Goal: Information Seeking & Learning: Find specific fact

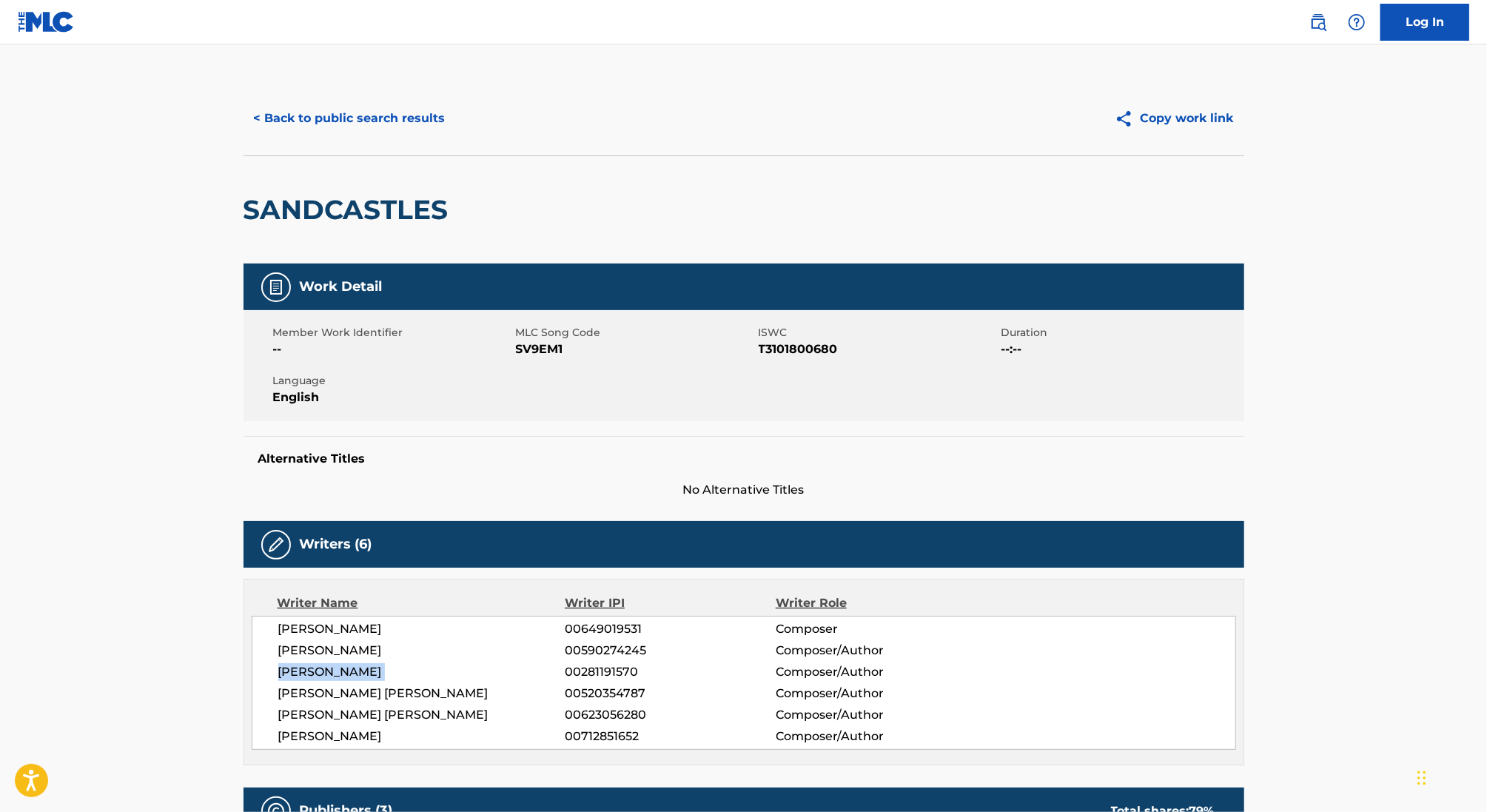
click at [356, 128] on button "< Back to public search results" at bounding box center [349, 118] width 212 height 37
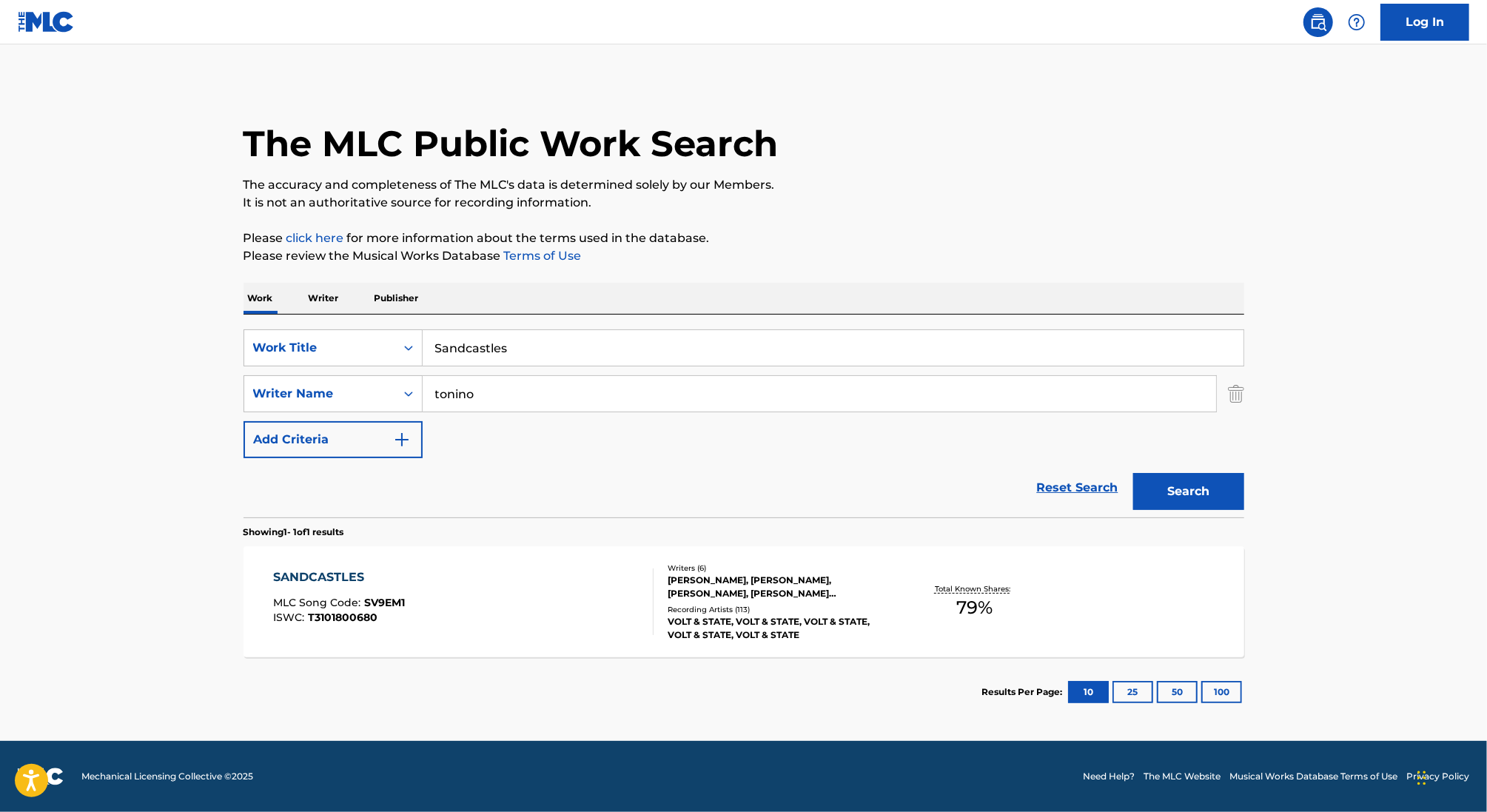
click at [451, 351] on input "Sandcastles" at bounding box center [833, 348] width 821 height 36
type input "reach out"
click at [464, 393] on input "tonino" at bounding box center [819, 394] width 794 height 36
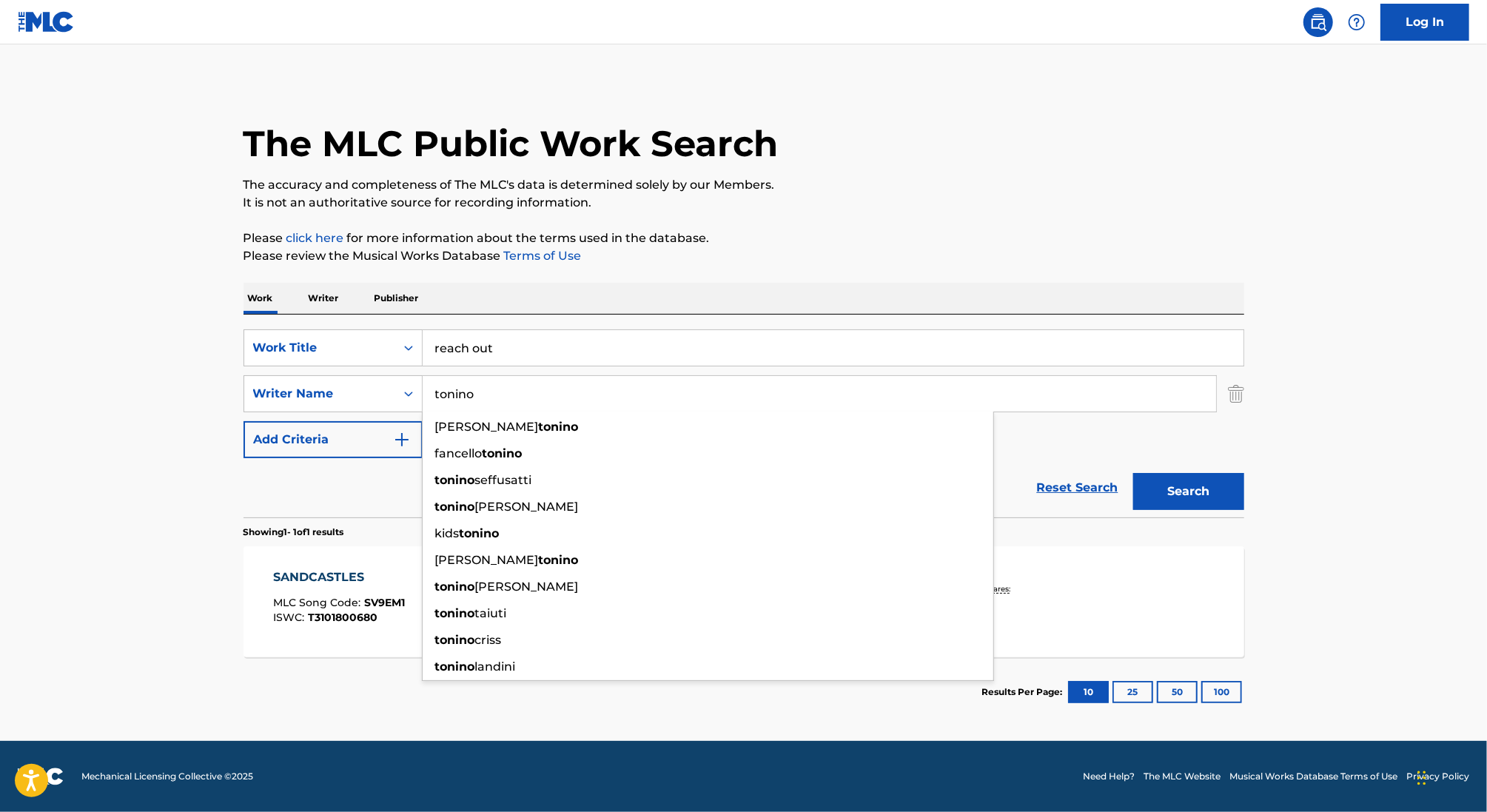
click at [464, 393] on input "tonino" at bounding box center [819, 394] width 794 height 36
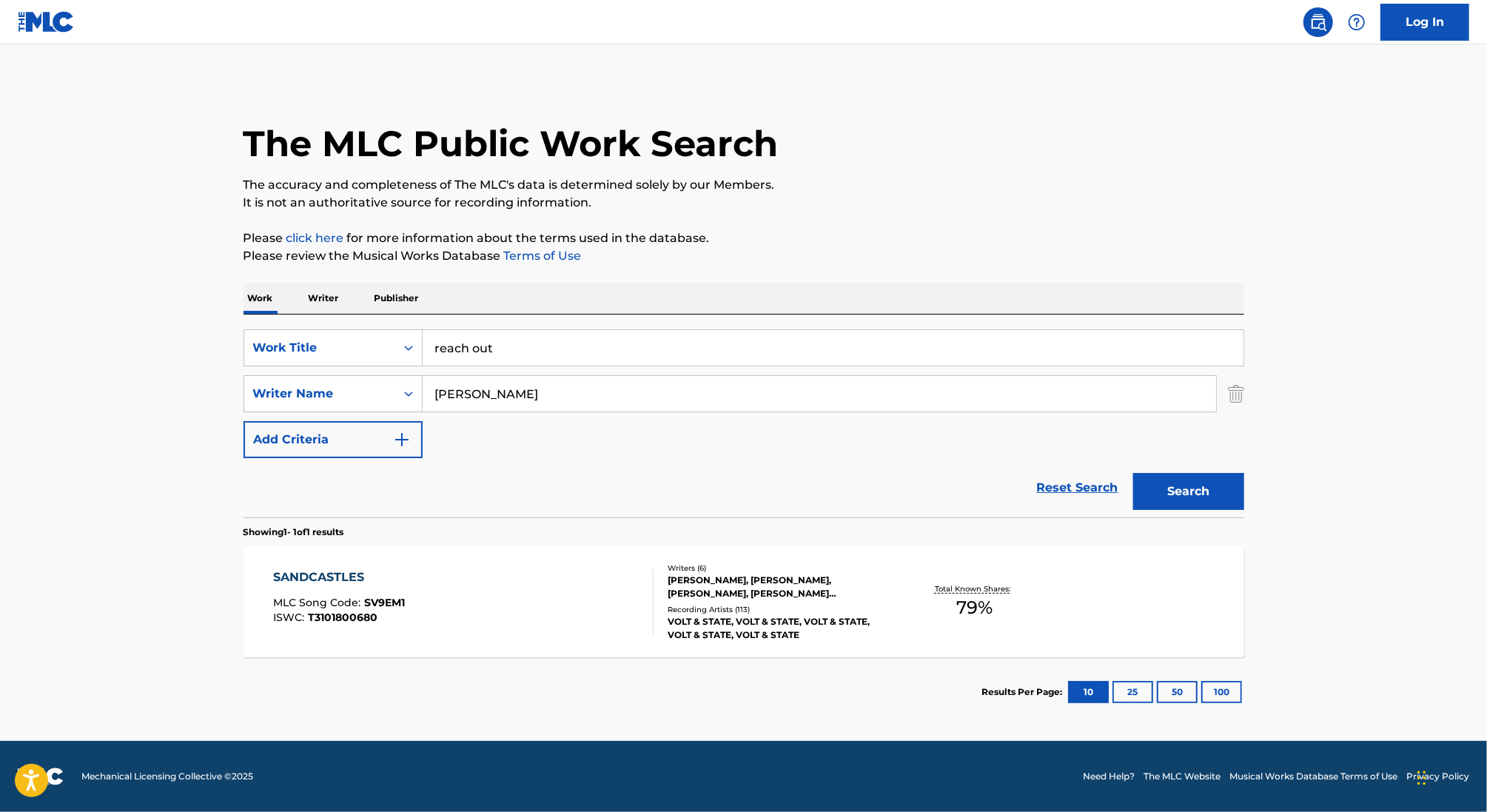
click at [1133, 472] on button "Search" at bounding box center [1189, 490] width 111 height 37
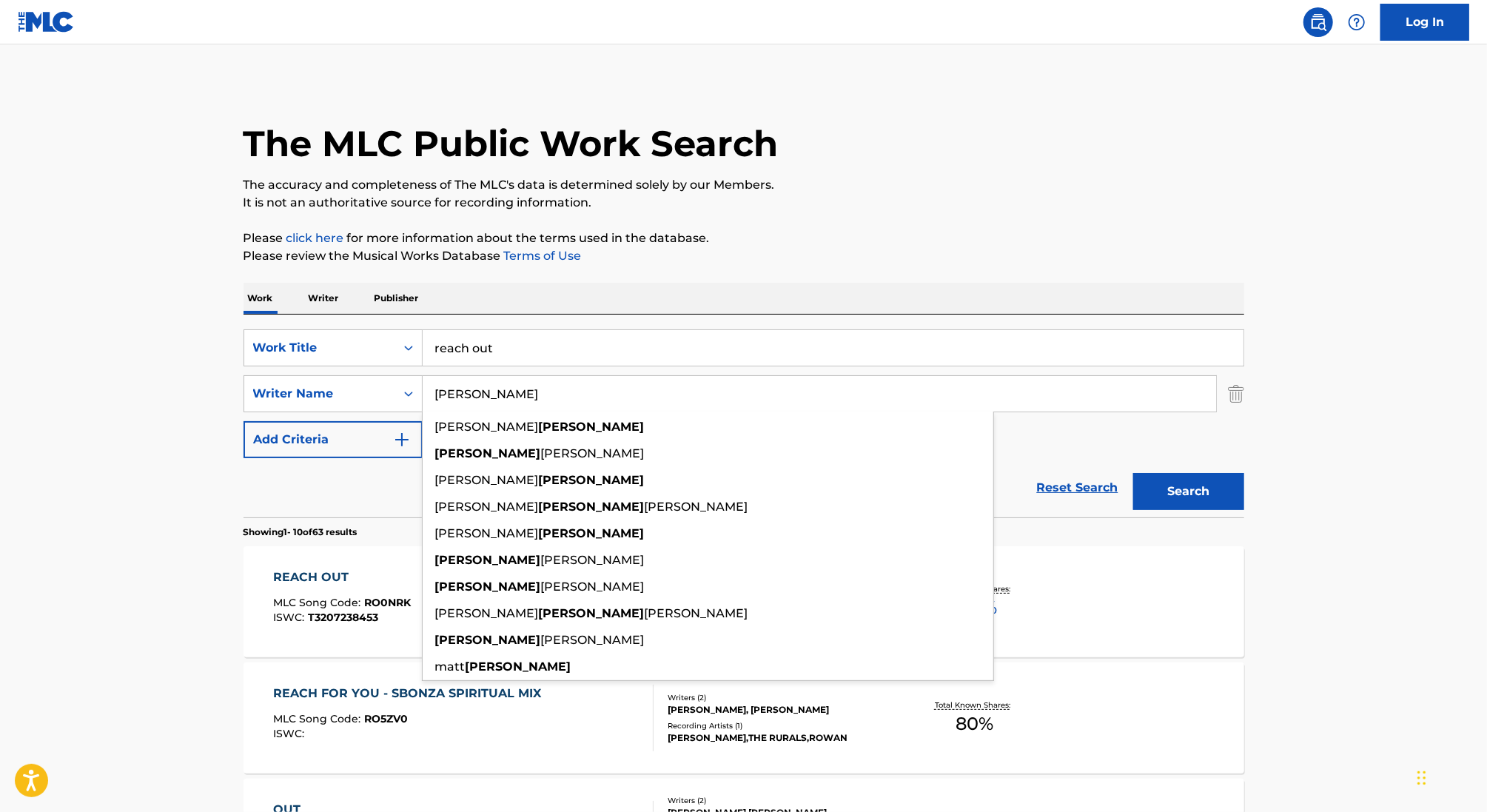
click at [462, 391] on input "[PERSON_NAME]" at bounding box center [819, 394] width 794 height 36
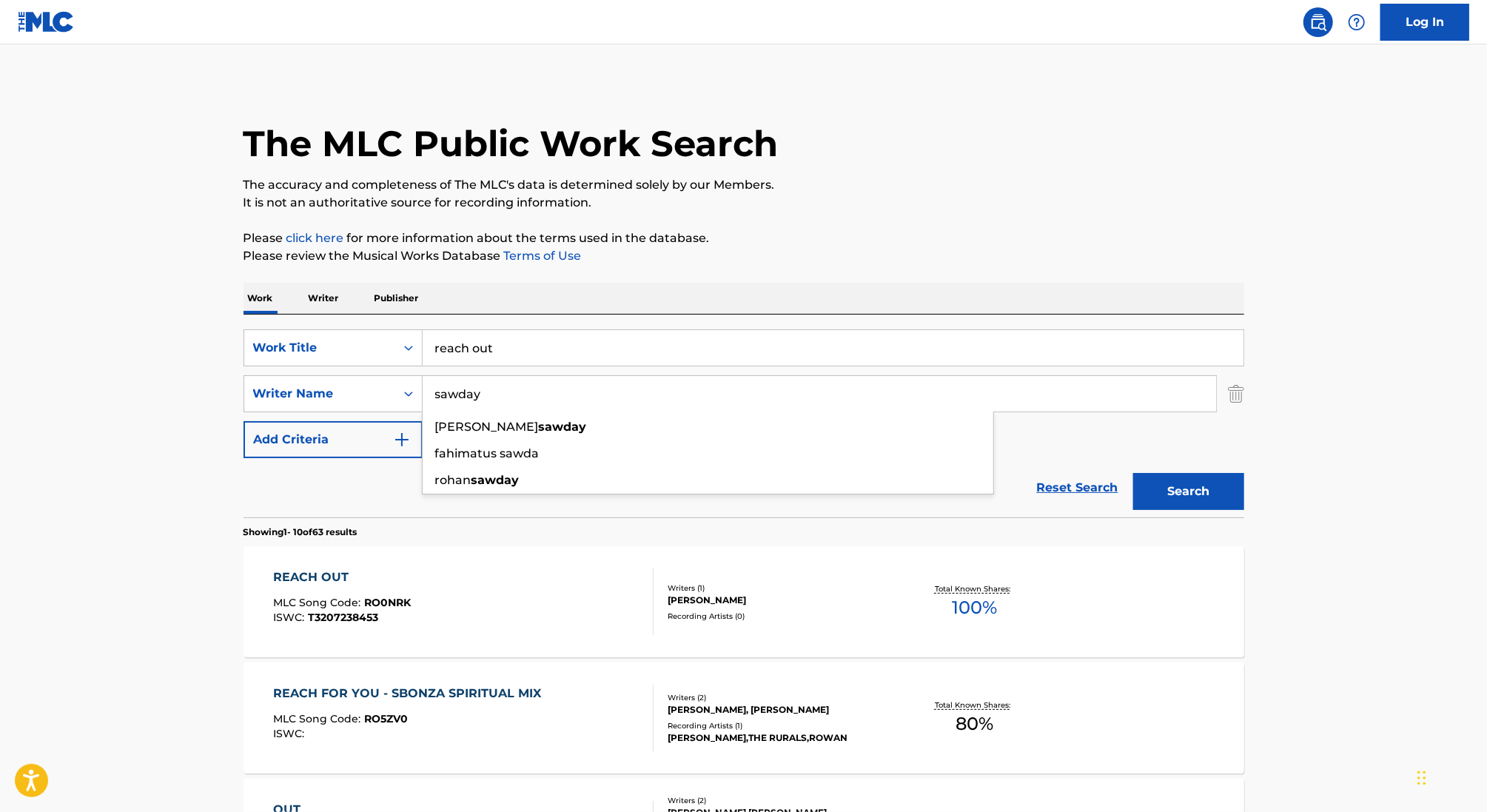
type input "sawday"
click at [1133, 472] on button "Search" at bounding box center [1189, 490] width 111 height 37
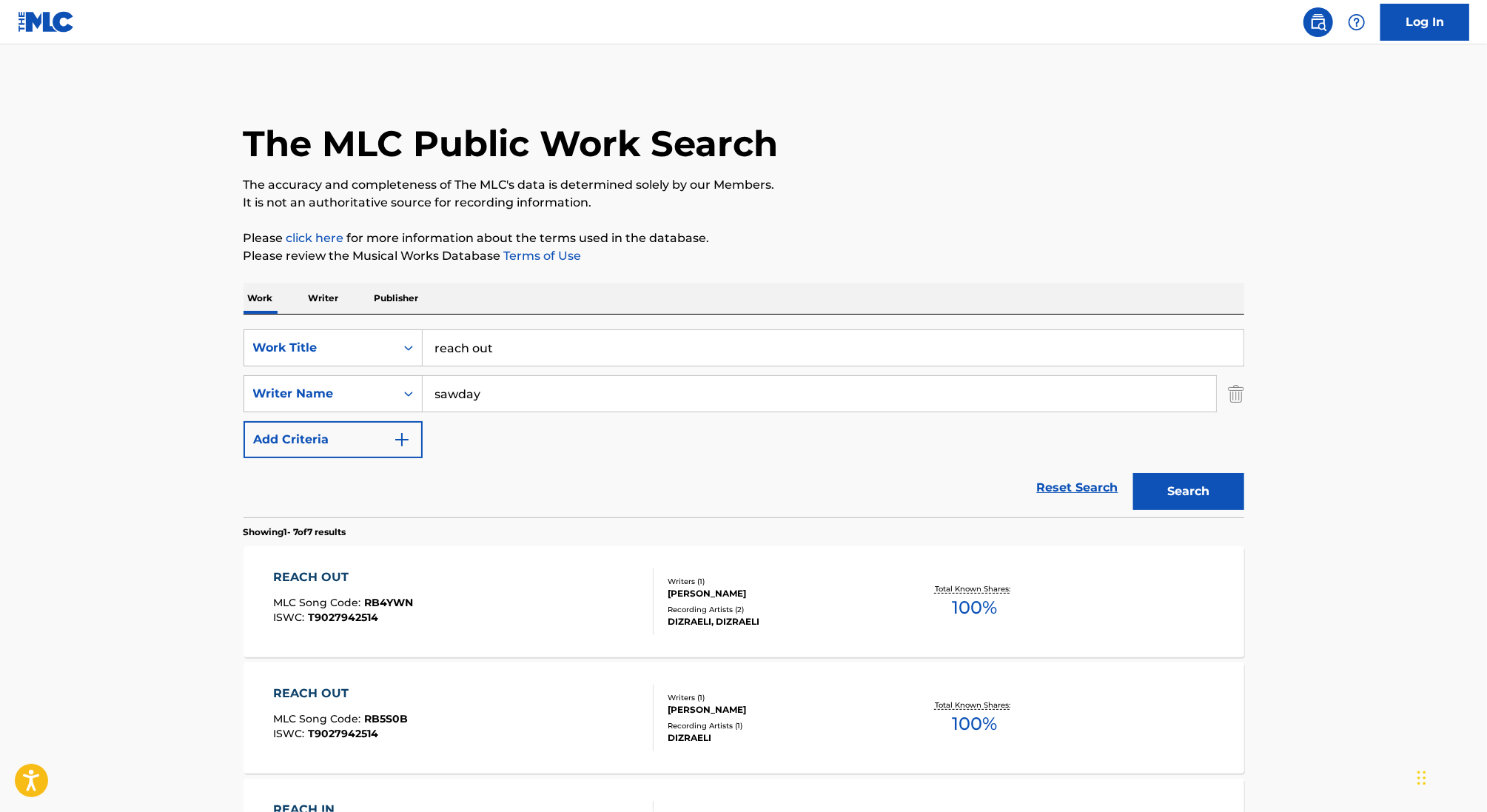
click at [564, 588] on div "REACH OUT MLC Song Code : RB4YWN ISWC : T9027942514" at bounding box center [463, 602] width 380 height 67
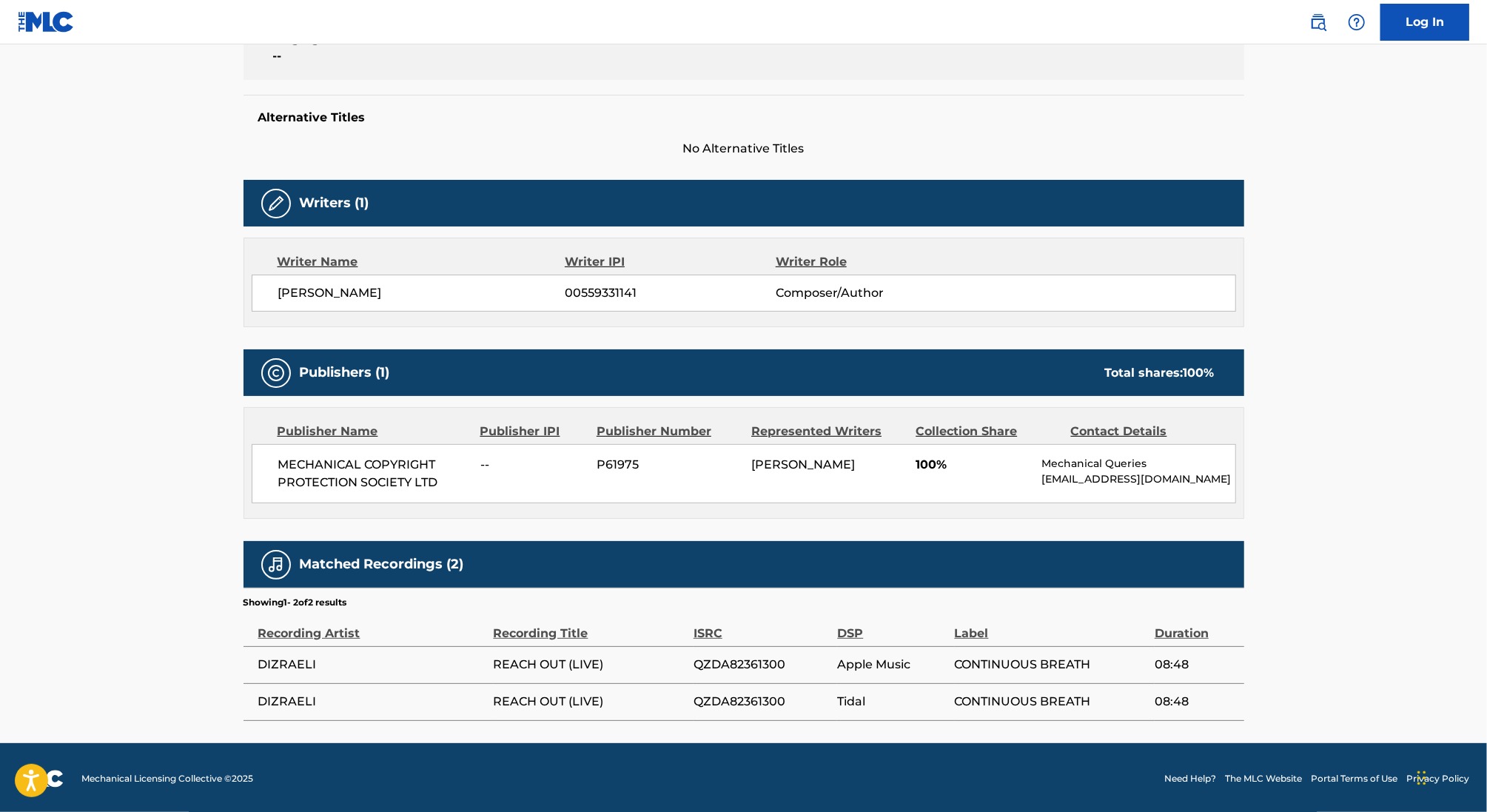
scroll to position [352, 0]
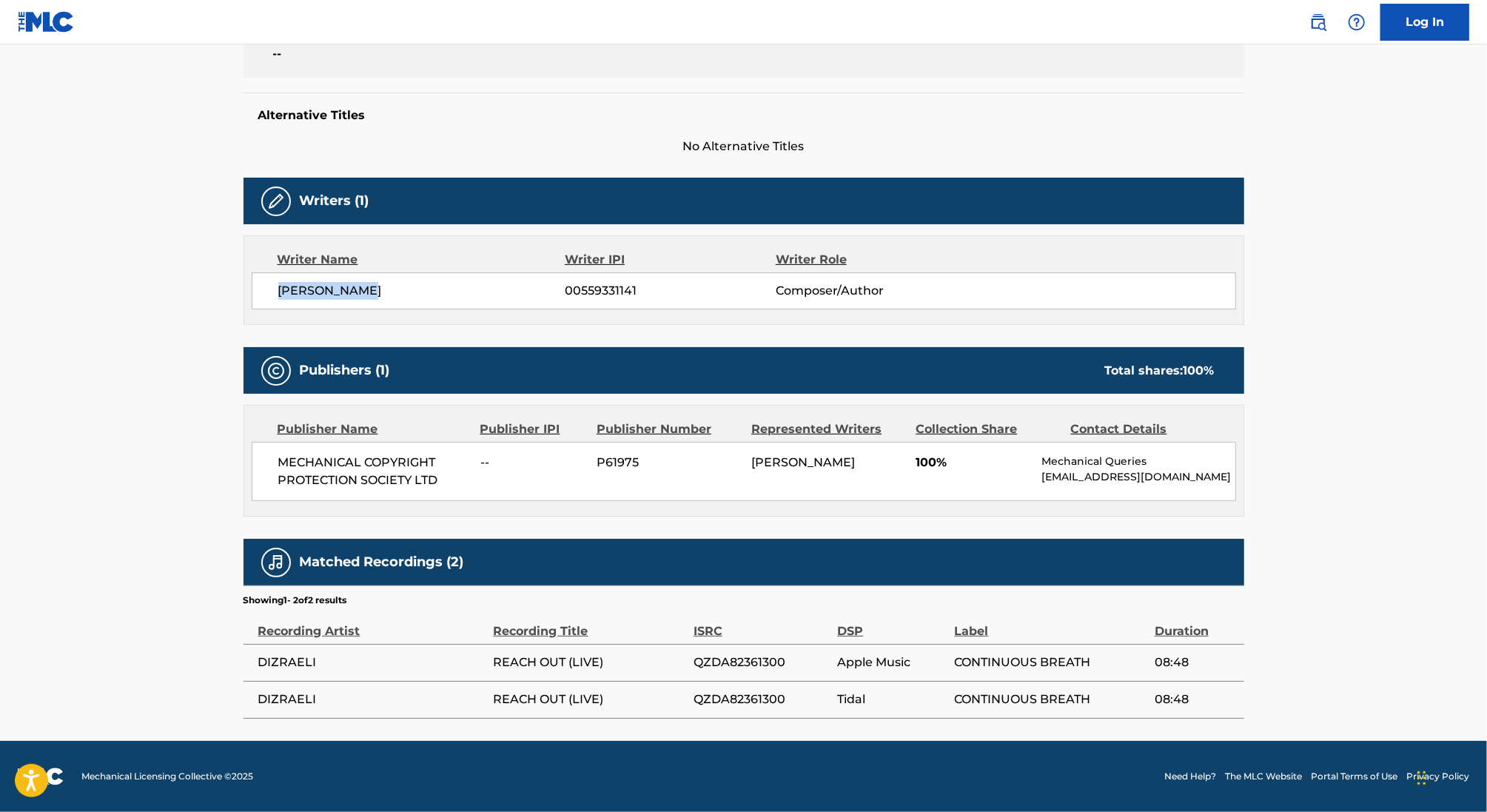
drag, startPoint x: 382, startPoint y: 273, endPoint x: 236, endPoint y: 277, distance: 146.1
click at [236, 277] on div "< Back to public search results Copy work link REACH OUT Work Detail Member Wor…" at bounding box center [744, 228] width 1037 height 981
copy span "[PERSON_NAME]"
drag, startPoint x: 582, startPoint y: 280, endPoint x: 648, endPoint y: 280, distance: 66.0
click at [648, 282] on span "00559331141" at bounding box center [670, 290] width 210 height 18
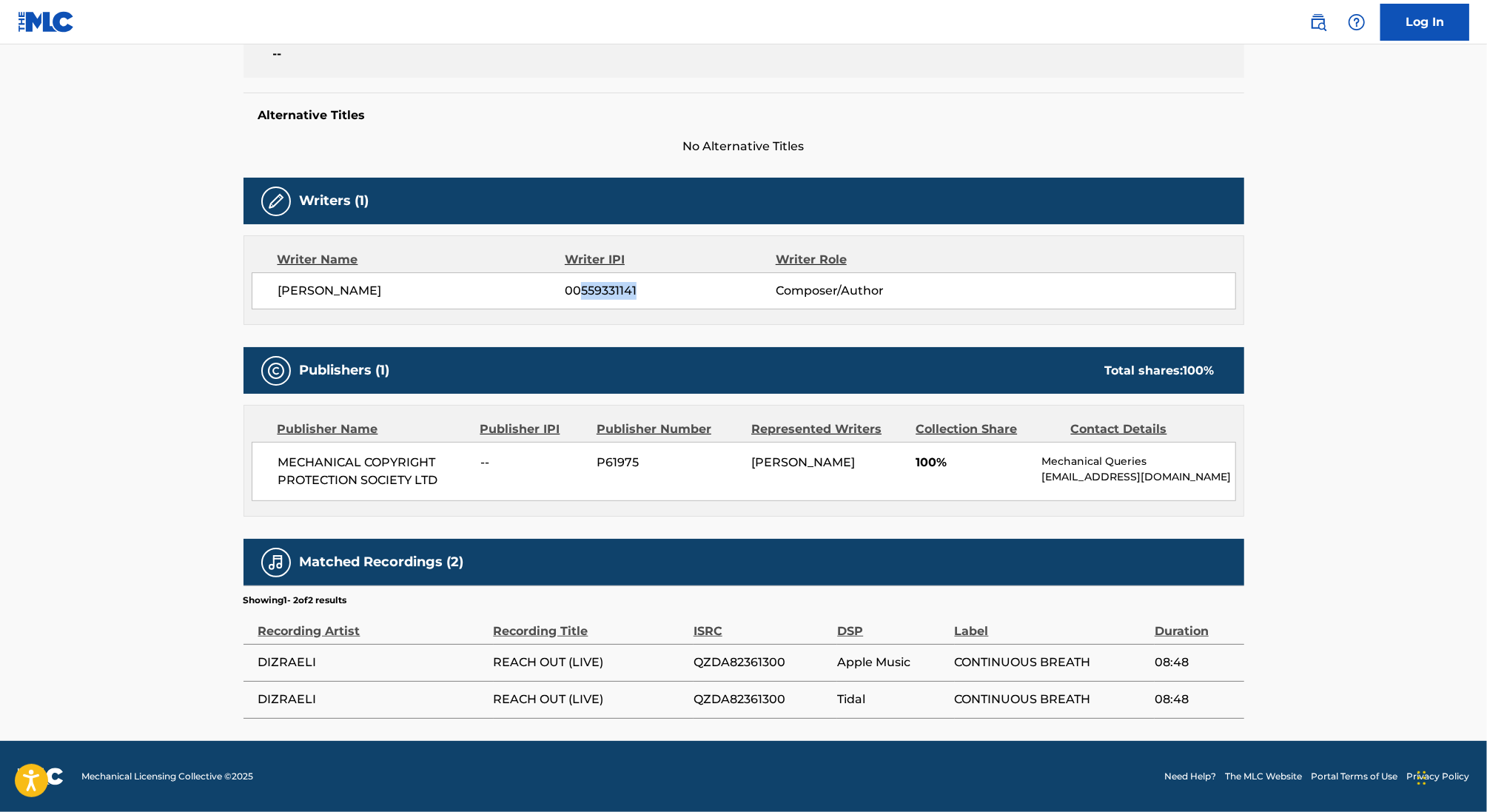
copy span "559331141"
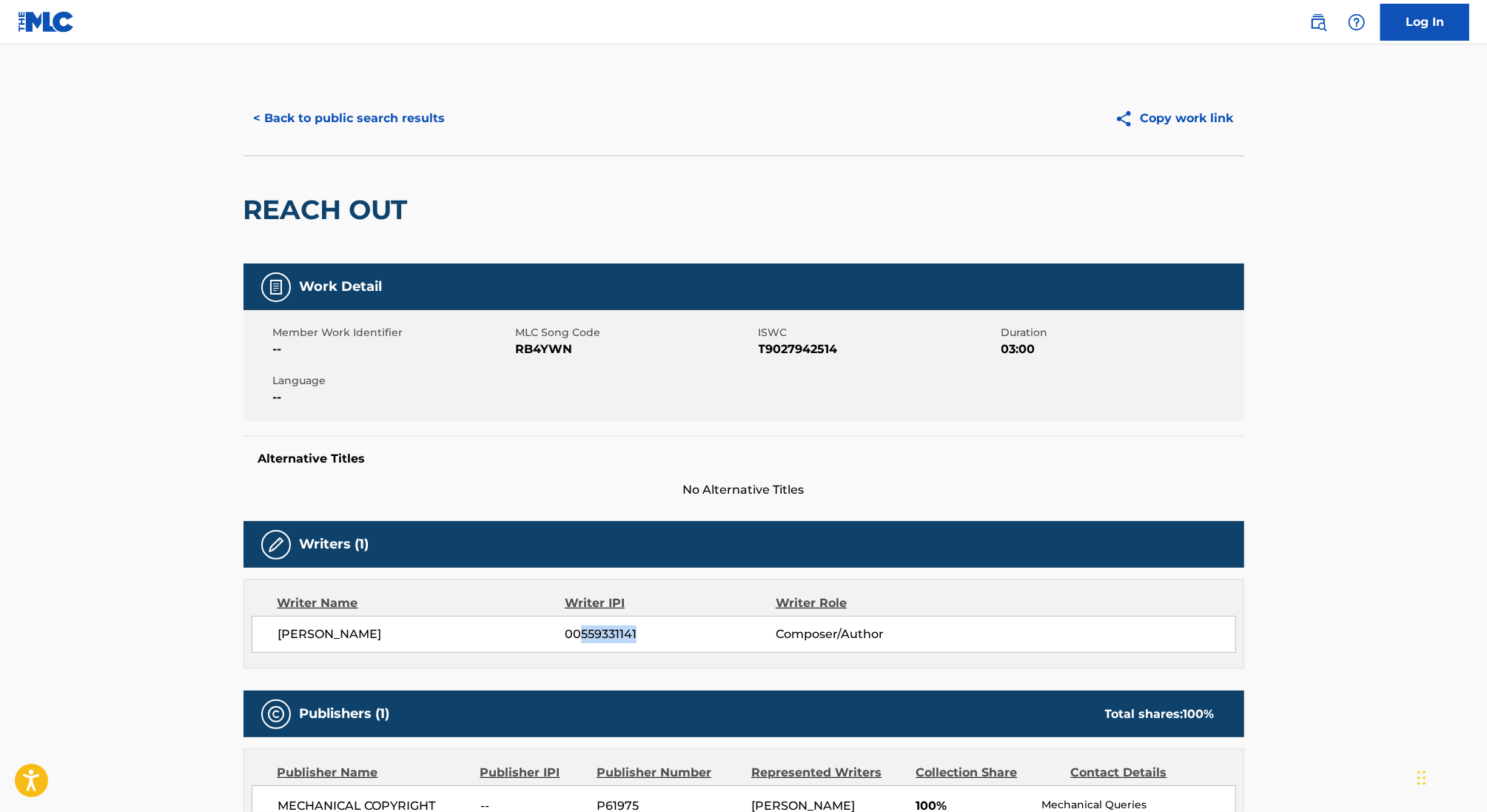
click at [353, 113] on button "< Back to public search results" at bounding box center [349, 118] width 212 height 37
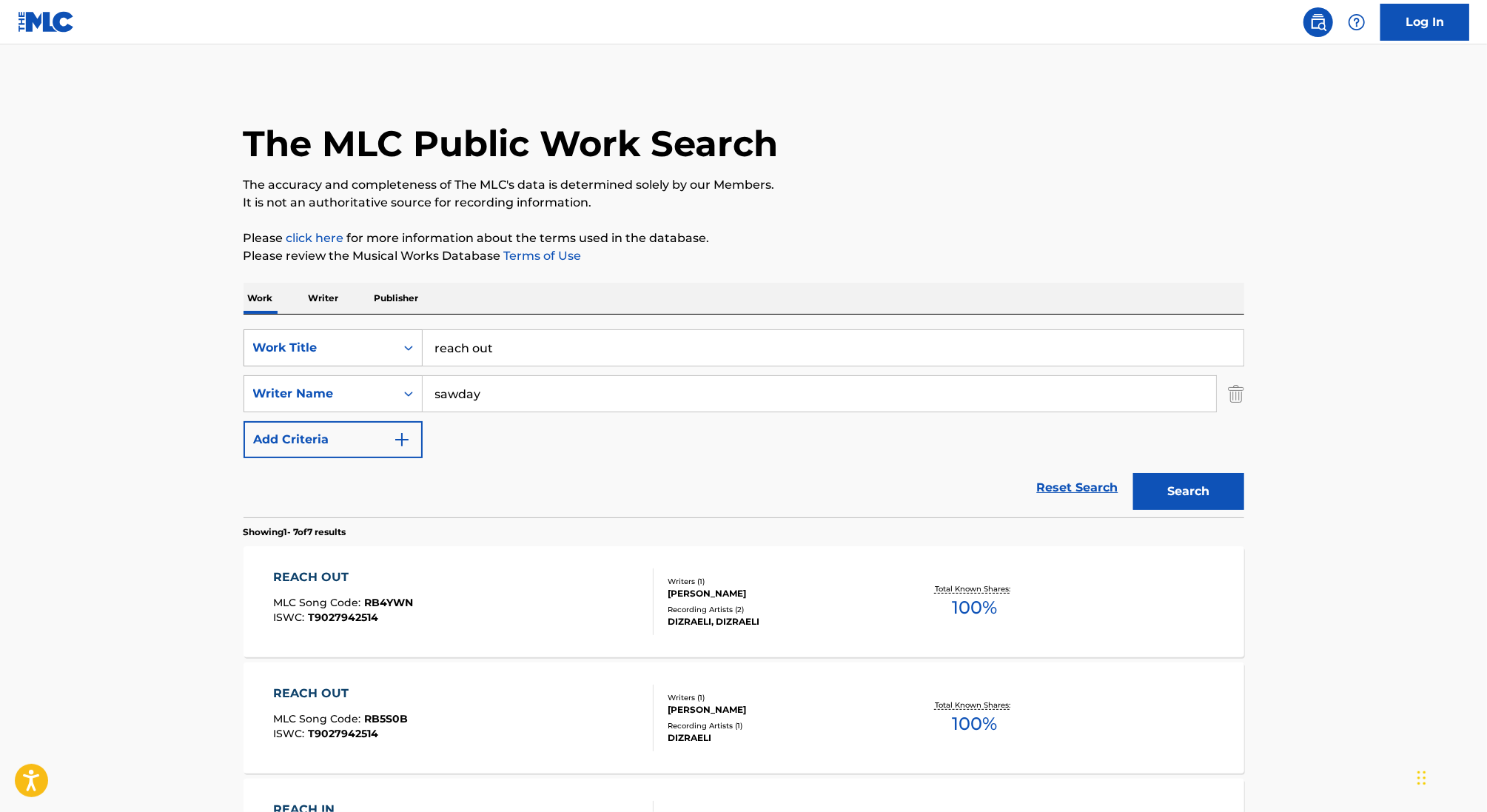
drag, startPoint x: 483, startPoint y: 348, endPoint x: 341, endPoint y: 340, distance: 142.2
click at [341, 340] on div "SearchWithCriteria0d4682eb-69ad-4a5a-ac46-d5d983fbff7e Work Title reach out" at bounding box center [744, 347] width 1001 height 37
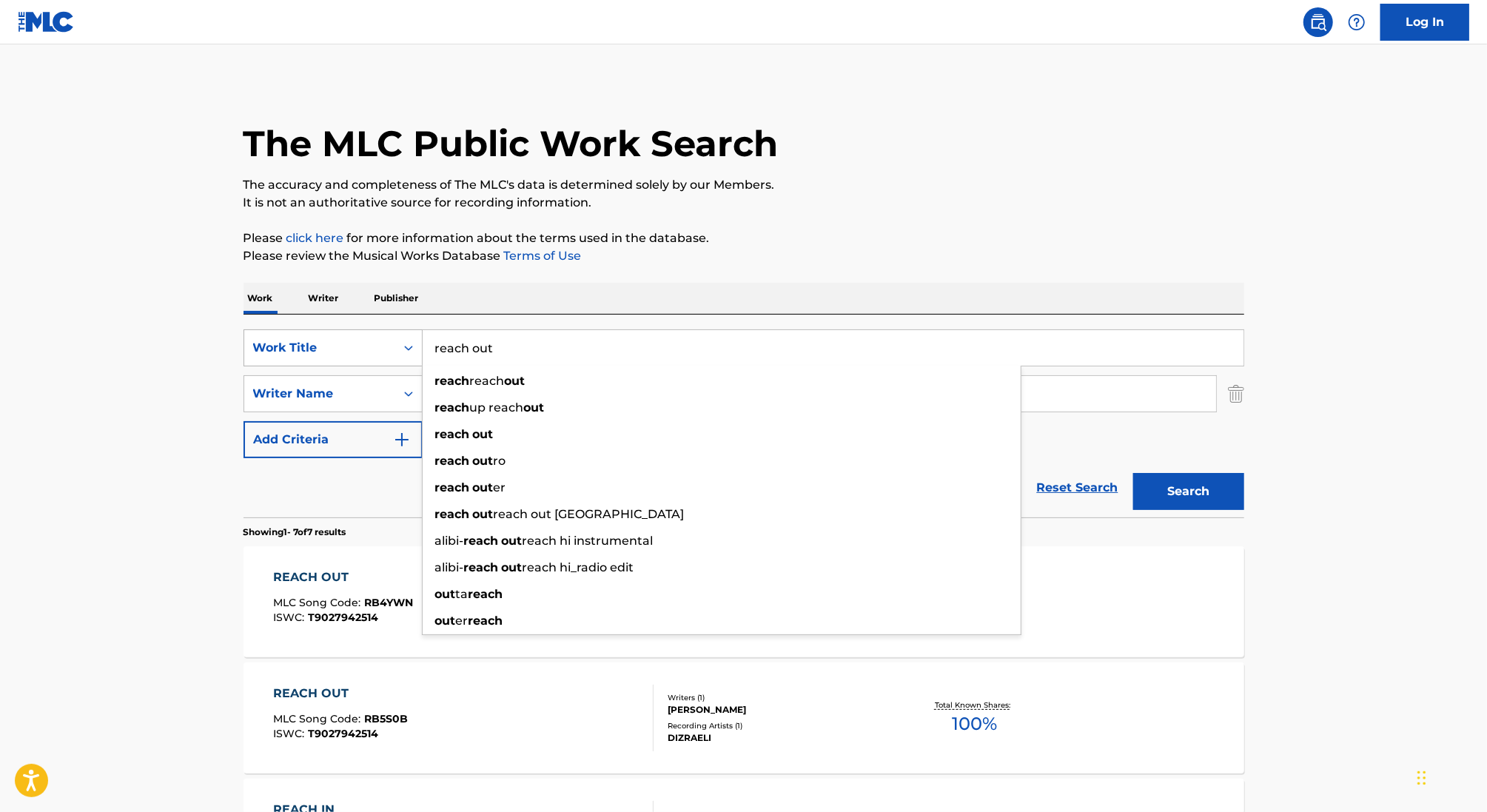
paste input "EGGS IN THE MORNING"
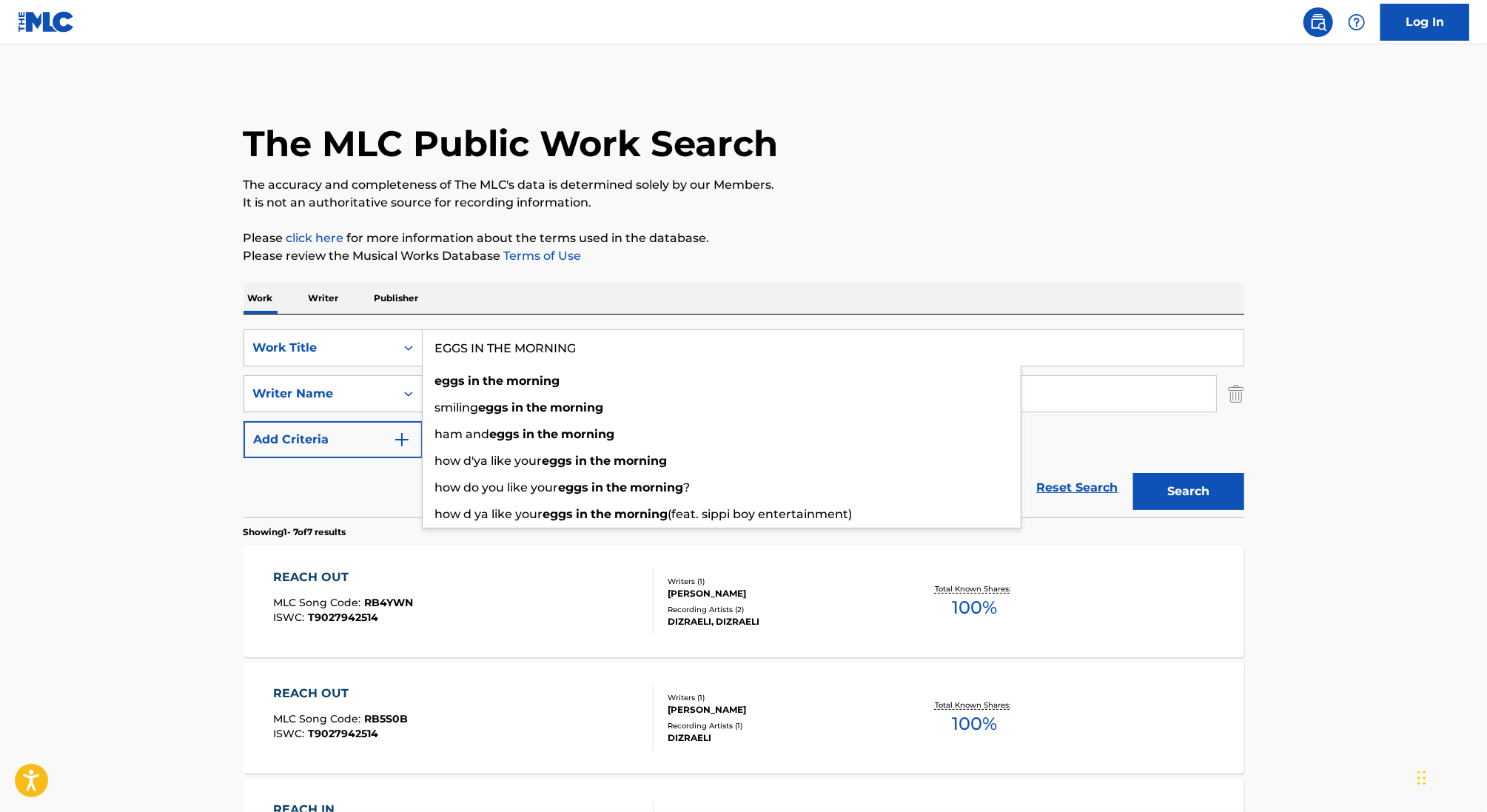
type input "EGGS IN THE MORNING"
click at [753, 229] on p "Please click here for more information about the terms used in the database." at bounding box center [744, 238] width 1001 height 18
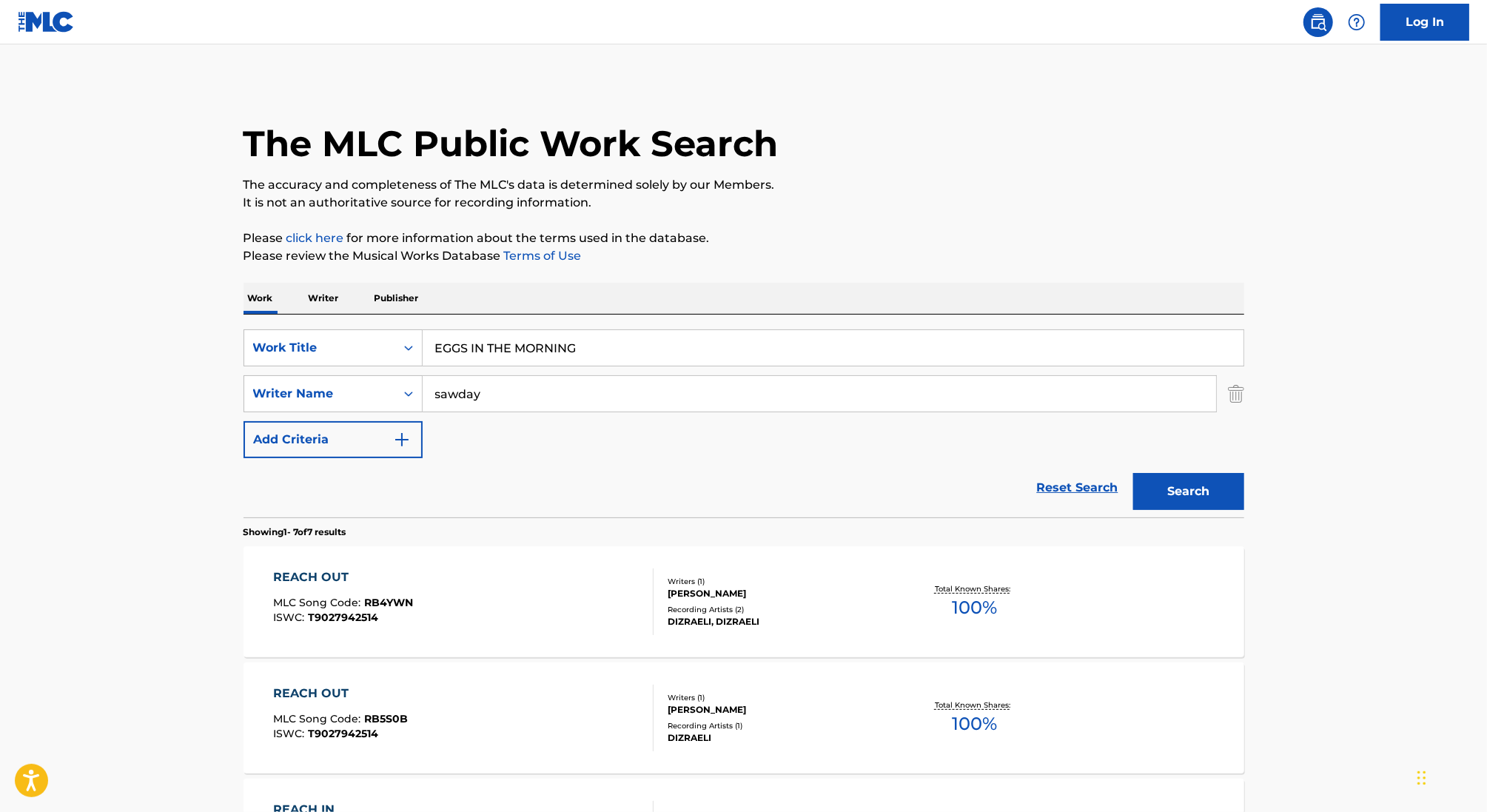
click at [462, 394] on input "sawday" at bounding box center [819, 394] width 794 height 36
type input "paimon"
click at [1133, 472] on button "Search" at bounding box center [1189, 490] width 111 height 37
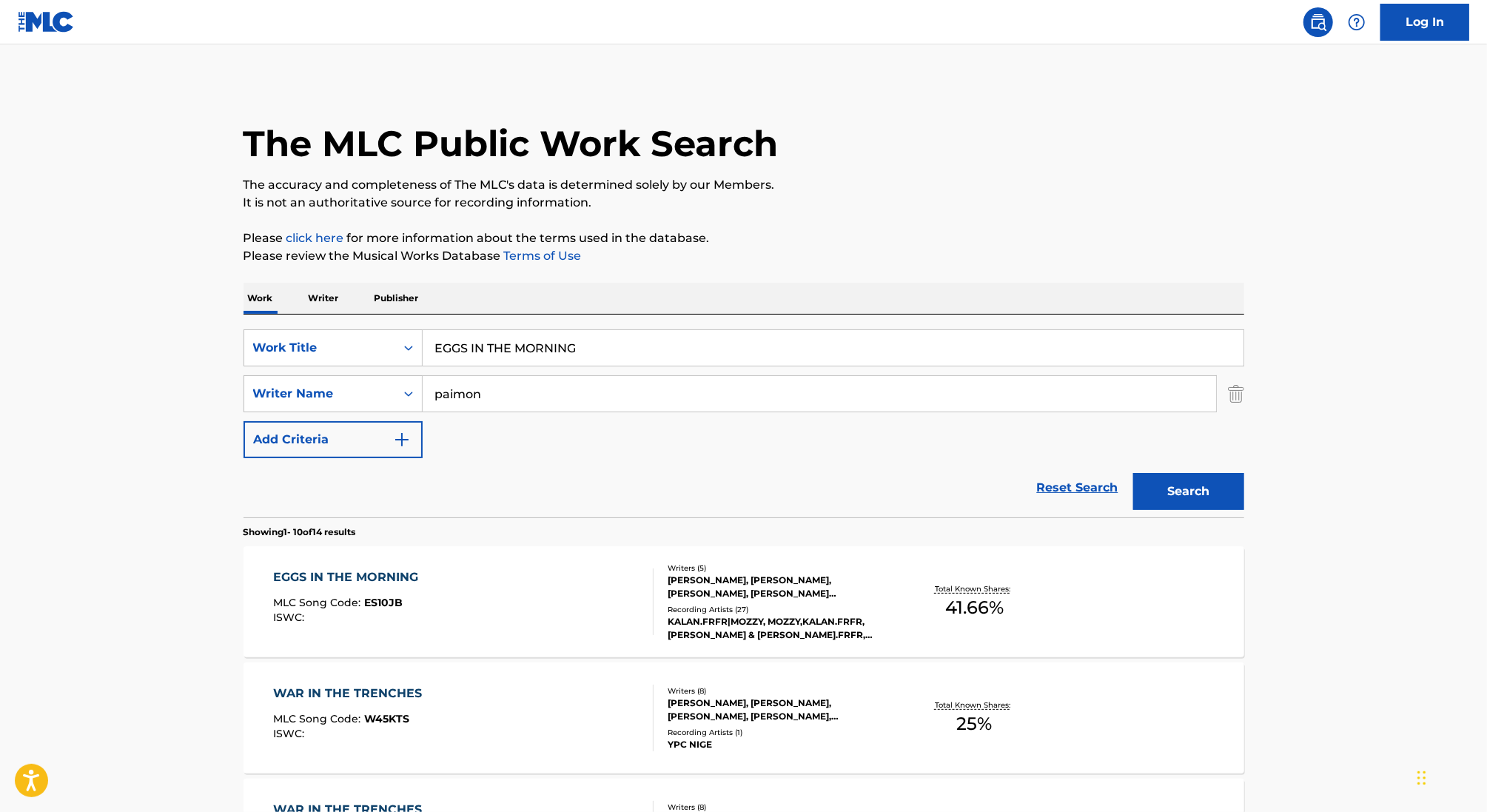
click at [550, 588] on div "EGGS IN THE MORNING MLC Song Code : ES10JB ISWC :" at bounding box center [463, 602] width 380 height 67
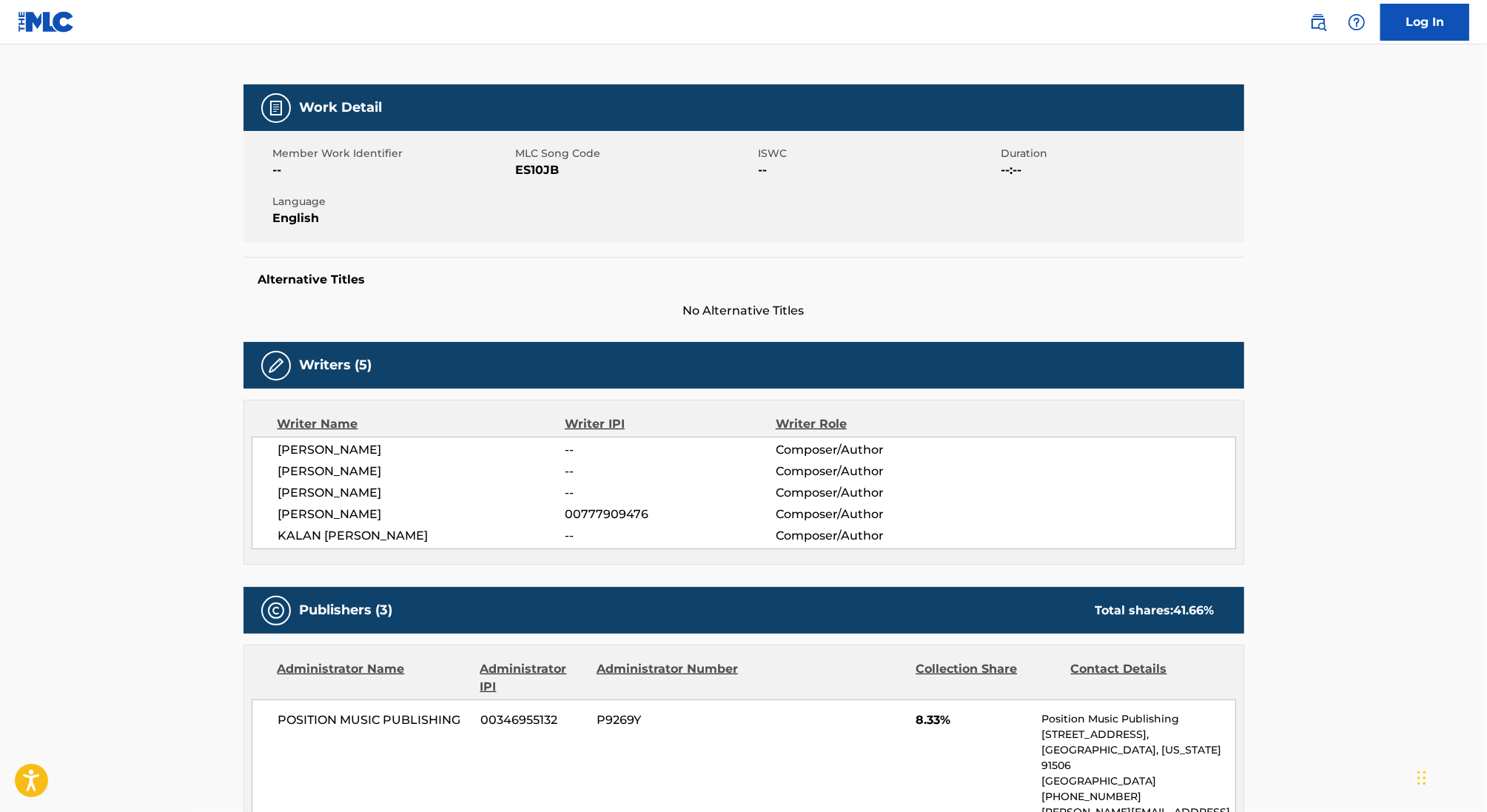
scroll to position [205, 0]
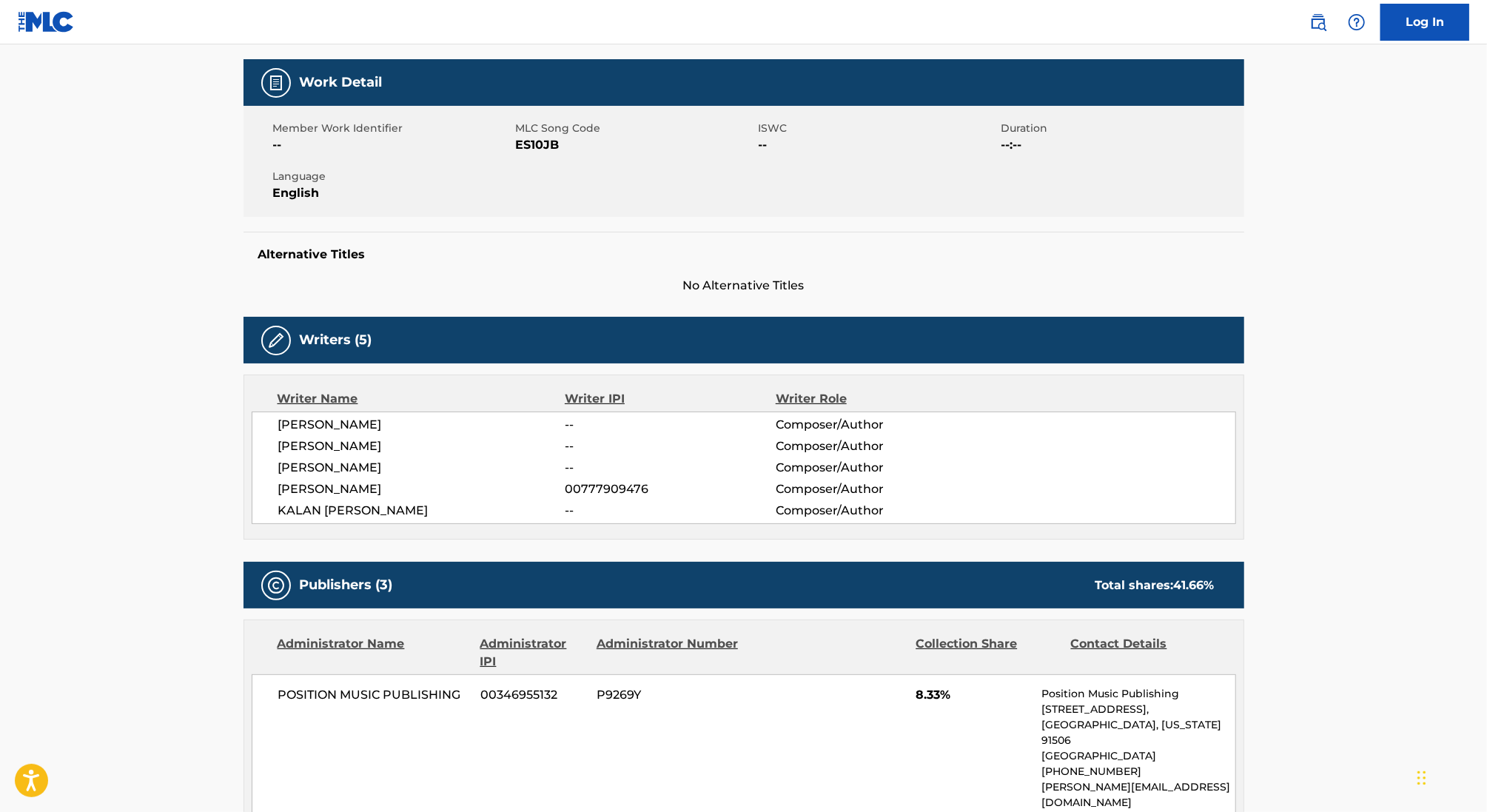
drag, startPoint x: 404, startPoint y: 442, endPoint x: 259, endPoint y: 442, distance: 145.0
click at [259, 442] on div "[PERSON_NAME] -- Composer/Author [PERSON_NAME] -- Composer/Author [PERSON_NAME]…" at bounding box center [744, 467] width 985 height 112
copy span "[PERSON_NAME]"
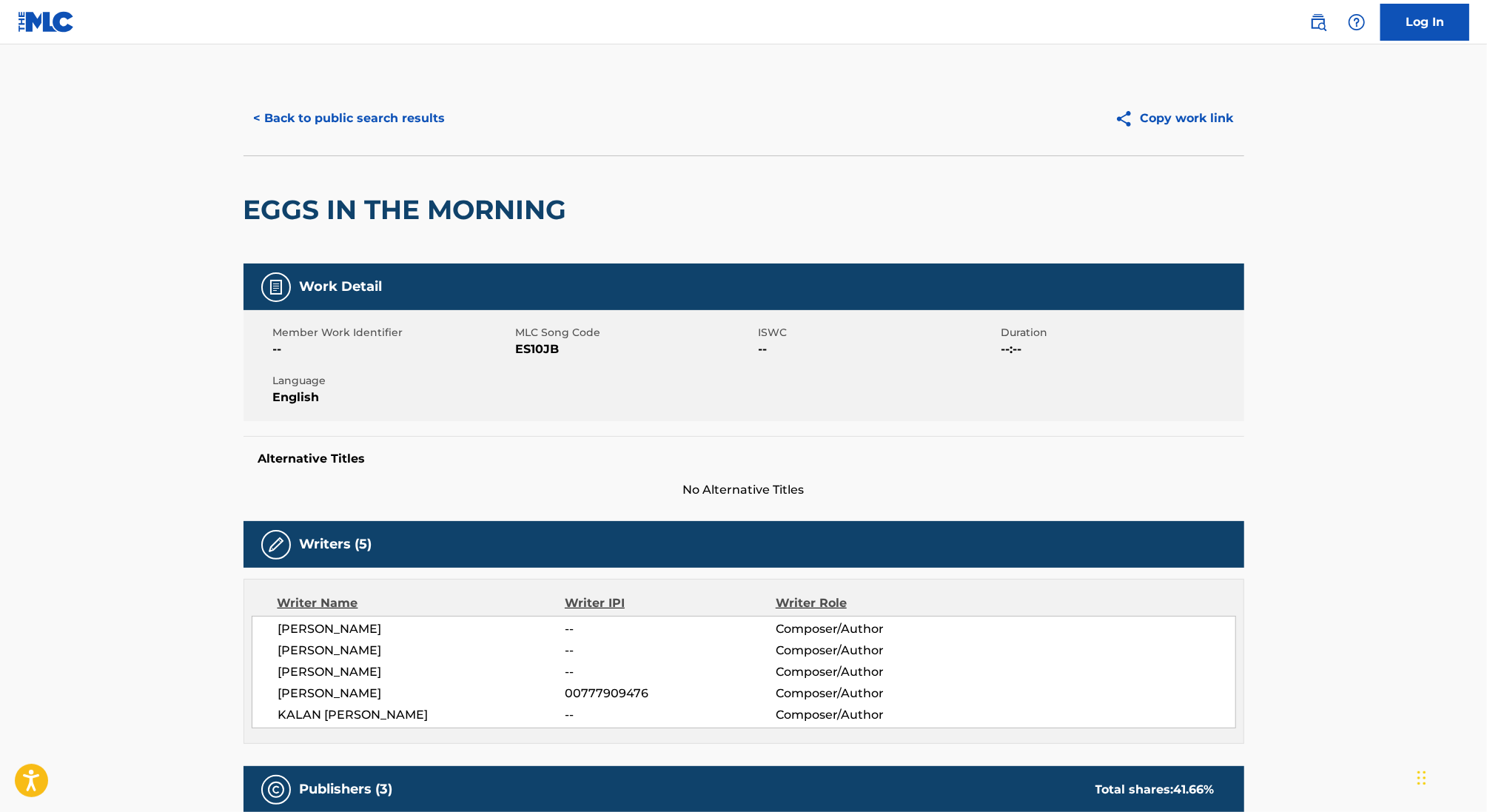
click at [335, 116] on button "< Back to public search results" at bounding box center [349, 118] width 212 height 37
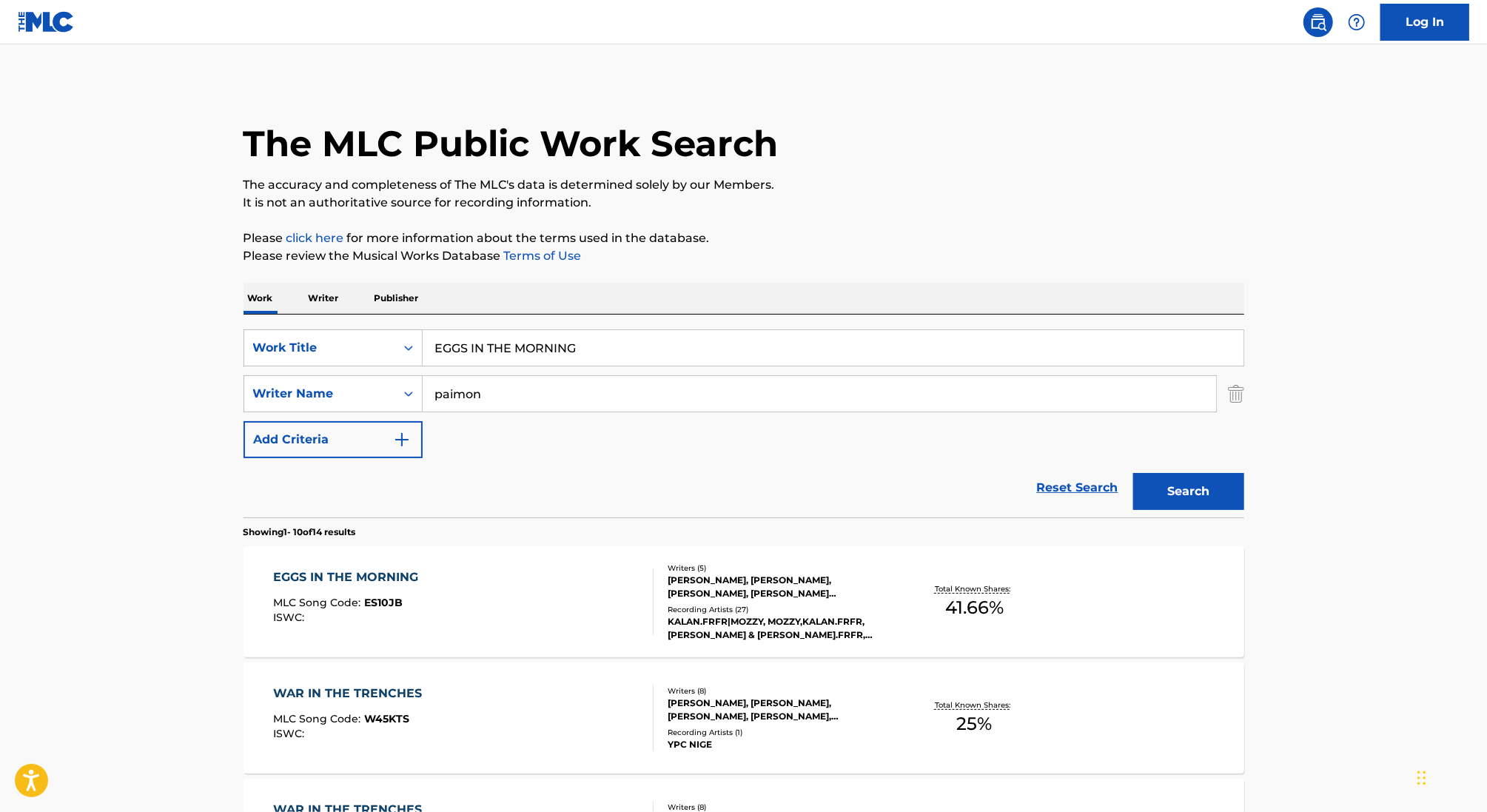
click at [335, 305] on p "Writer" at bounding box center [325, 298] width 40 height 31
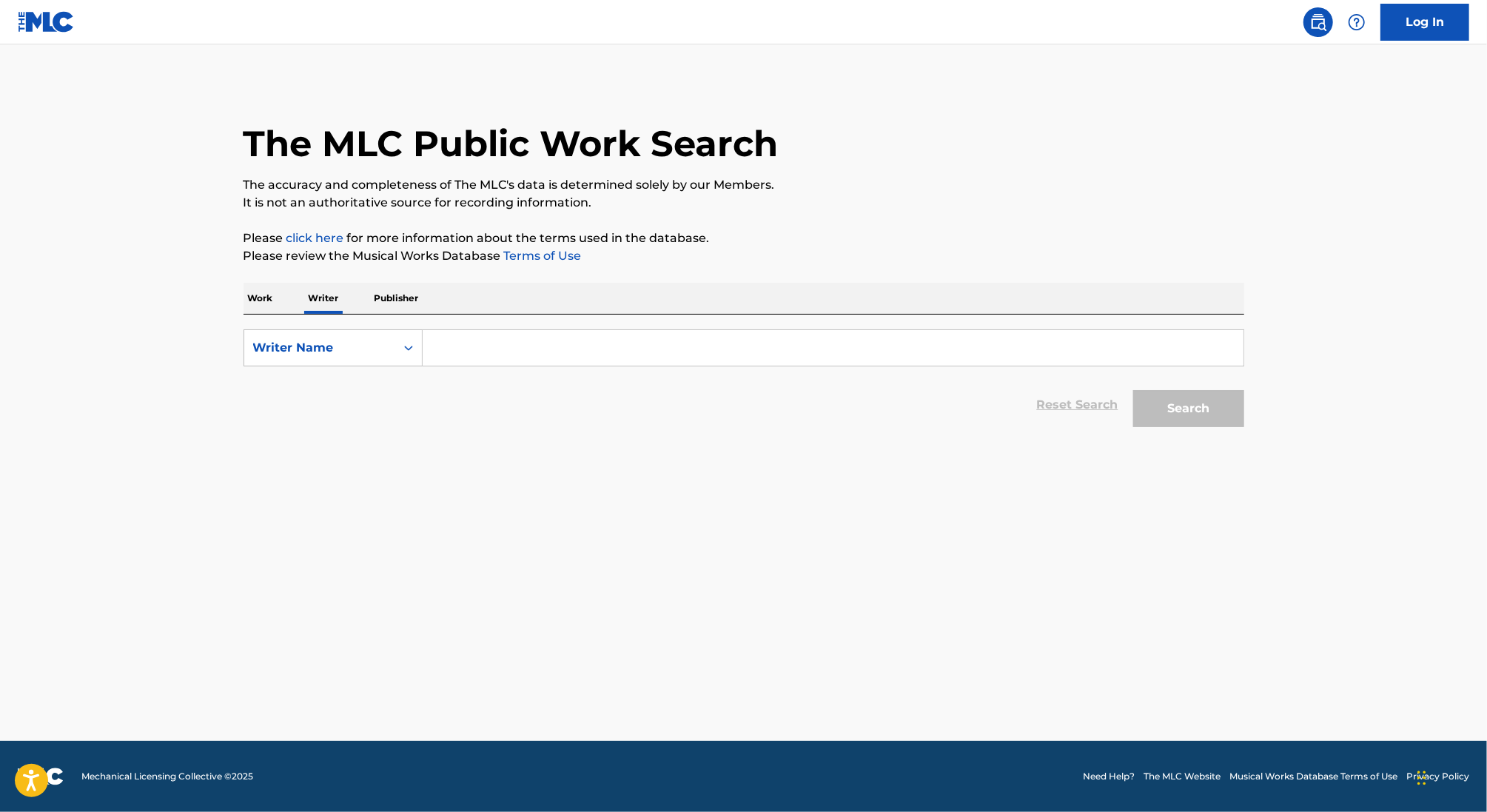
click at [475, 356] on input "Search Form" at bounding box center [833, 348] width 821 height 36
paste input "[PERSON_NAME]"
type input "[PERSON_NAME]"
click at [1133, 390] on button "Search" at bounding box center [1189, 408] width 111 height 37
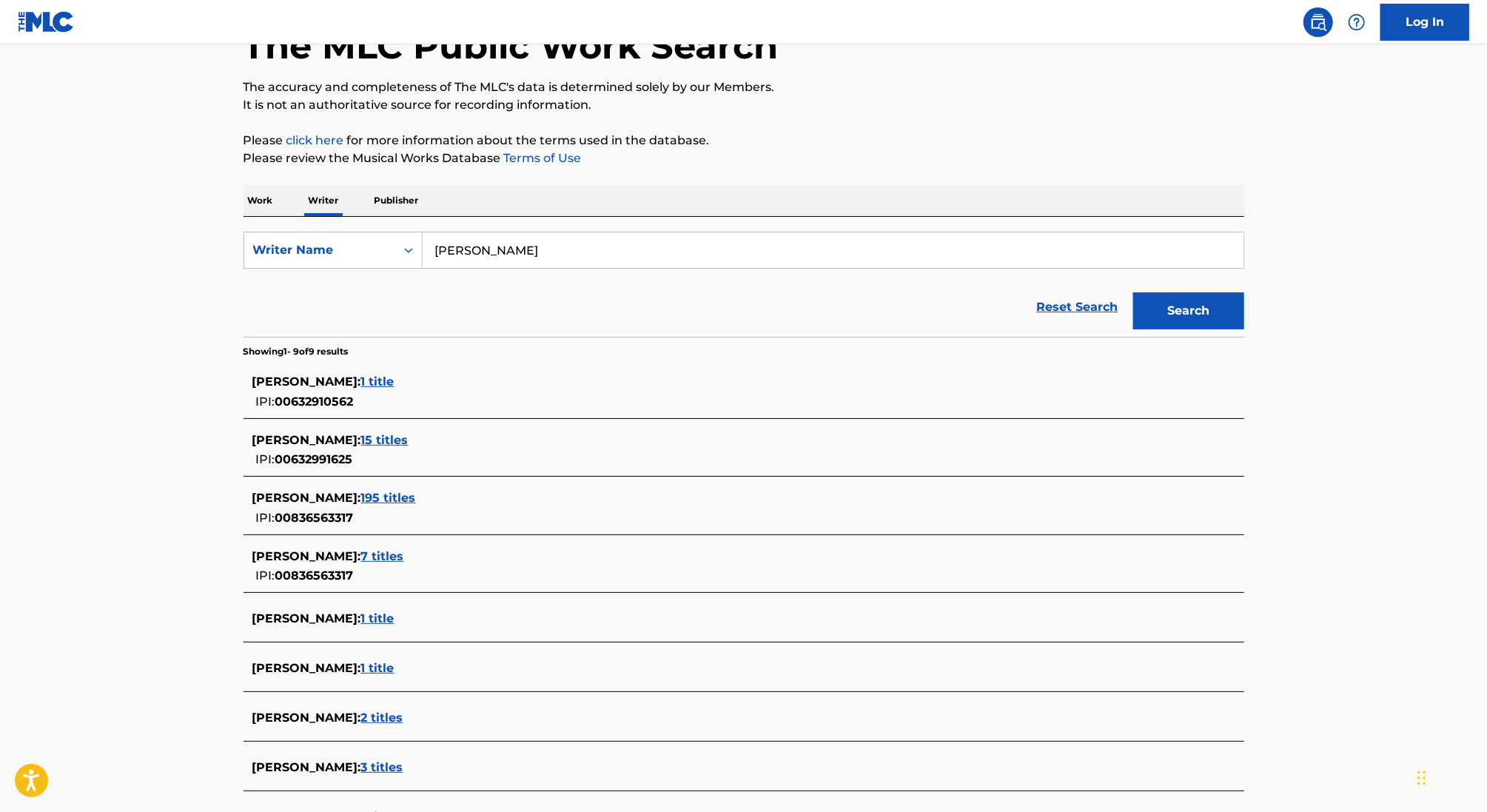
scroll to position [99, 0]
click at [409, 489] on span "195 titles" at bounding box center [389, 496] width 55 height 14
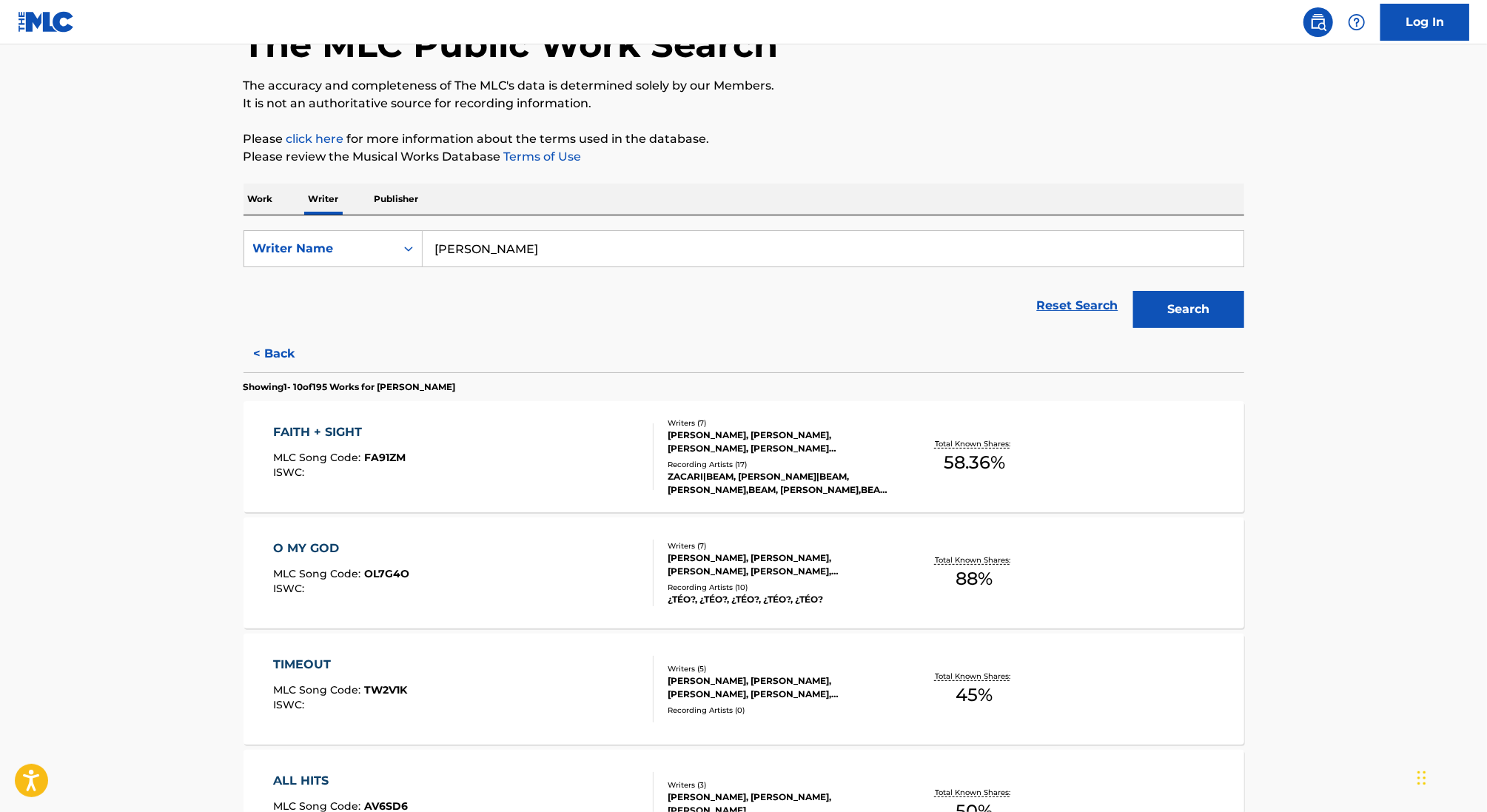
click at [507, 442] on div "FAITH + SIGHT MLC Song Code : FA91ZM ISWC :" at bounding box center [463, 456] width 380 height 67
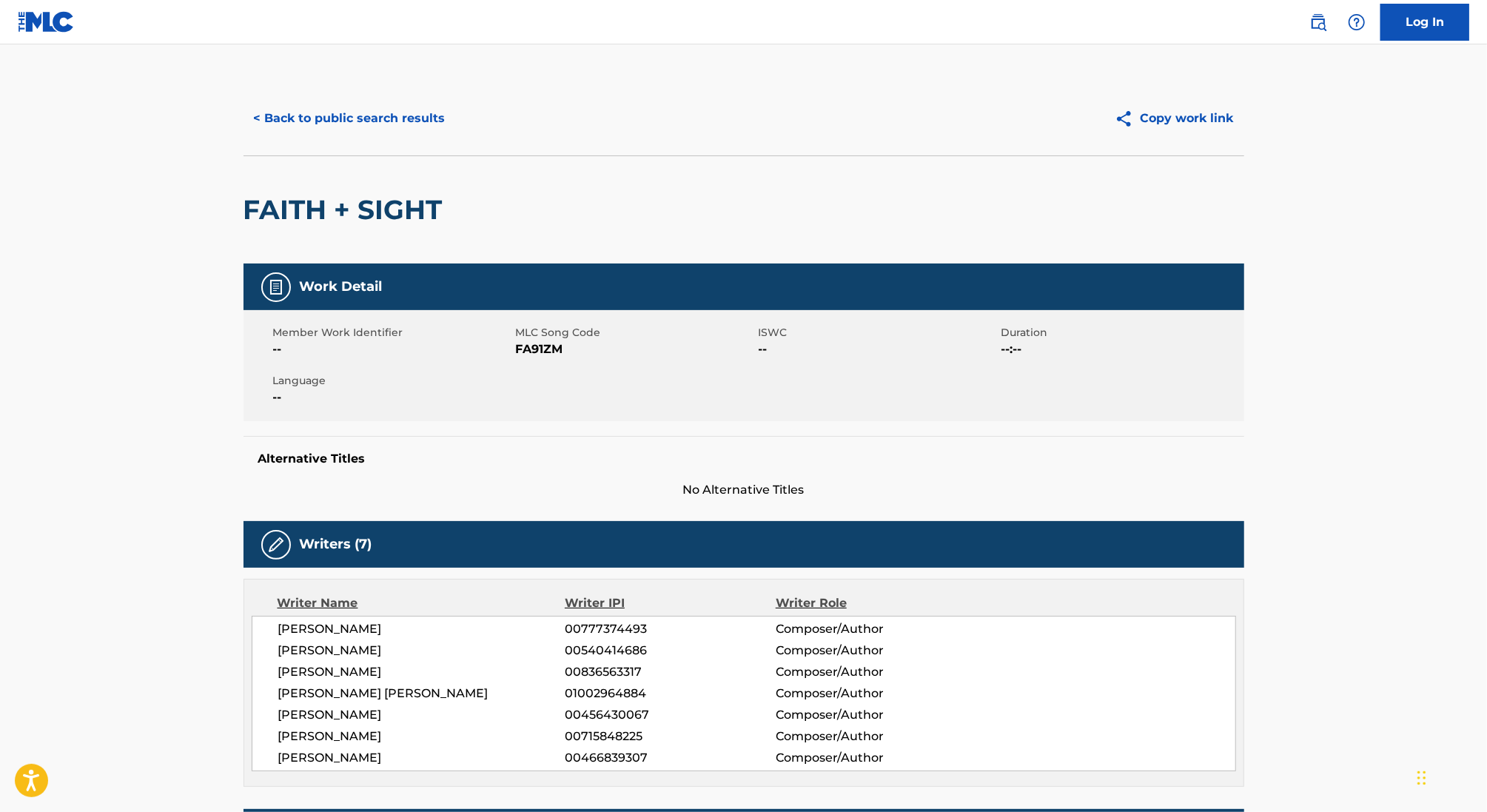
click at [329, 111] on button "< Back to public search results" at bounding box center [349, 118] width 212 height 37
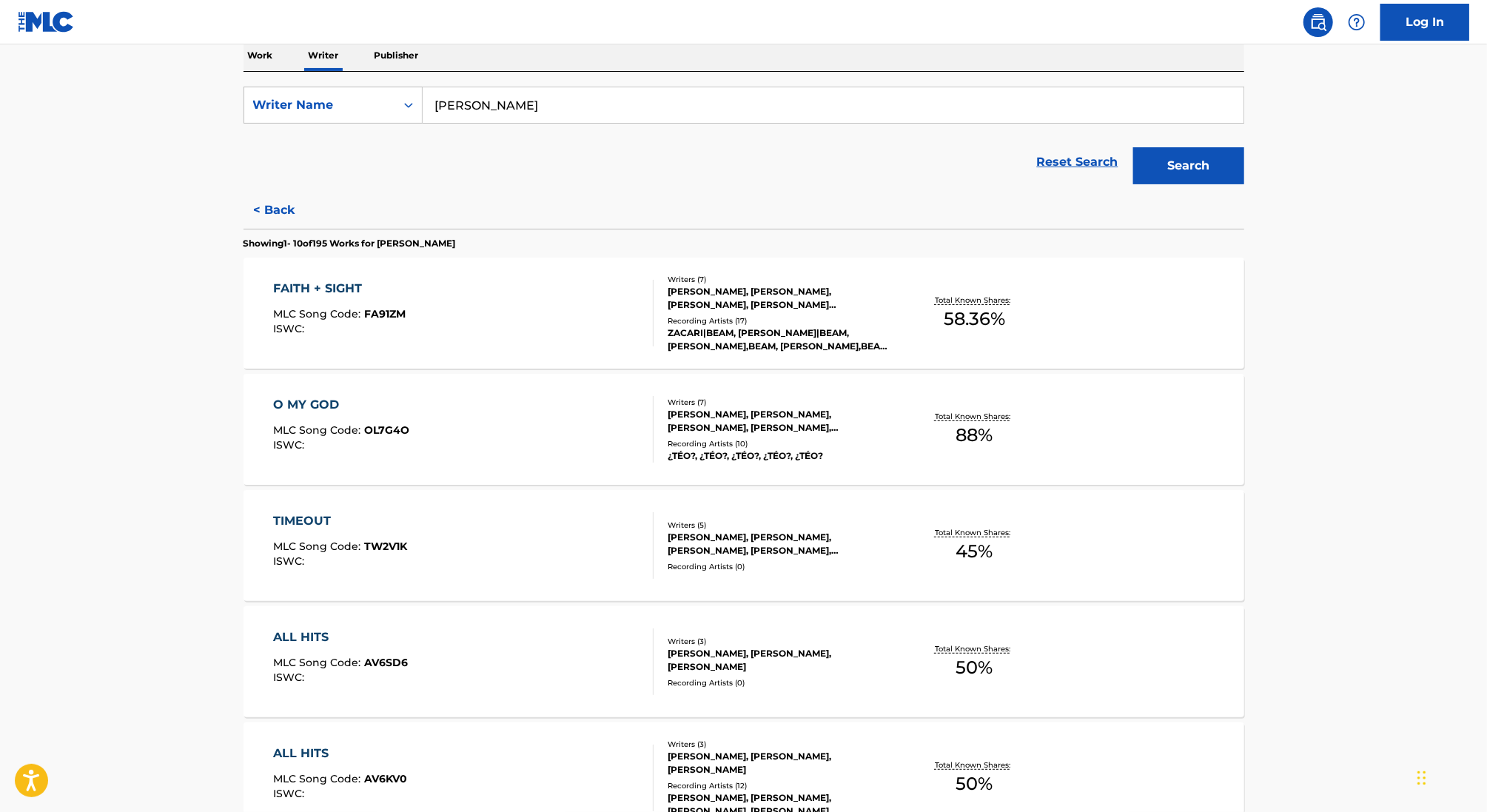
scroll to position [339, 0]
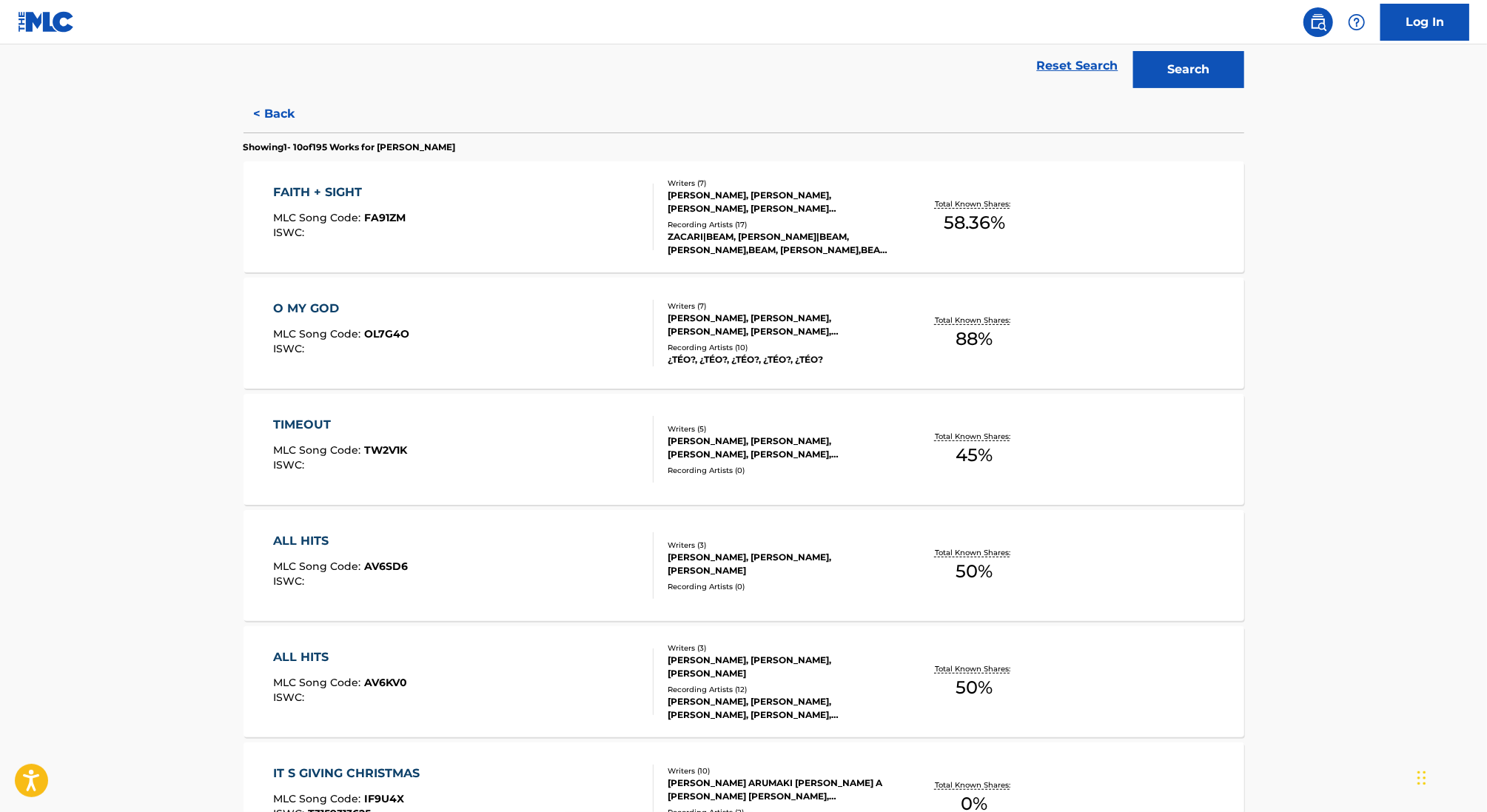
click at [481, 557] on div "ALL HITS MLC Song Code : AV6SD6 ISWC :" at bounding box center [463, 565] width 380 height 67
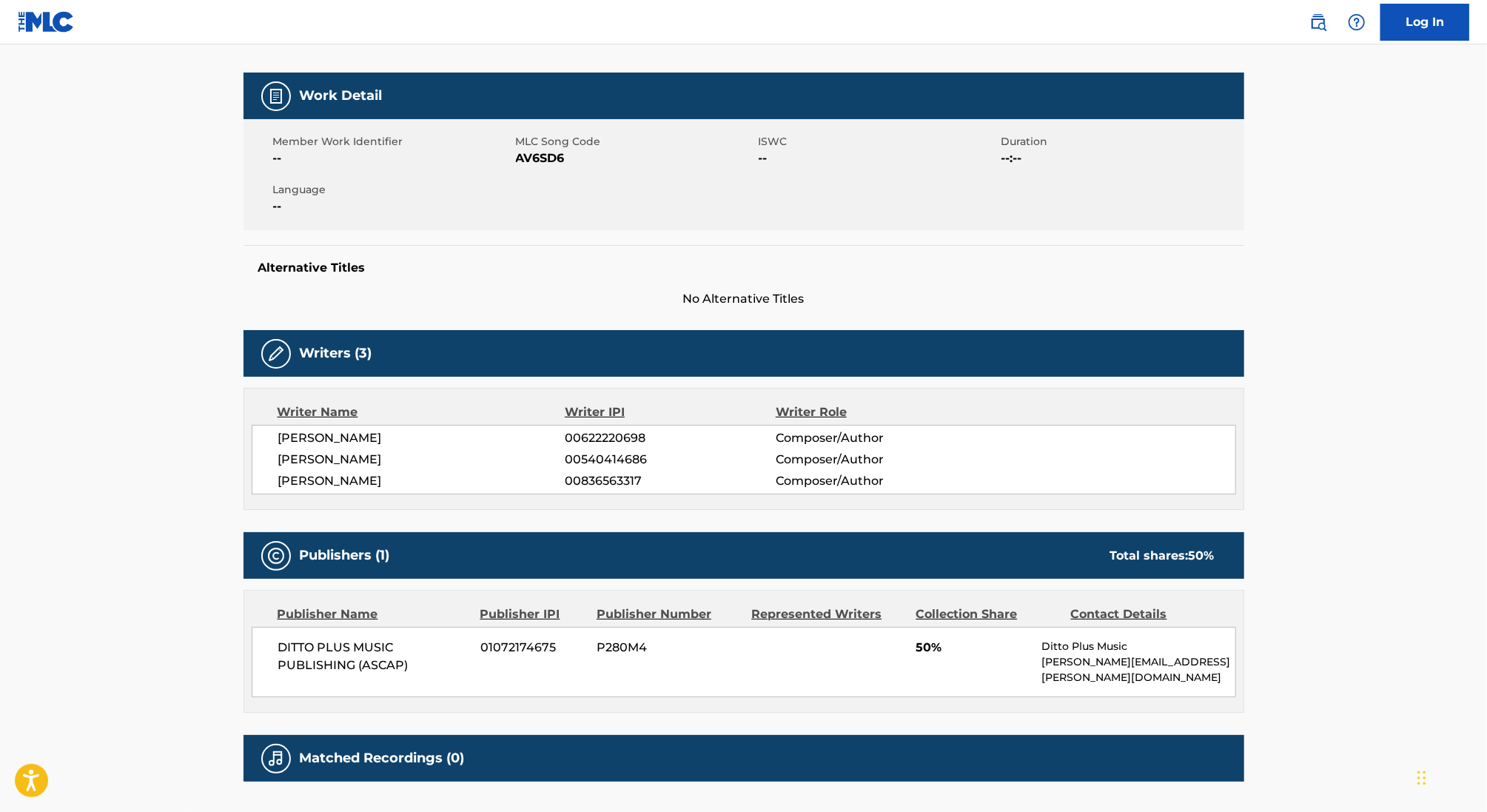
scroll to position [197, 0]
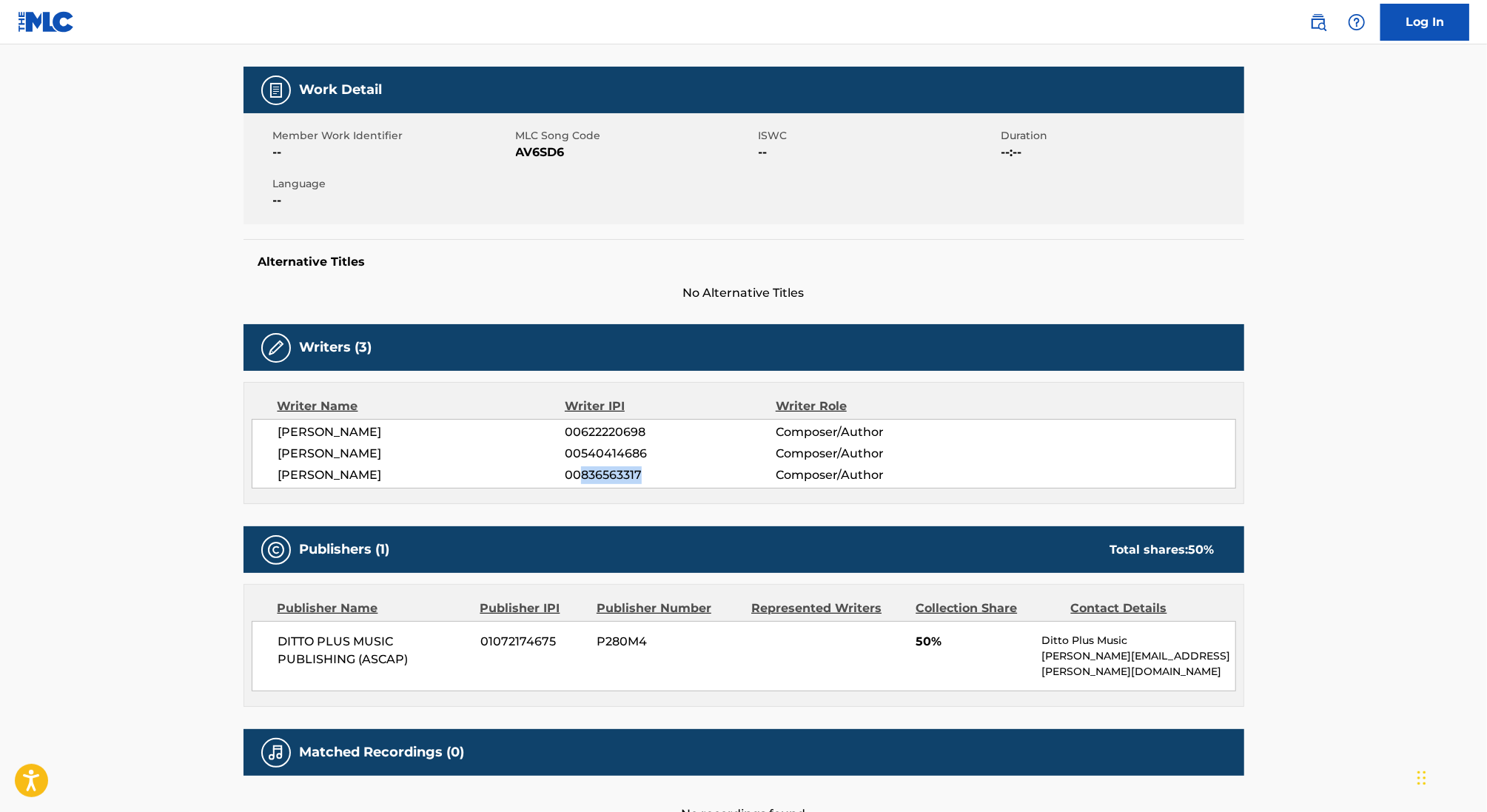
drag, startPoint x: 583, startPoint y: 472, endPoint x: 703, endPoint y: 472, distance: 120.0
click at [700, 472] on span "00836563317" at bounding box center [670, 474] width 210 height 18
copy span "836563317"
drag, startPoint x: 397, startPoint y: 475, endPoint x: 274, endPoint y: 475, distance: 123.0
click at [274, 475] on div "[PERSON_NAME] 00622220698 Composer/Author [PERSON_NAME] 00540414686 Composer/Au…" at bounding box center [744, 454] width 985 height 70
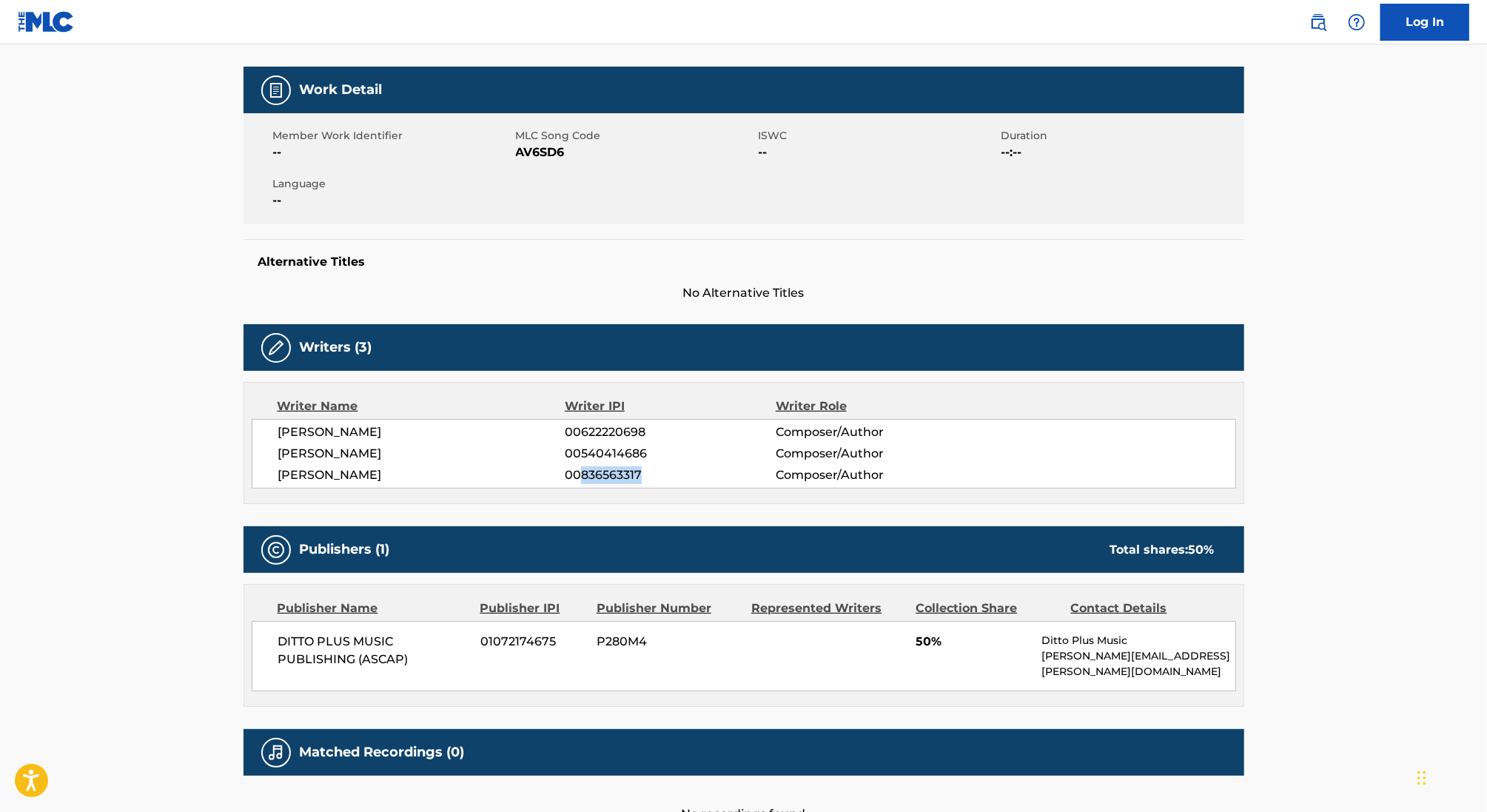
copy span "[PERSON_NAME]"
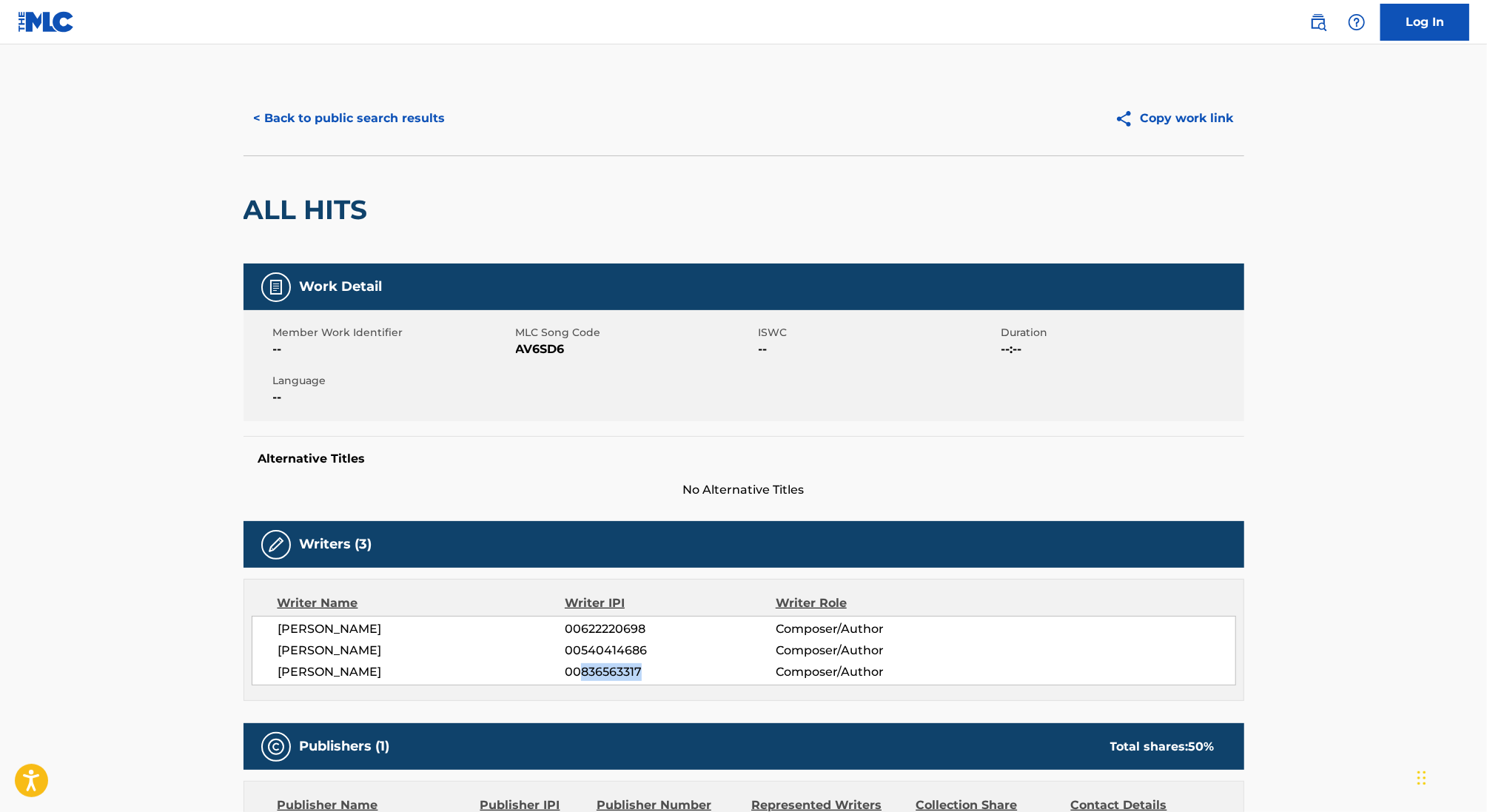
click at [325, 101] on button "< Back to public search results" at bounding box center [349, 118] width 212 height 37
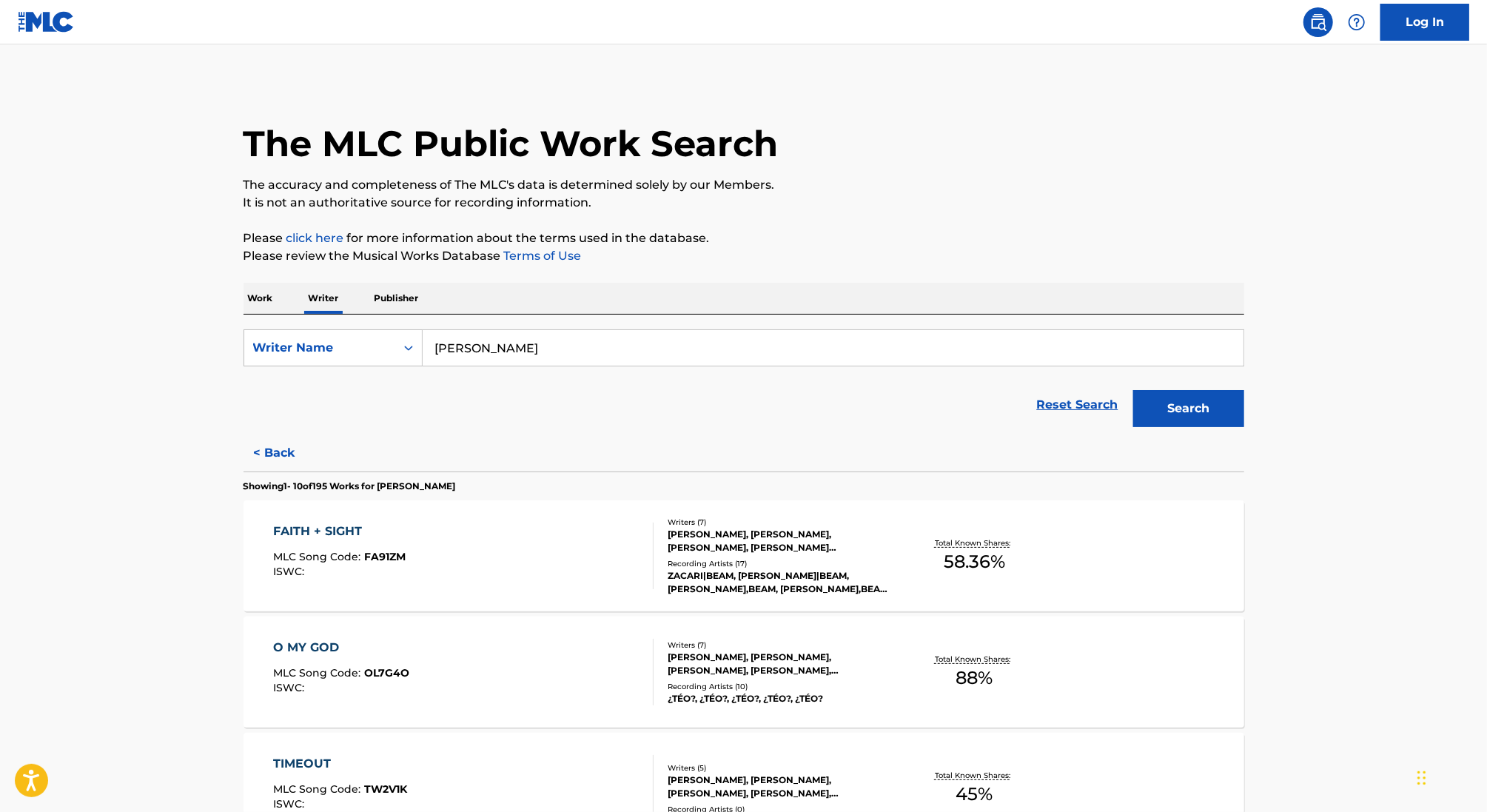
click at [256, 292] on p "Work" at bounding box center [260, 298] width 34 height 31
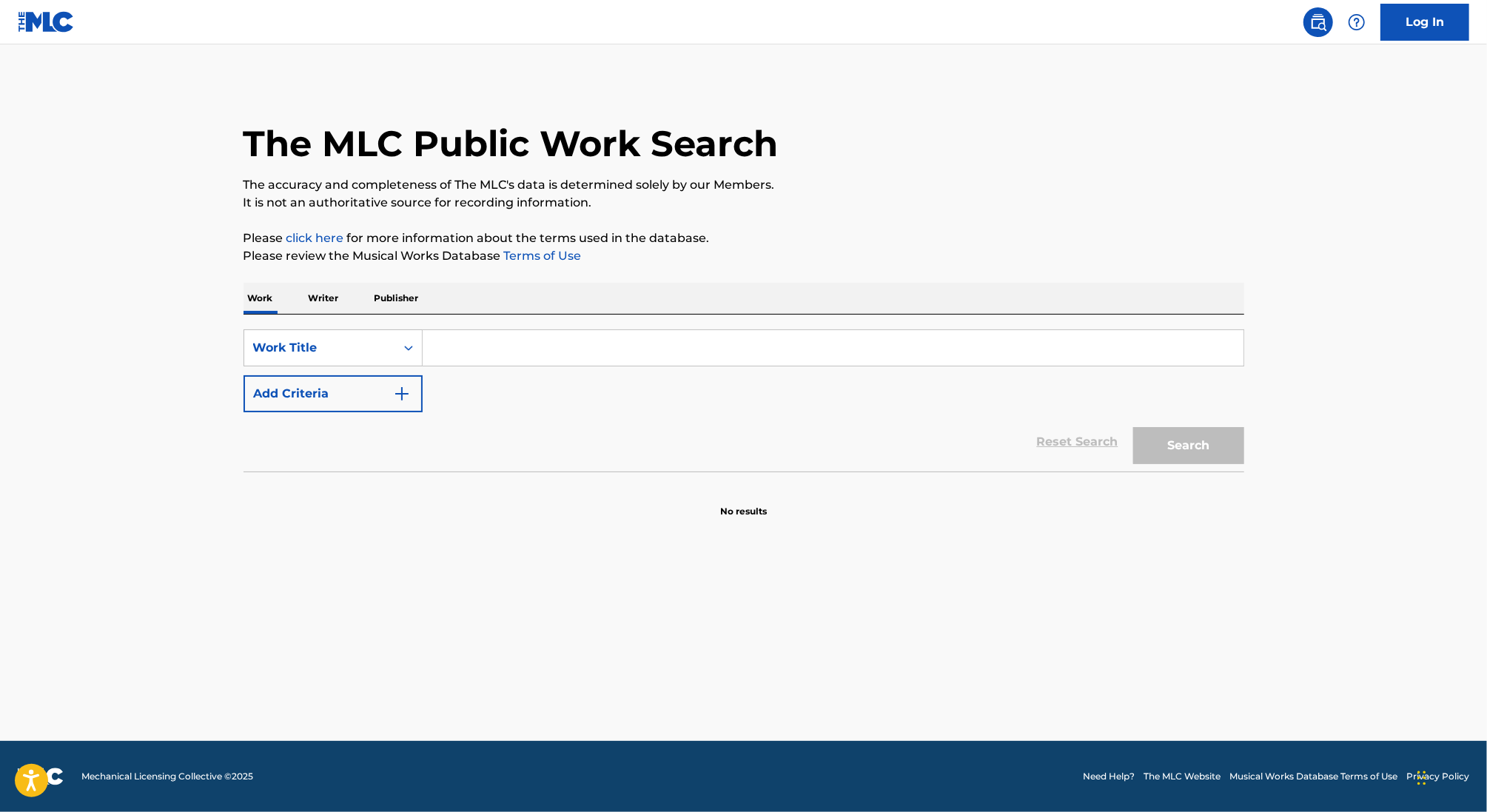
click at [458, 354] on input "Search Form" at bounding box center [833, 348] width 821 height 36
paste input "NIGHT OWL"
type input "NIGHT OWL"
click at [344, 381] on button "Add Criteria" at bounding box center [333, 393] width 179 height 37
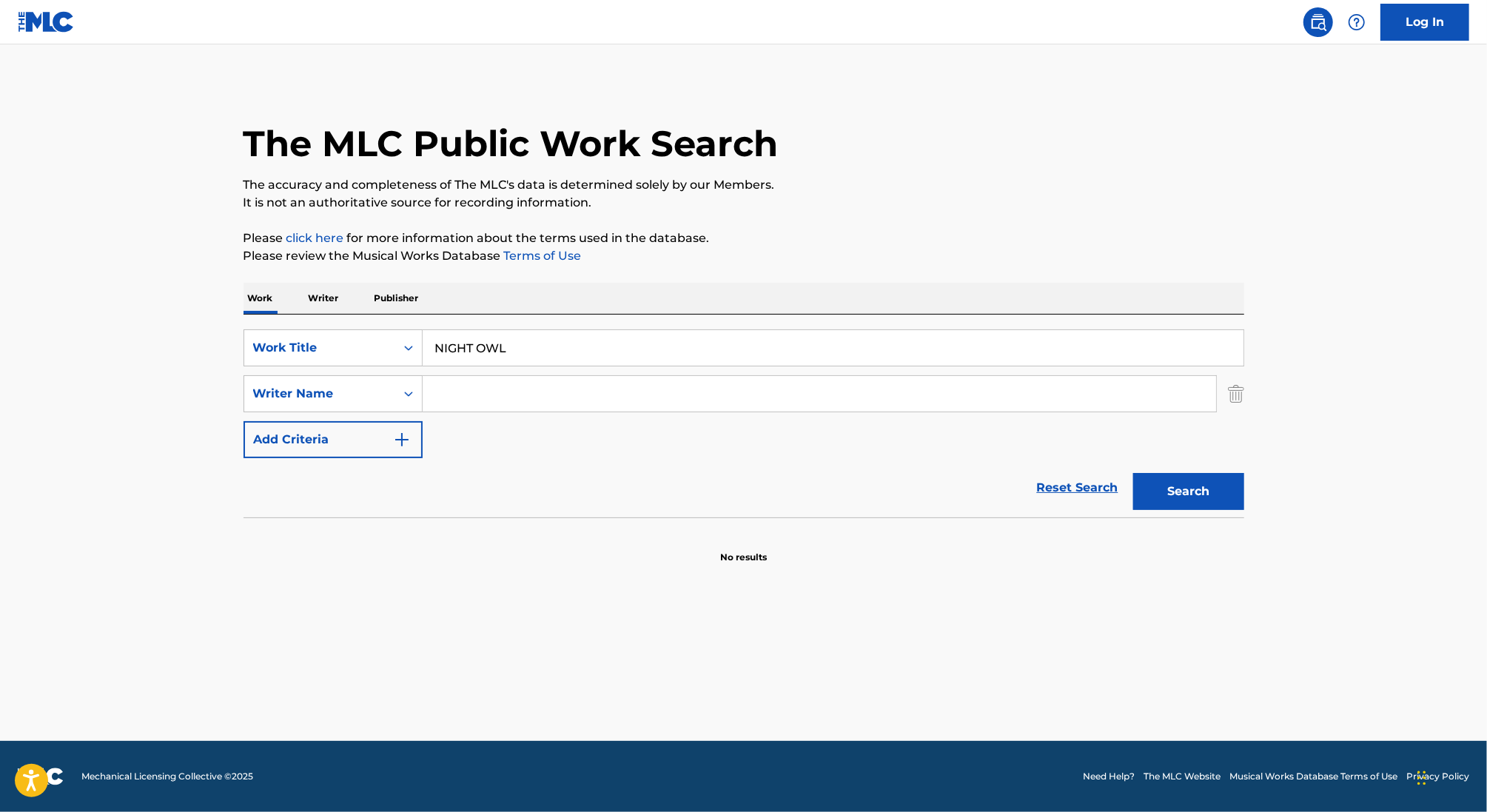
click at [473, 400] on input "Search Form" at bounding box center [819, 394] width 794 height 36
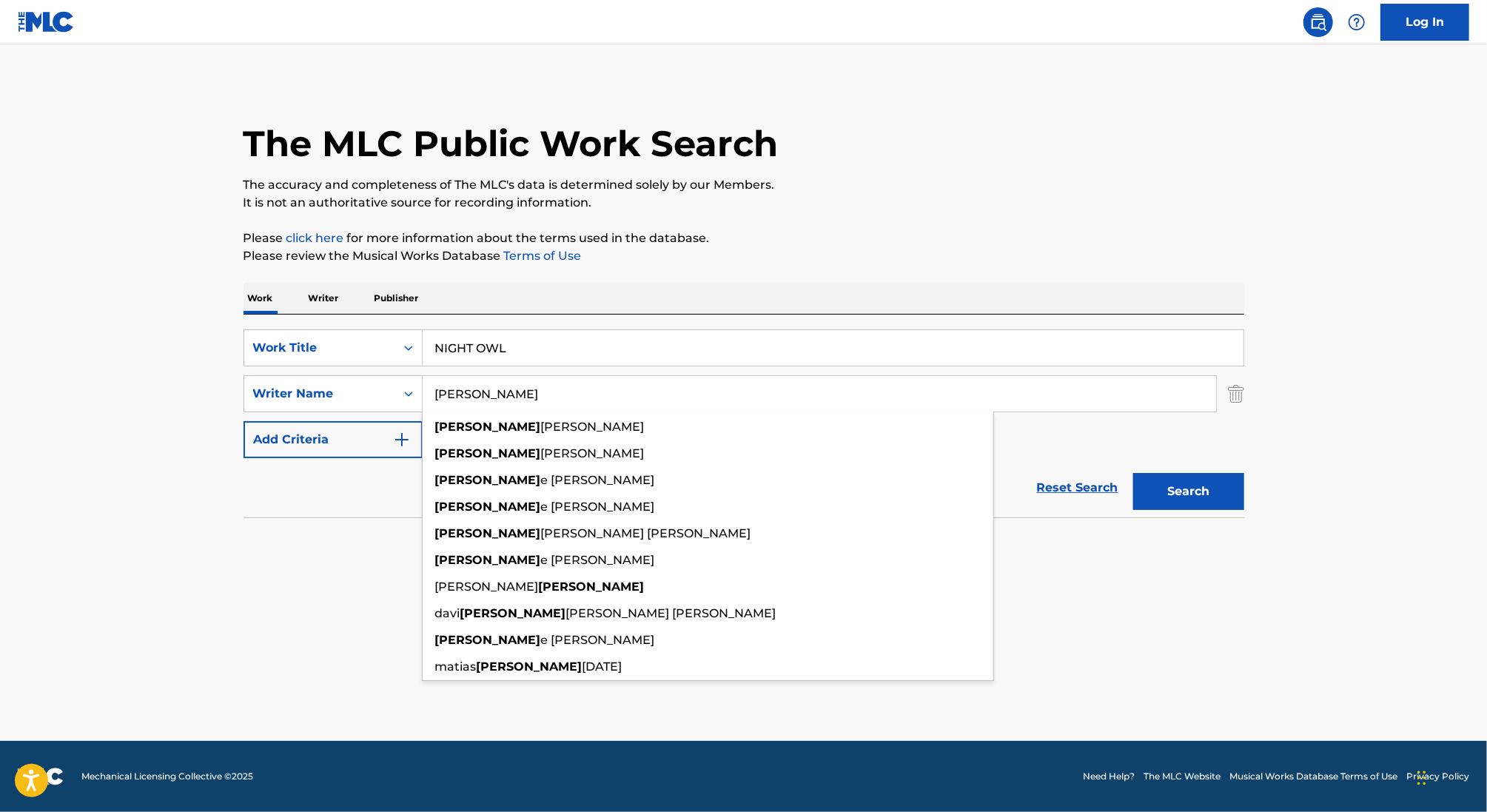
type input "[PERSON_NAME]"
click at [1133, 472] on button "Search" at bounding box center [1189, 490] width 111 height 37
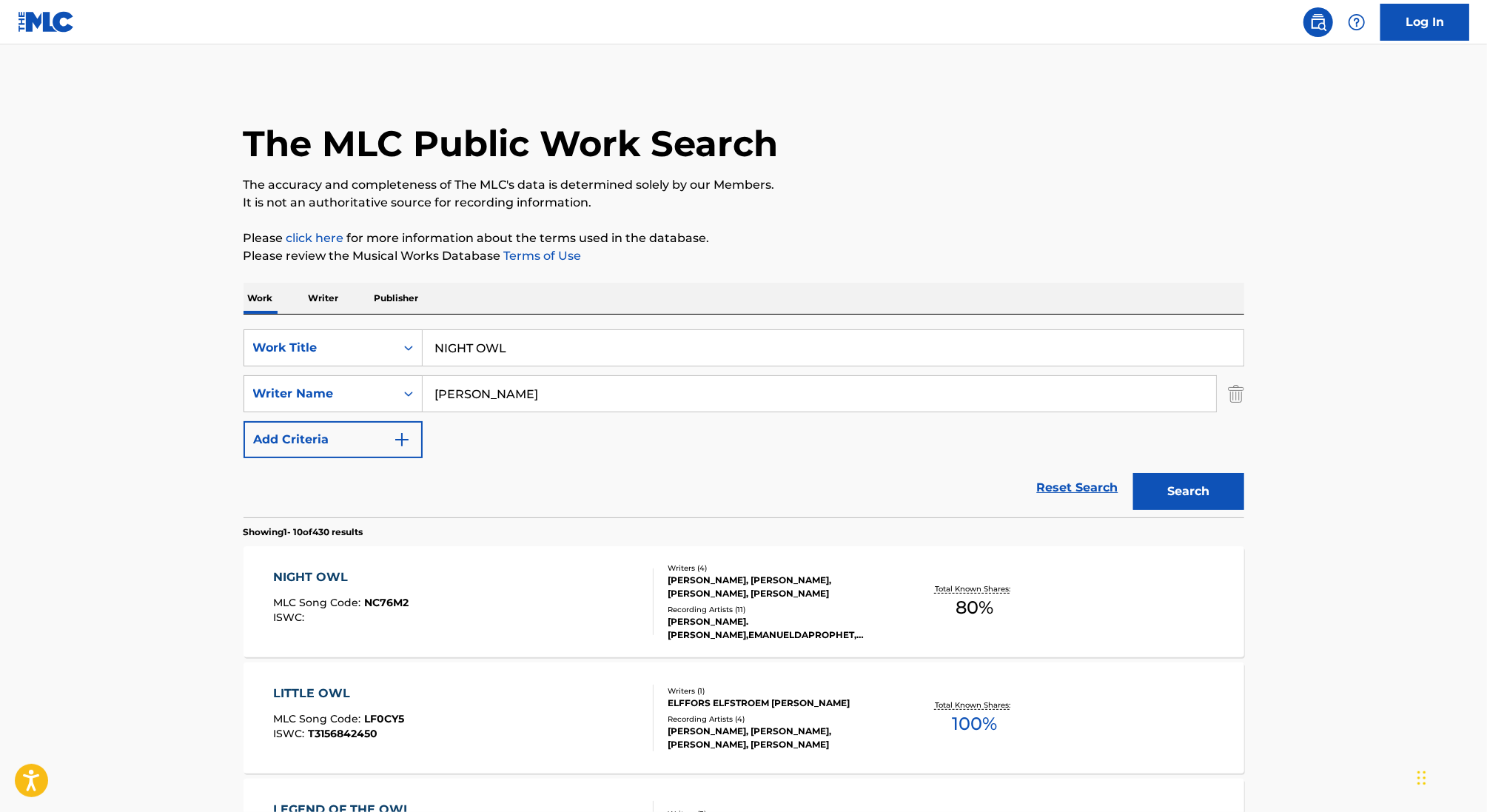
click at [542, 591] on div "NIGHT OWL MLC Song Code : NC76M2 ISWC :" at bounding box center [463, 602] width 380 height 67
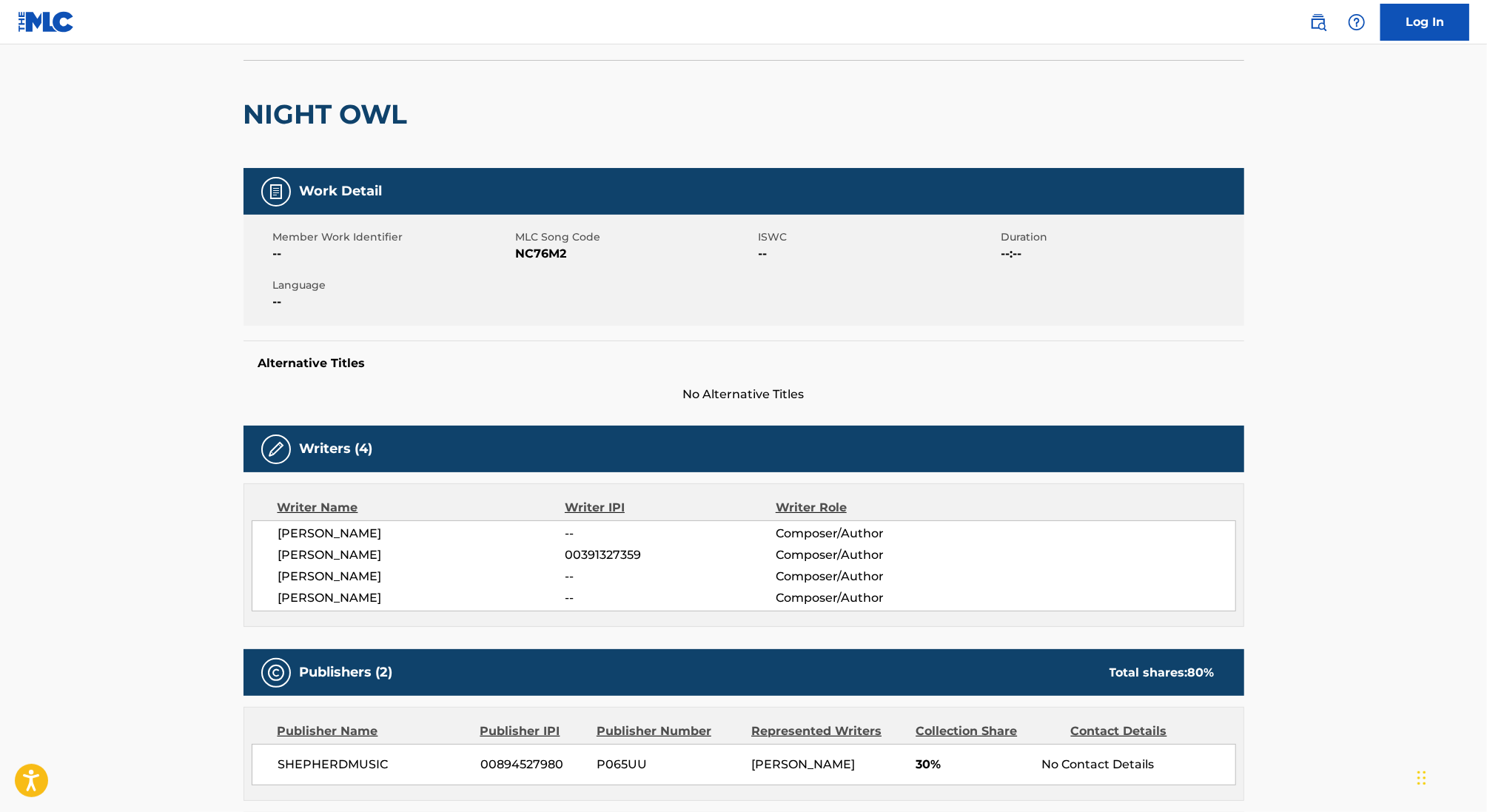
scroll to position [96, 0]
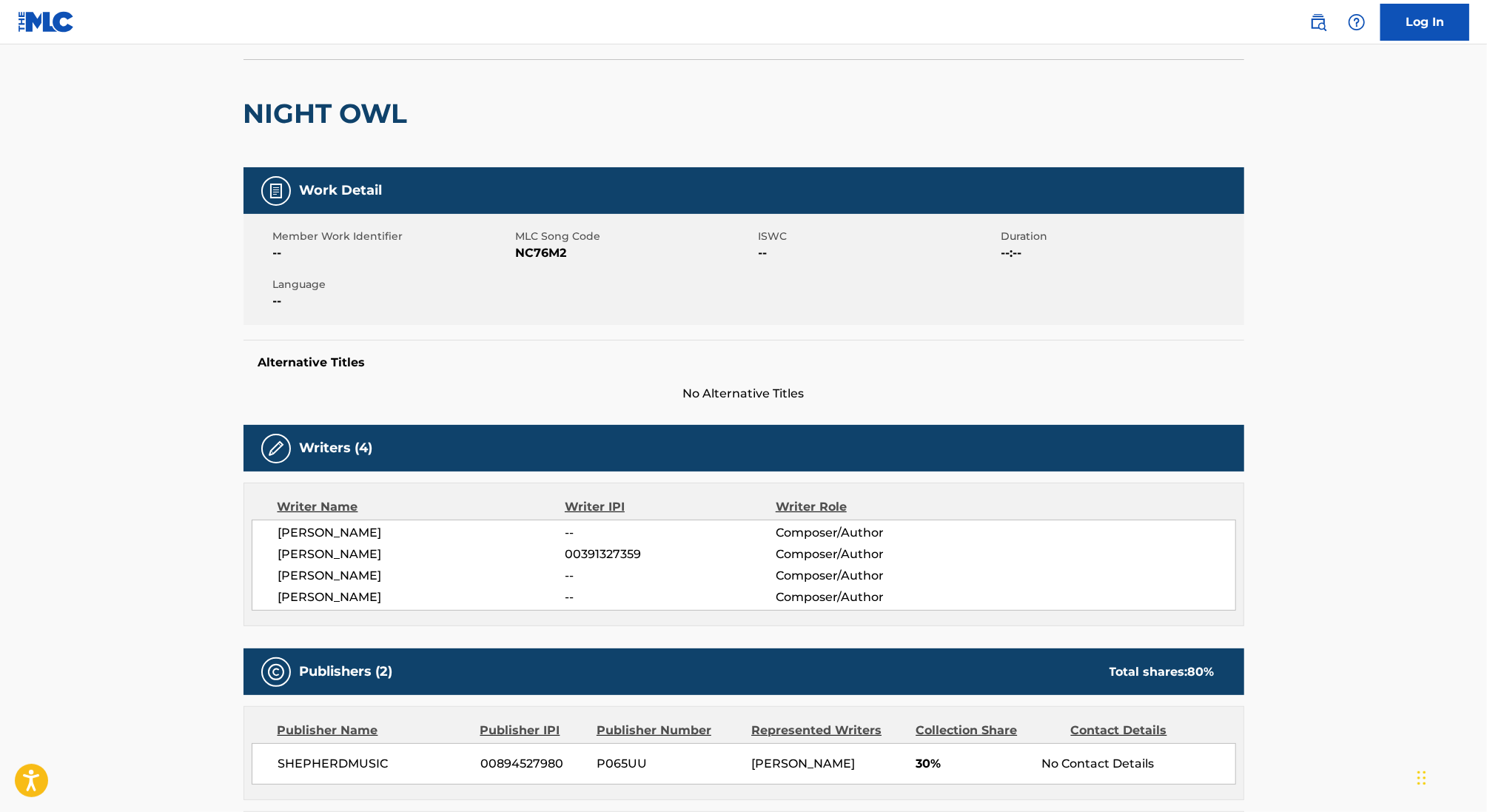
drag, startPoint x: 439, startPoint y: 595, endPoint x: 266, endPoint y: 594, distance: 173.0
click at [266, 594] on div "[PERSON_NAME] -- Composer/Author [PERSON_NAME] 00391327359 Composer/Author [PER…" at bounding box center [744, 565] width 985 height 91
copy span "[PERSON_NAME]"
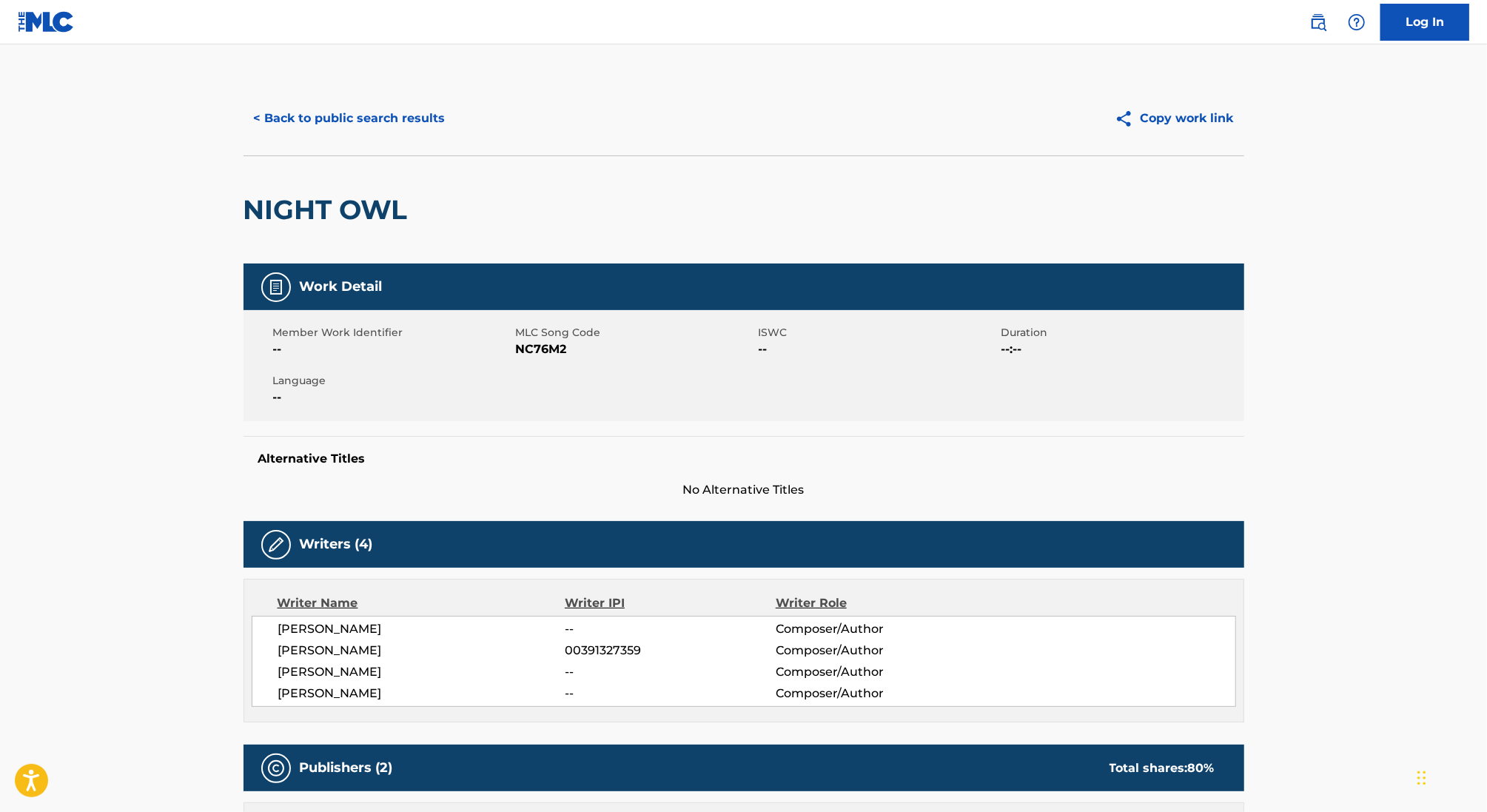
click at [304, 125] on button "< Back to public search results" at bounding box center [349, 118] width 212 height 37
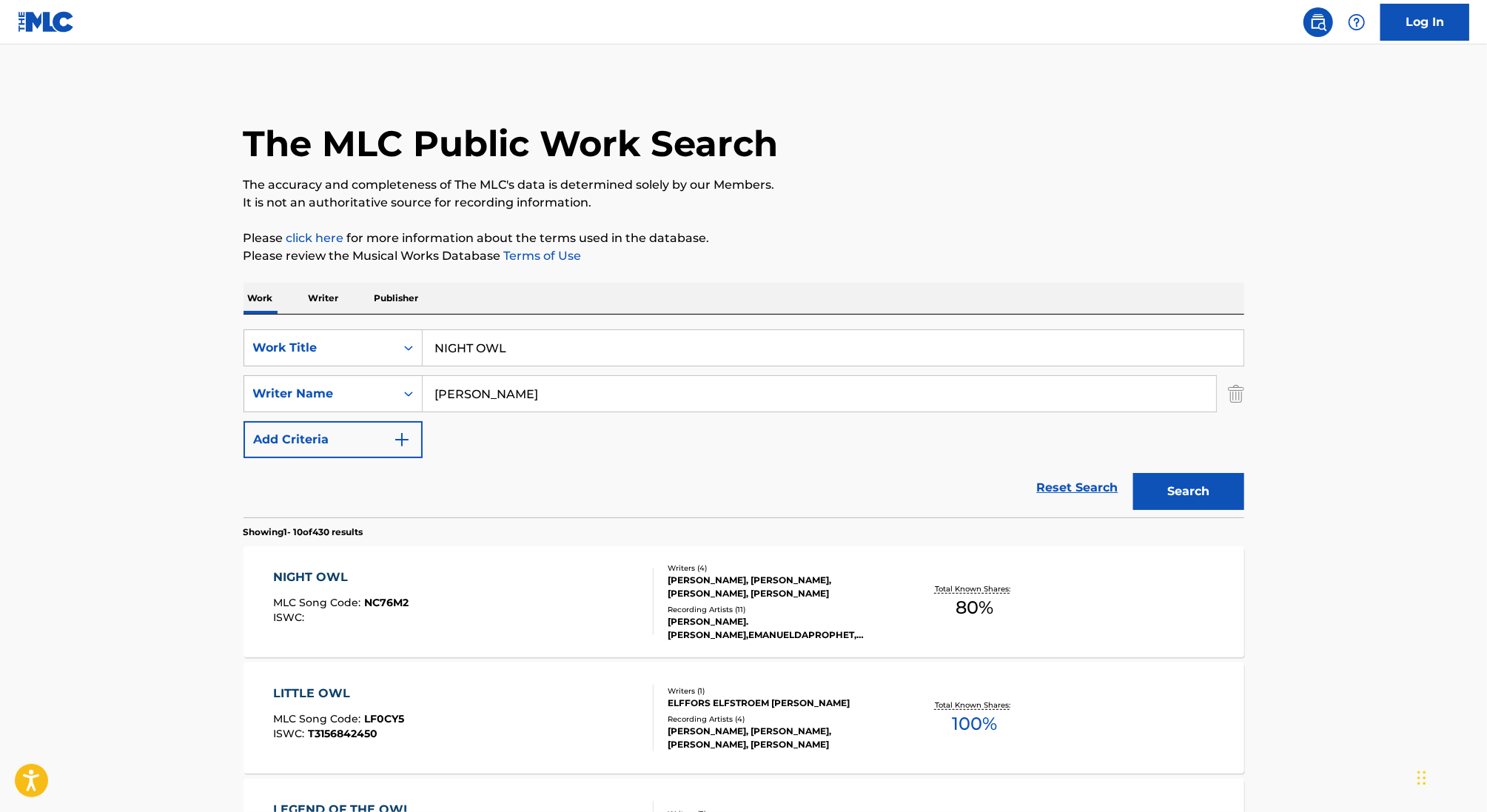
click at [332, 304] on p "Writer" at bounding box center [325, 298] width 40 height 31
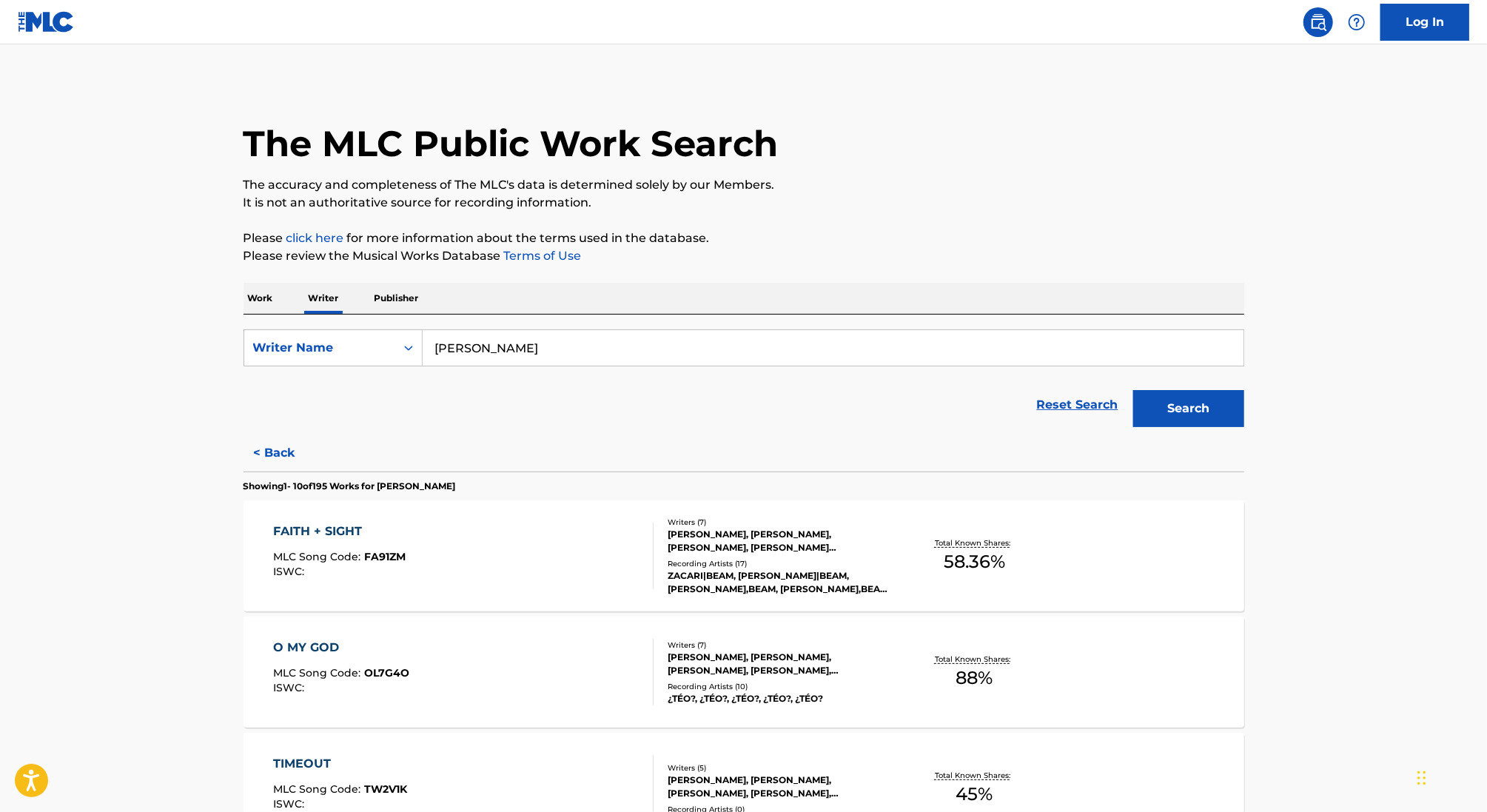
click at [525, 350] on input "[PERSON_NAME]" at bounding box center [833, 348] width 821 height 36
paste input "[PERSON_NAME]"
type input "[PERSON_NAME]"
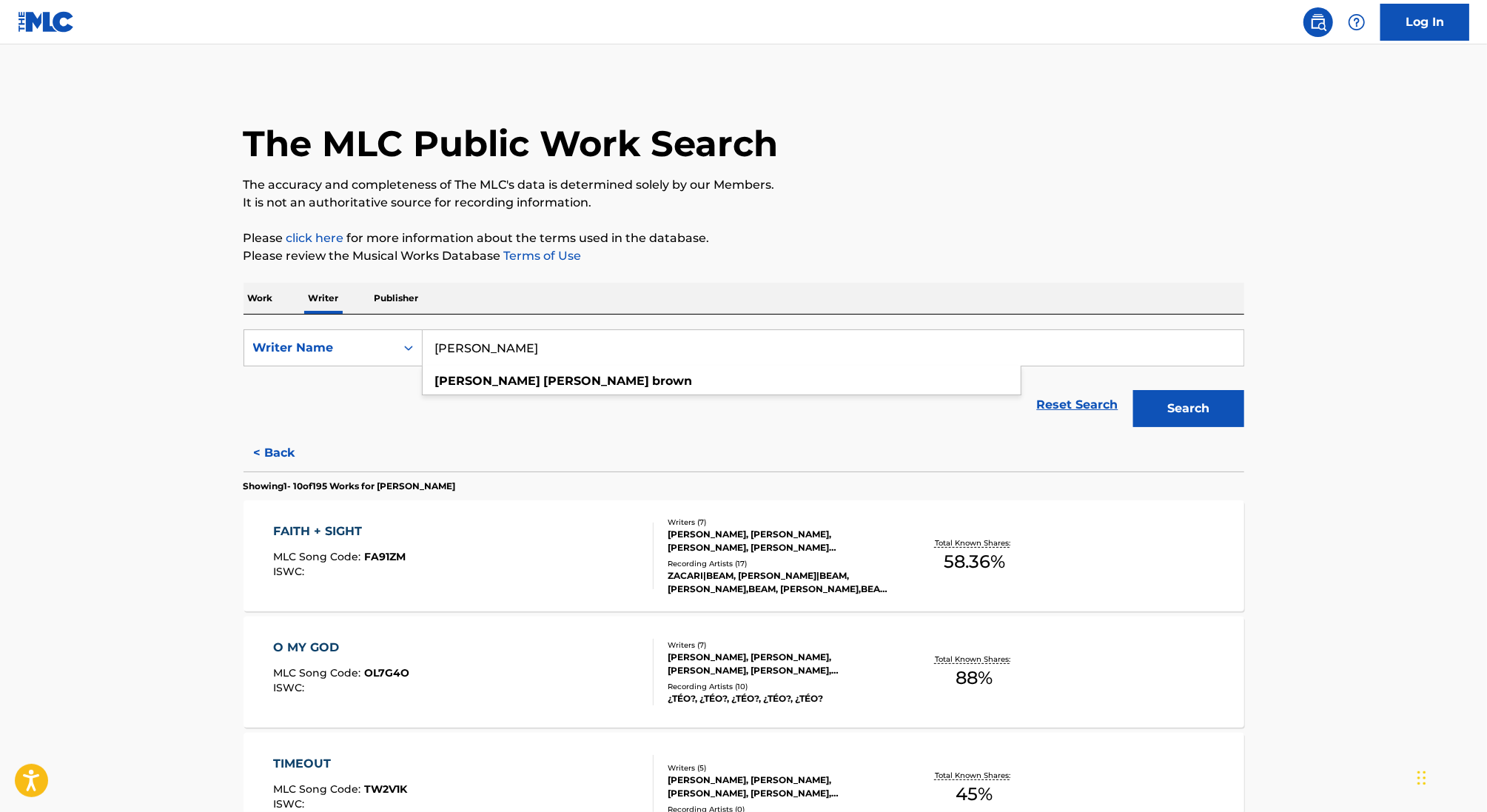
click at [1133, 390] on button "Search" at bounding box center [1189, 408] width 111 height 37
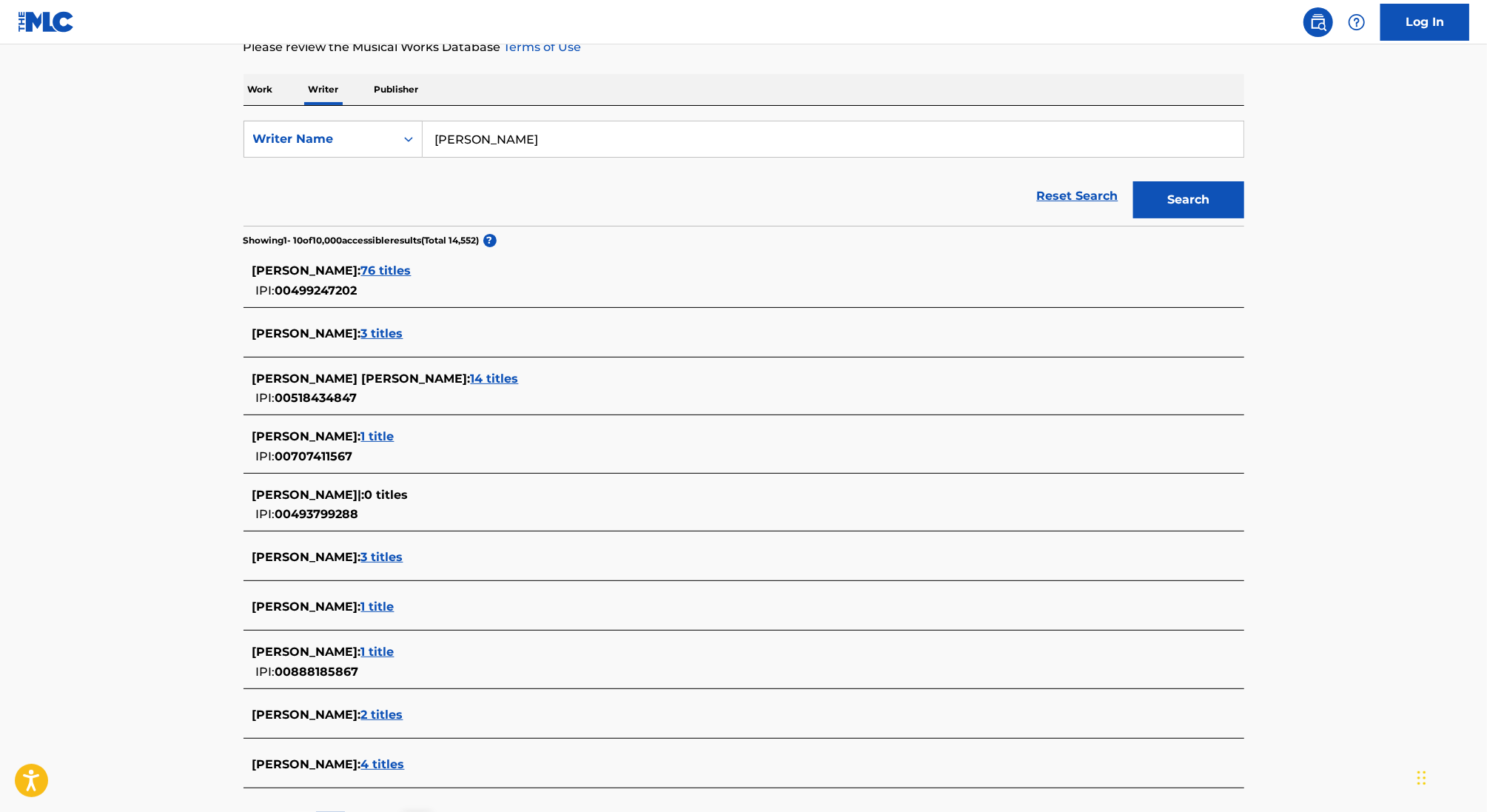
scroll to position [216, 0]
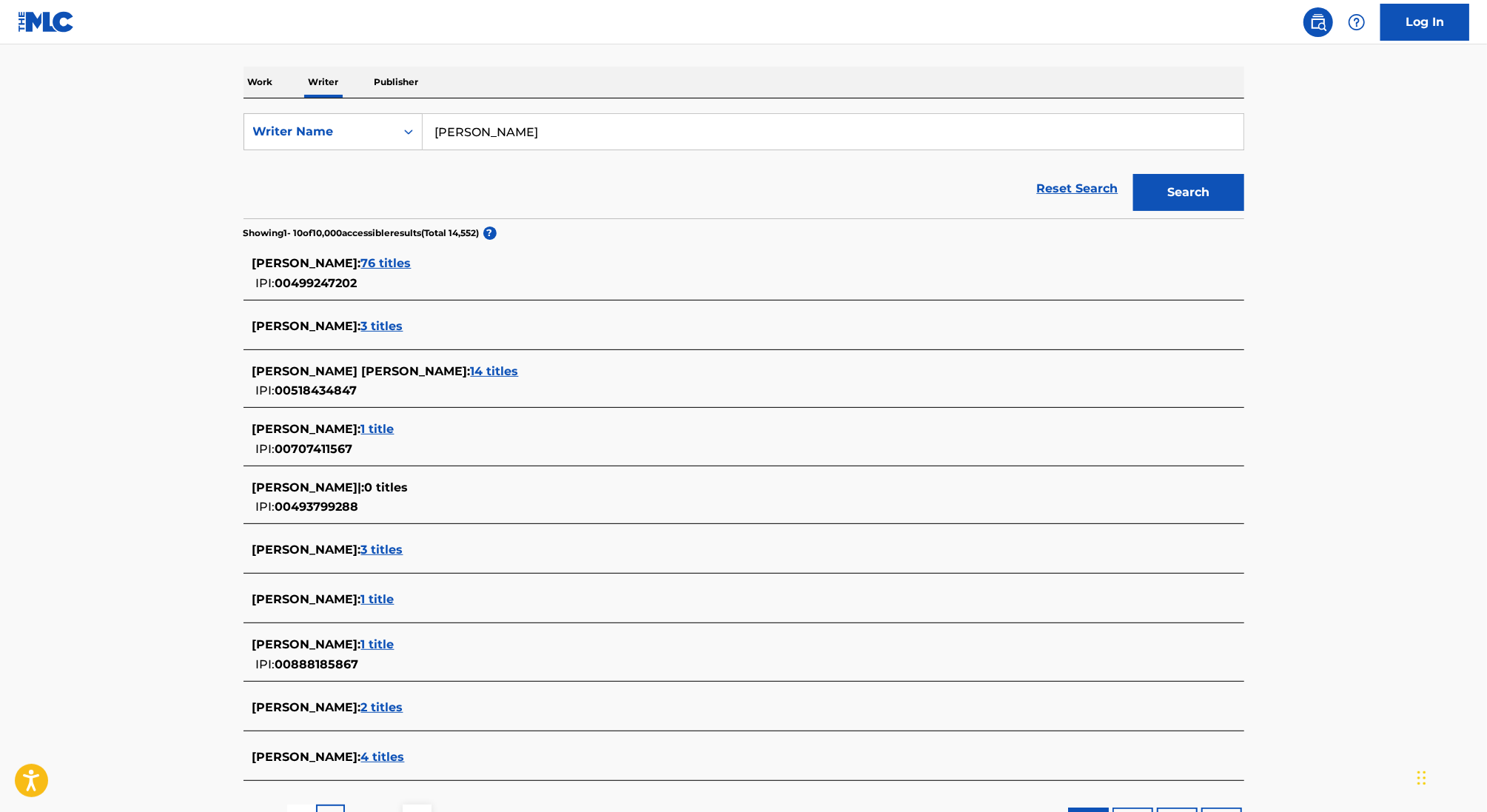
click at [349, 177] on div "Reset Search Search" at bounding box center [744, 189] width 1001 height 59
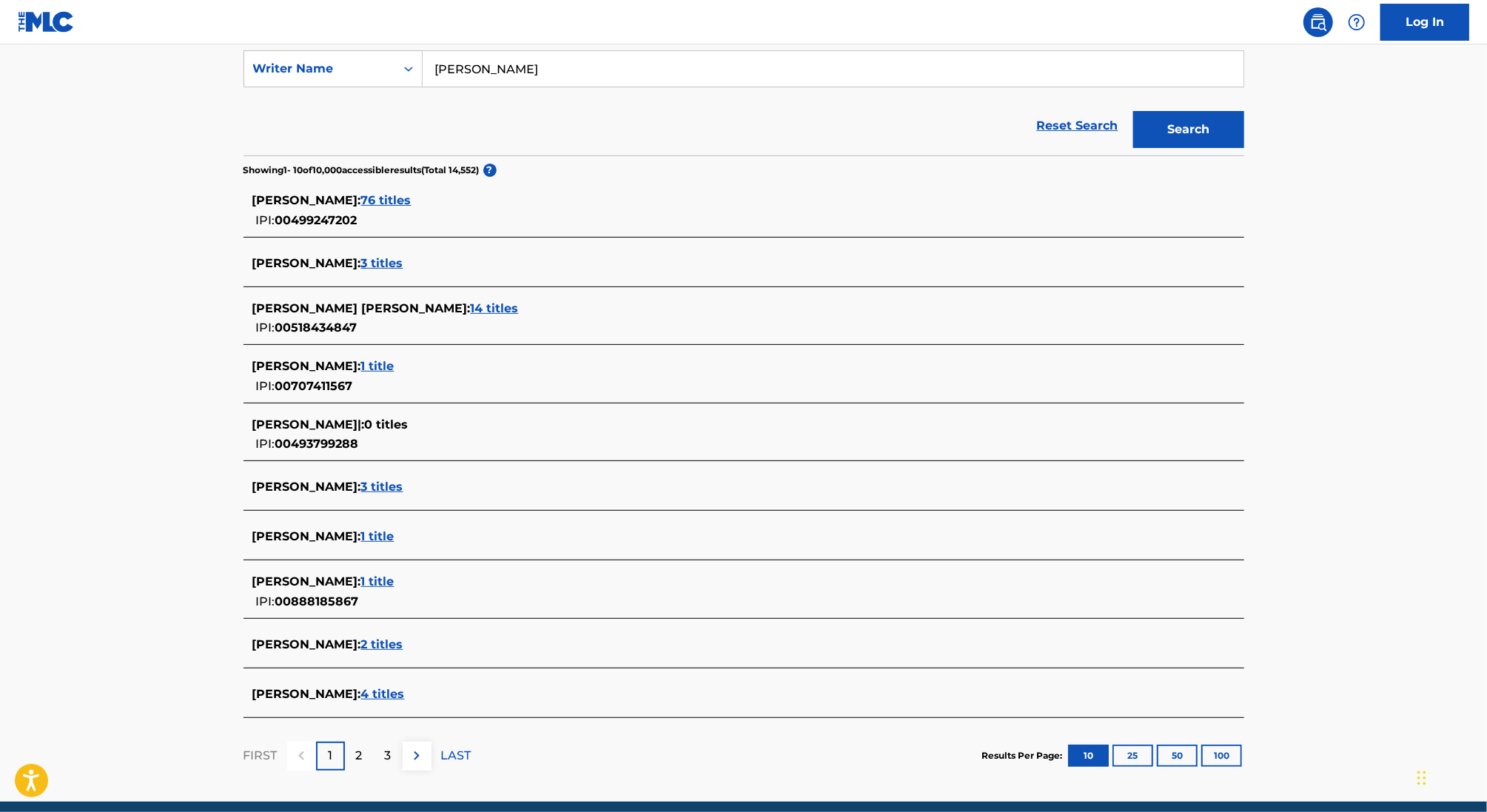
scroll to position [0, 0]
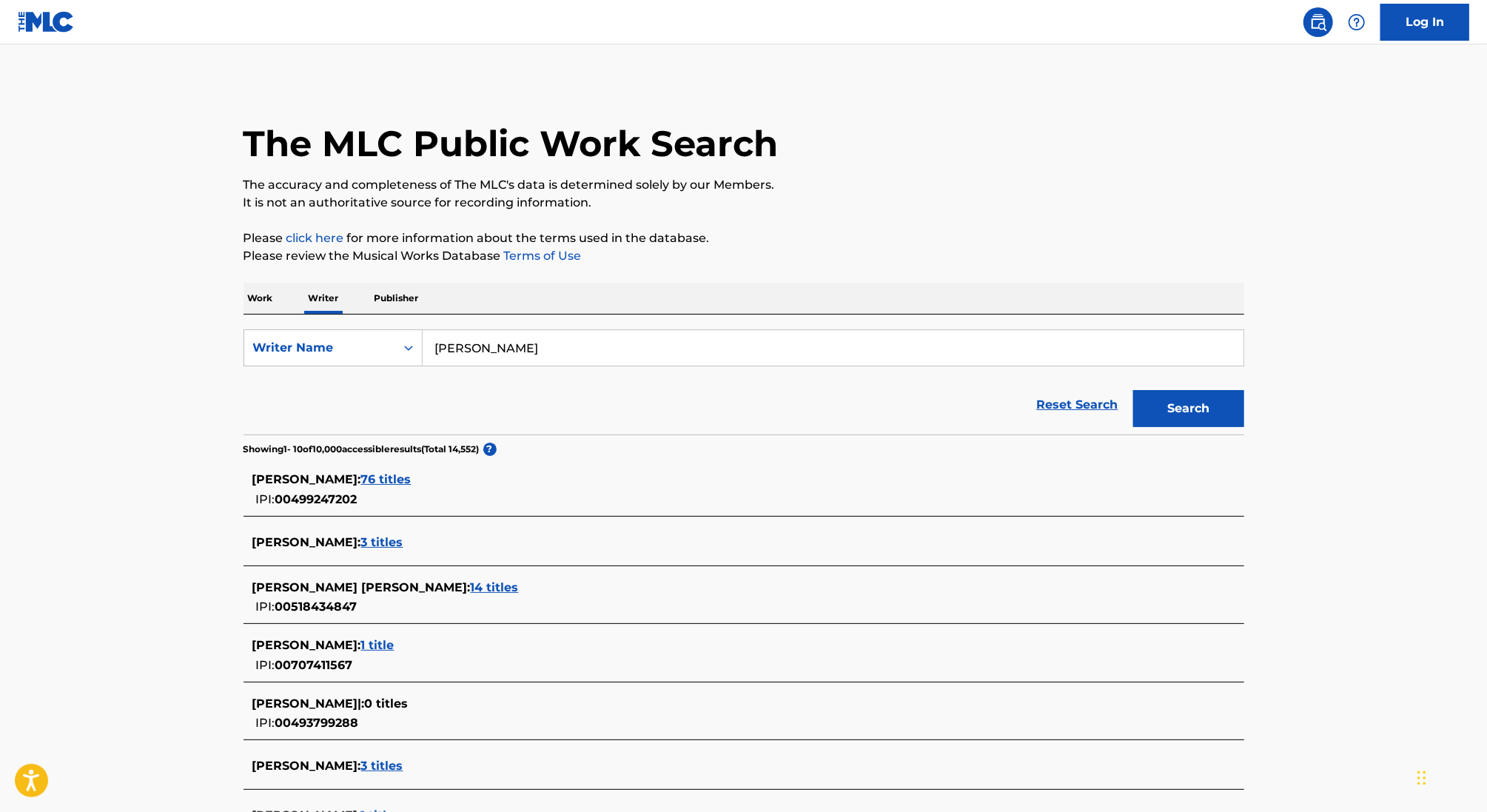
click at [276, 292] on p "Work" at bounding box center [260, 298] width 34 height 31
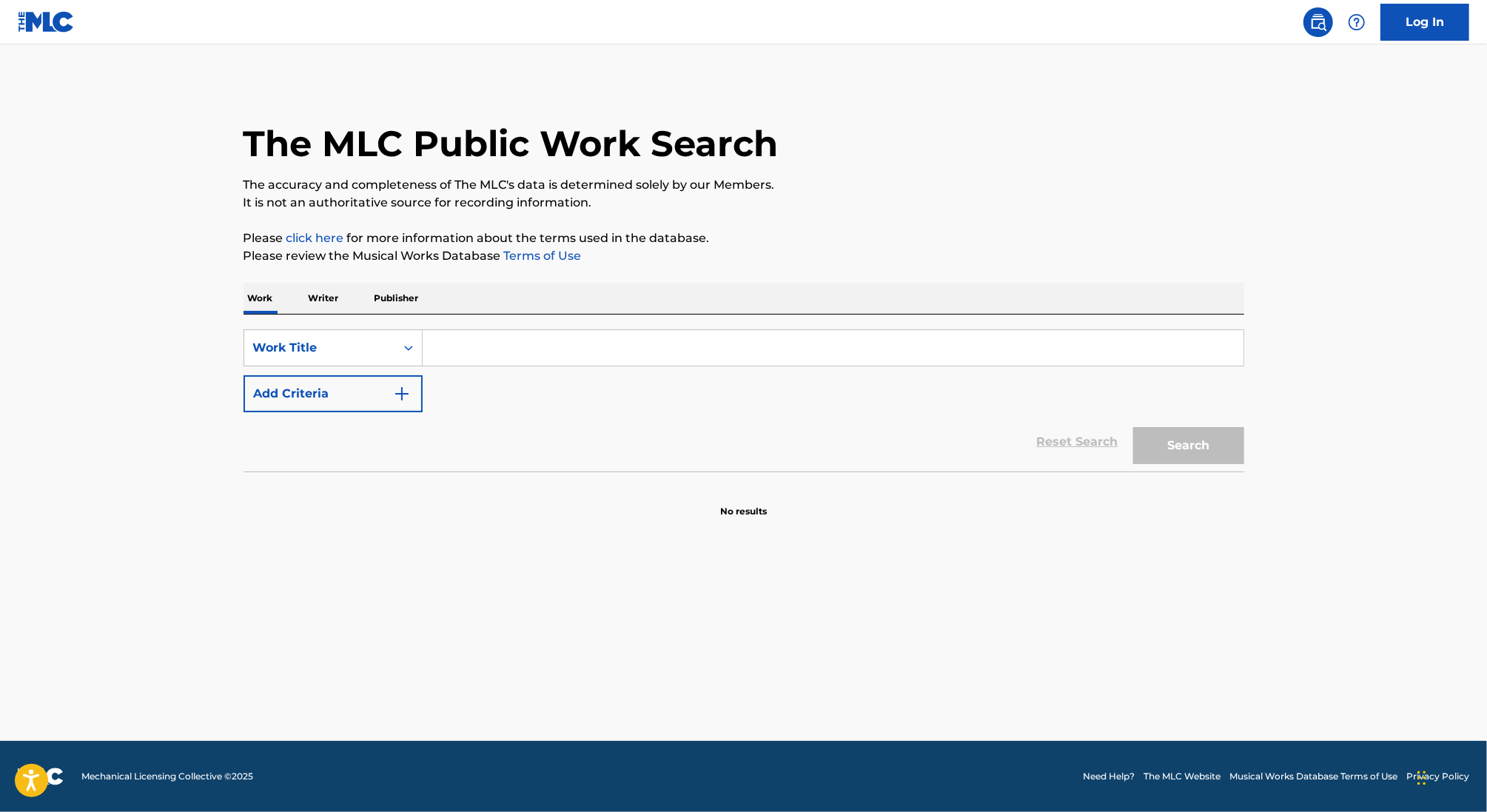
click at [465, 349] on input "Search Form" at bounding box center [833, 348] width 821 height 36
click at [389, 393] on button "Add Criteria" at bounding box center [333, 393] width 179 height 37
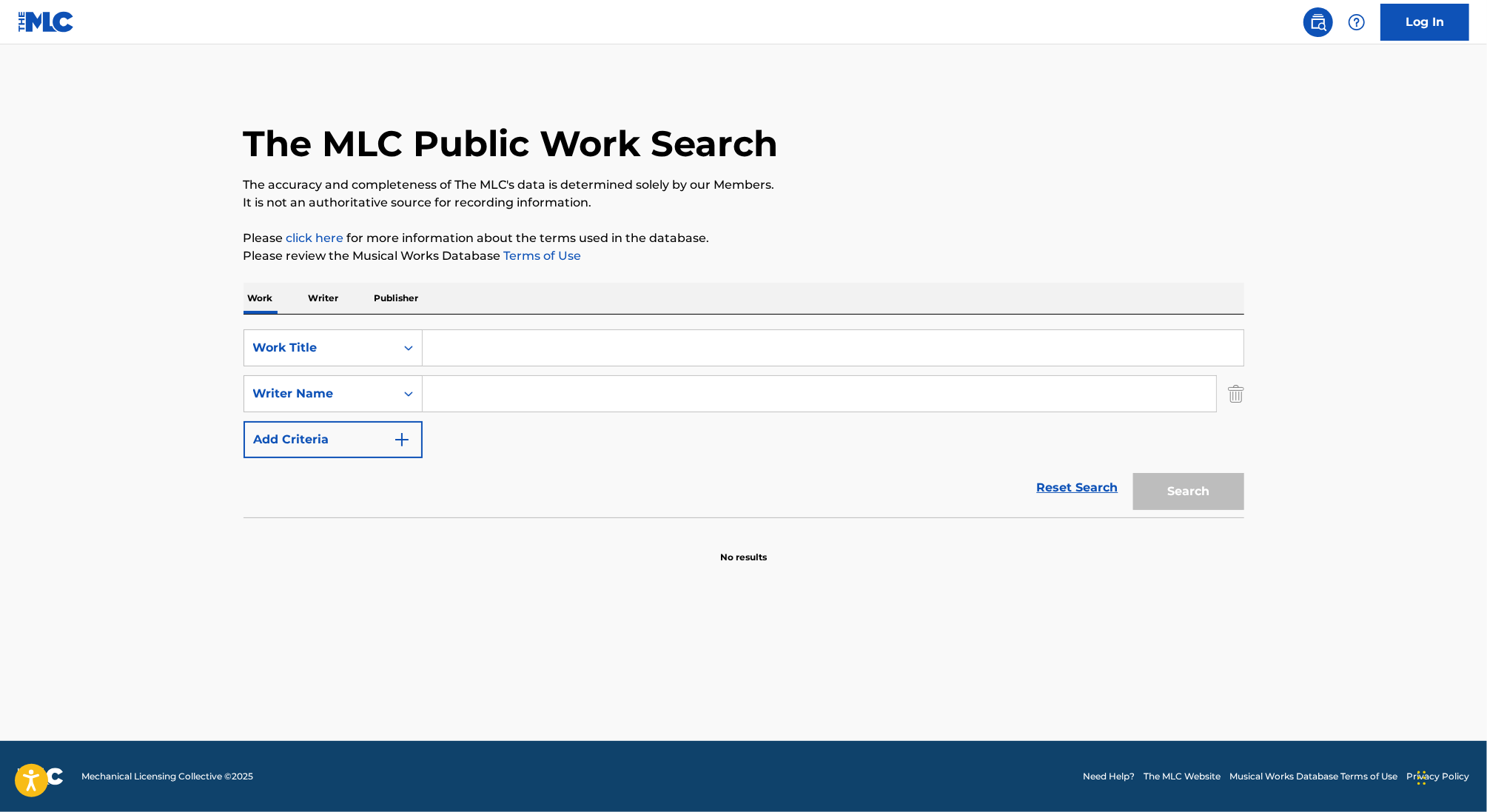
click at [462, 389] on input "Search Form" at bounding box center [819, 394] width 794 height 36
paste input "[PERSON_NAME]"
type input "[PERSON_NAME]"
click at [478, 340] on input "Search Form" at bounding box center [833, 348] width 821 height 36
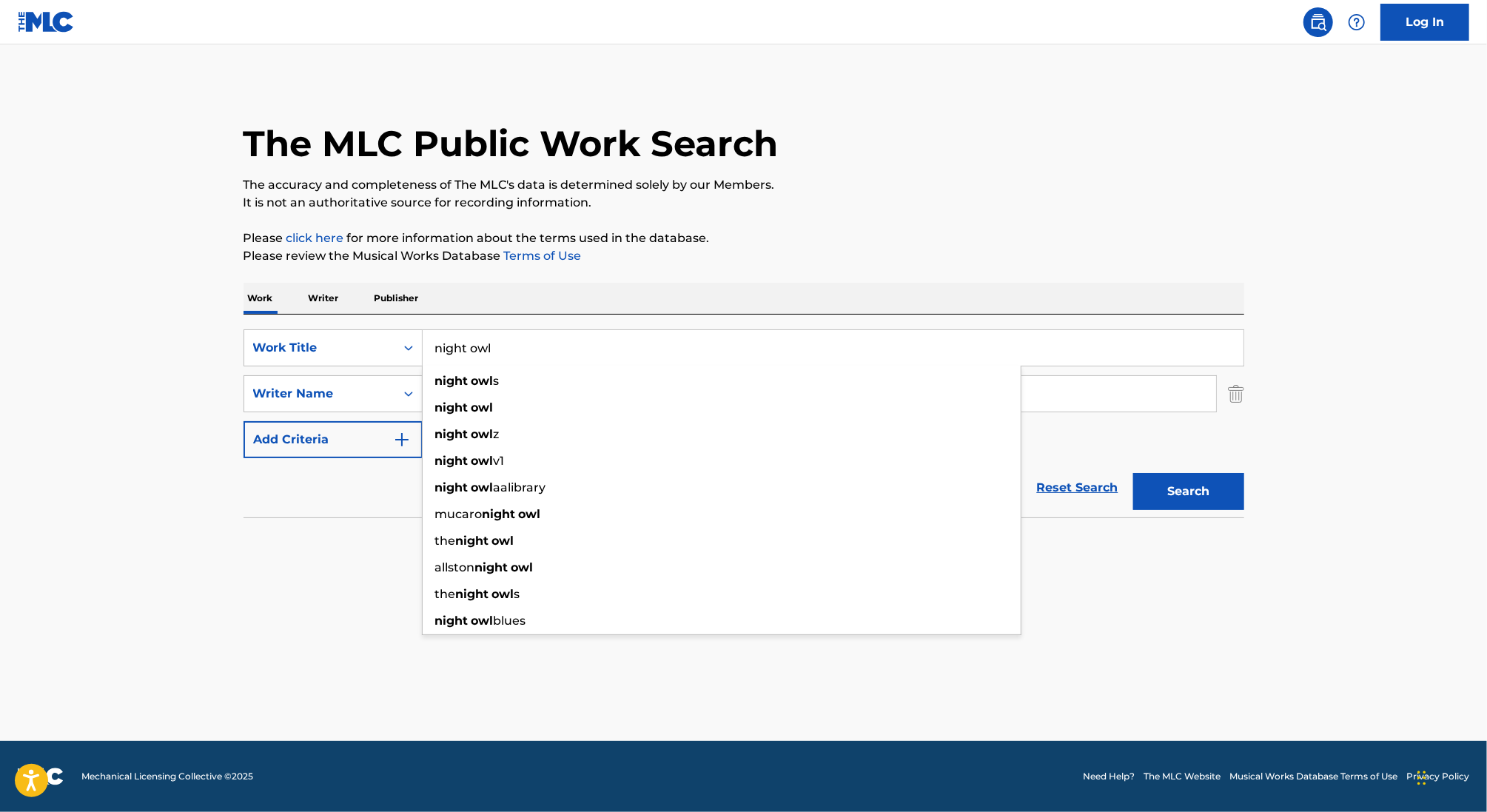
type input "night owl"
click at [1133, 472] on button "Search" at bounding box center [1189, 490] width 111 height 37
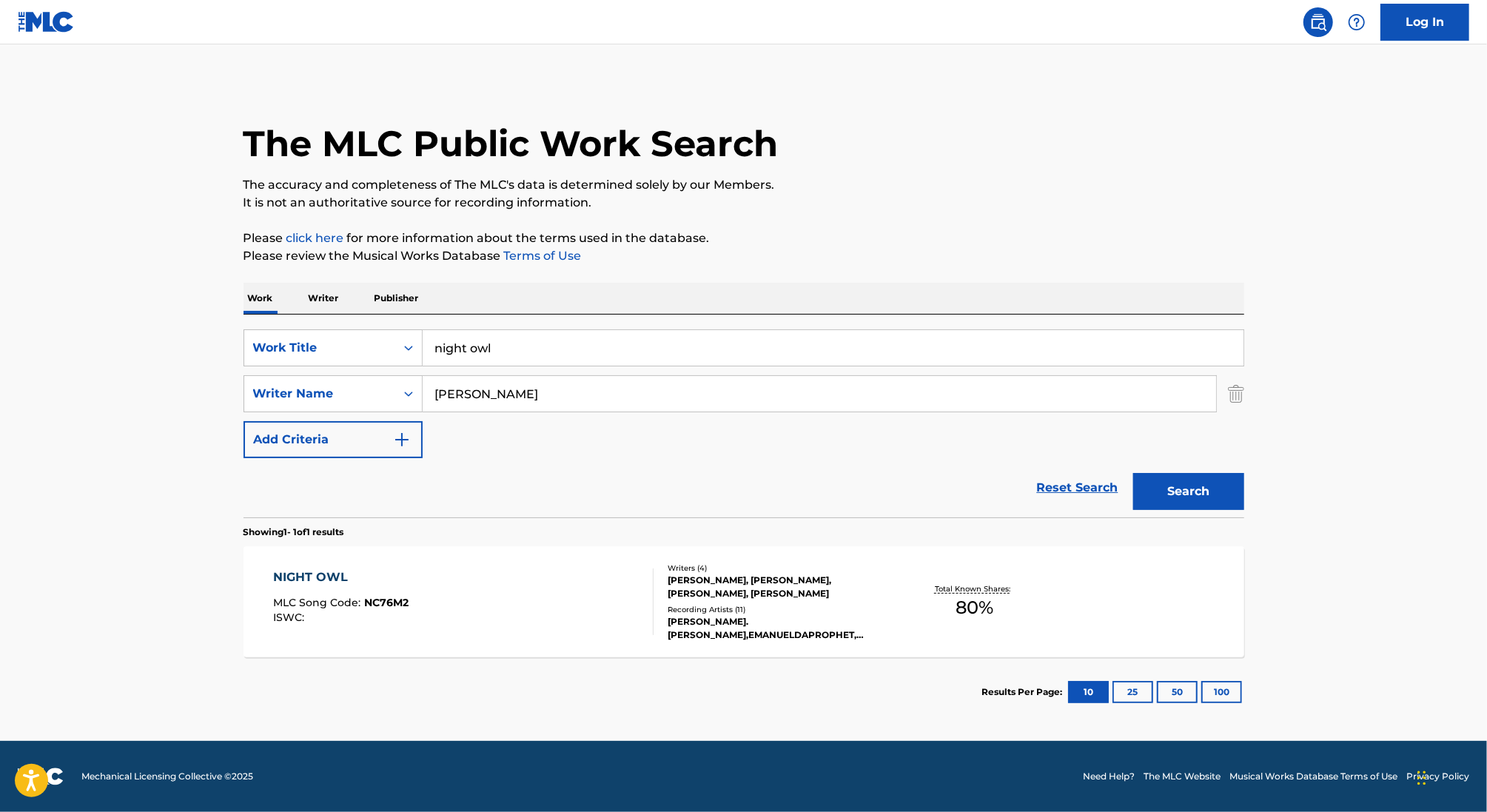
click at [495, 589] on div "NIGHT OWL MLC Song Code : NC76M2 ISWC :" at bounding box center [463, 602] width 380 height 67
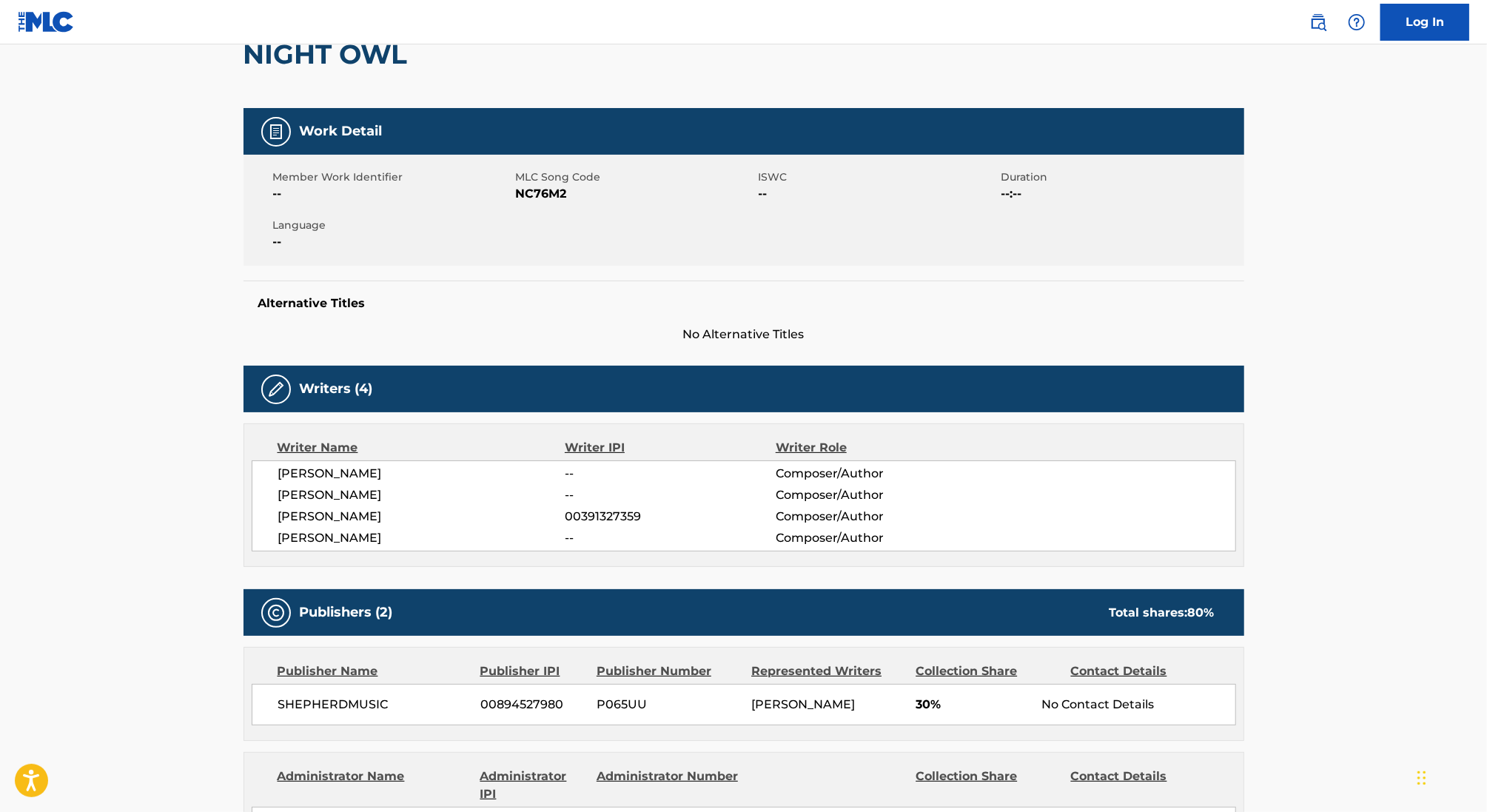
scroll to position [182, 0]
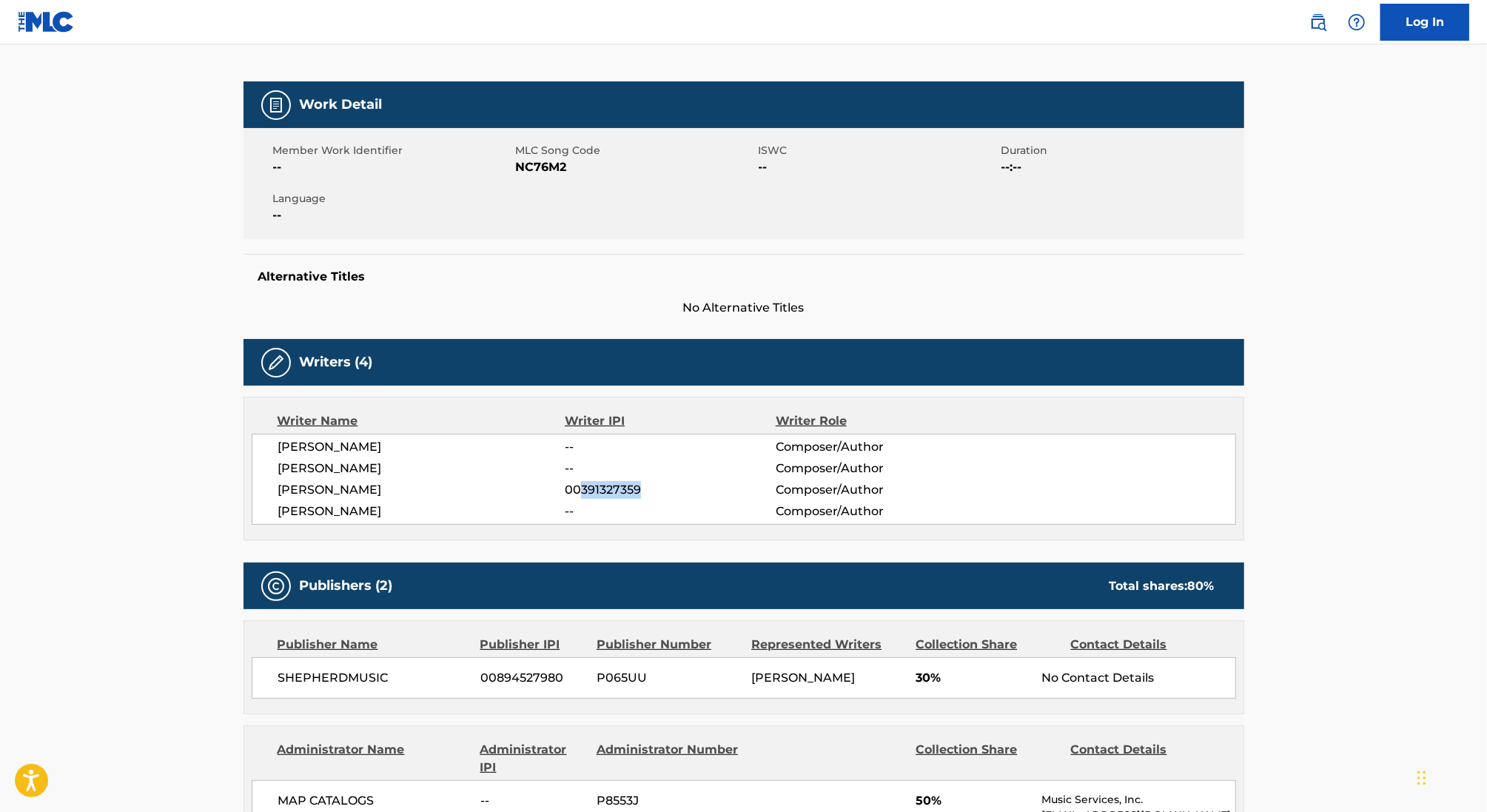
drag, startPoint x: 581, startPoint y: 483, endPoint x: 704, endPoint y: 483, distance: 123.0
click at [704, 483] on span "00391327359" at bounding box center [670, 489] width 210 height 18
copy span "391327359"
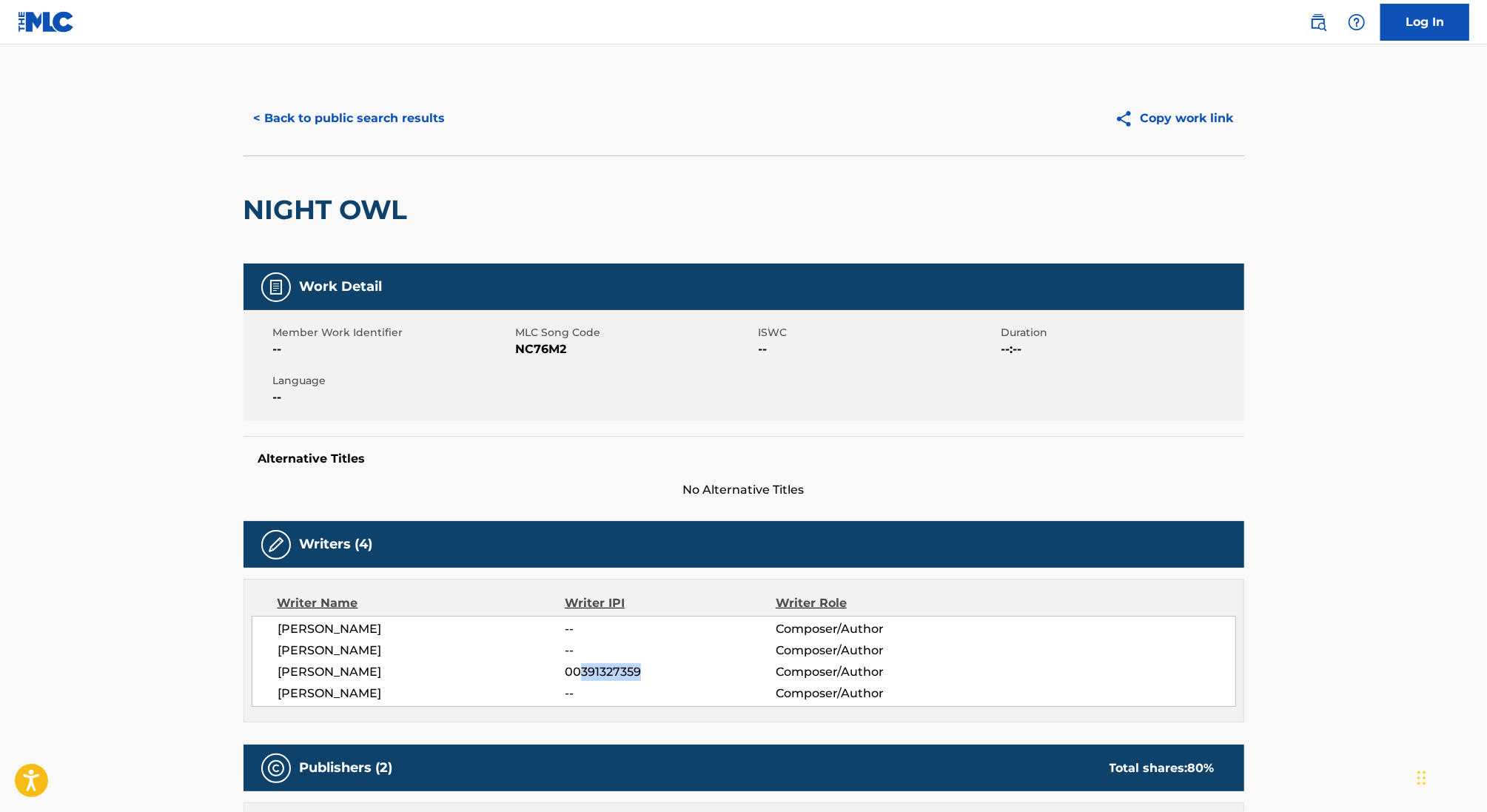
click at [370, 111] on button "< Back to public search results" at bounding box center [349, 118] width 212 height 37
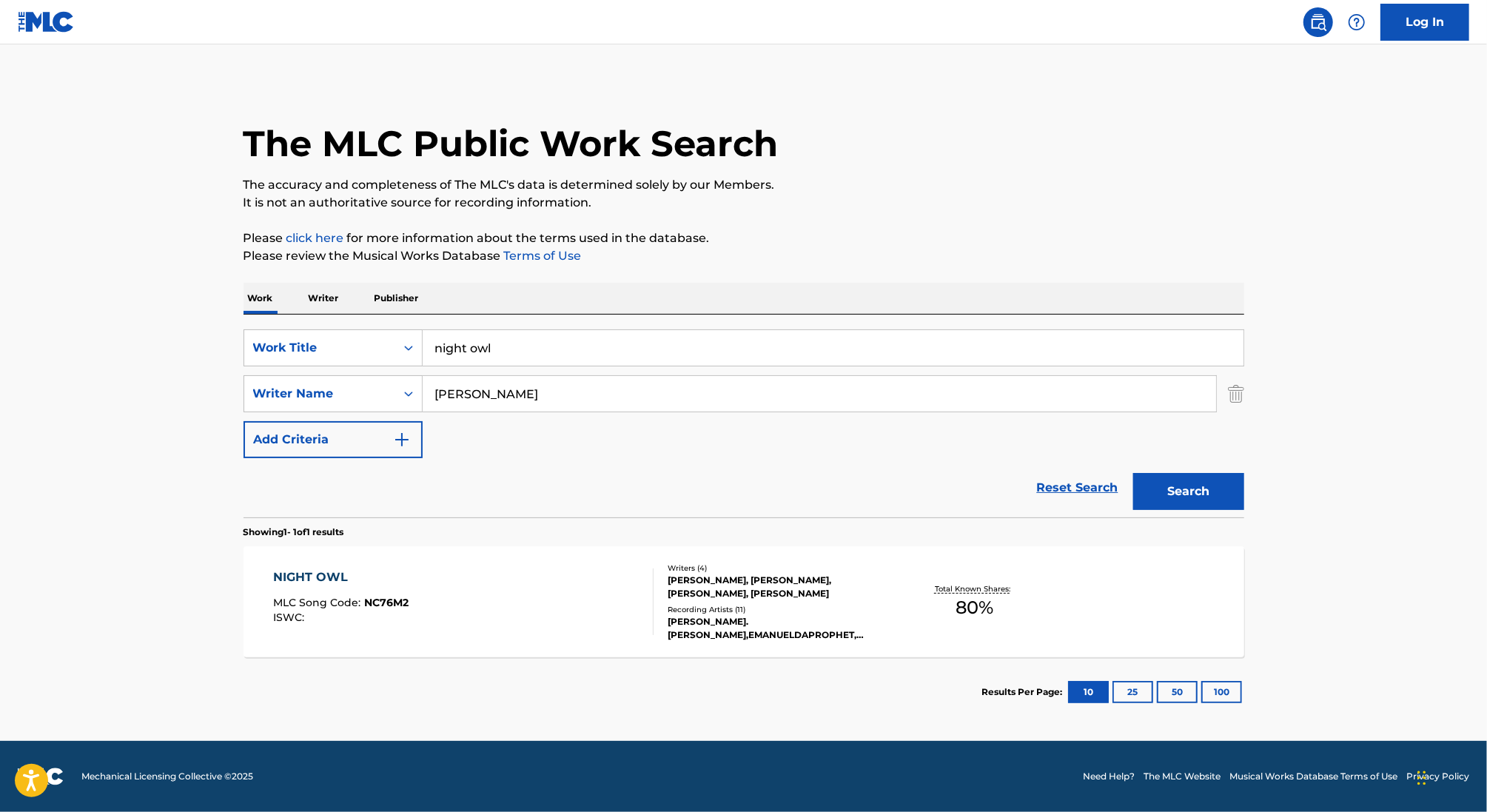
drag, startPoint x: 508, startPoint y: 358, endPoint x: 376, endPoint y: 324, distance: 136.3
click at [376, 324] on div "SearchWithCriteria0d4682eb-69ad-4a5a-ac46-d5d983fbff7e Work Title night owl Sea…" at bounding box center [744, 415] width 1001 height 203
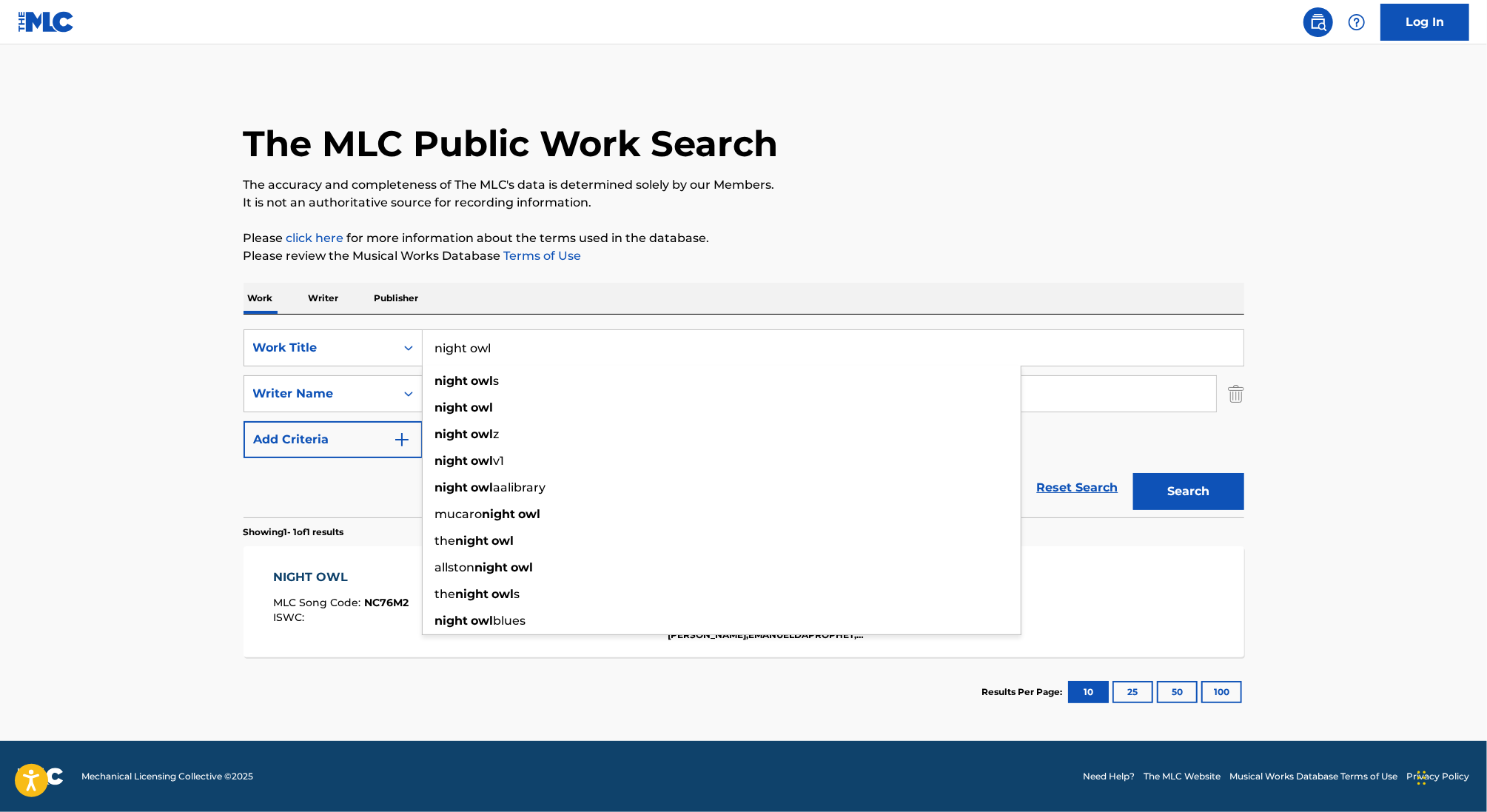
paste input "HOLY STEPPIN"
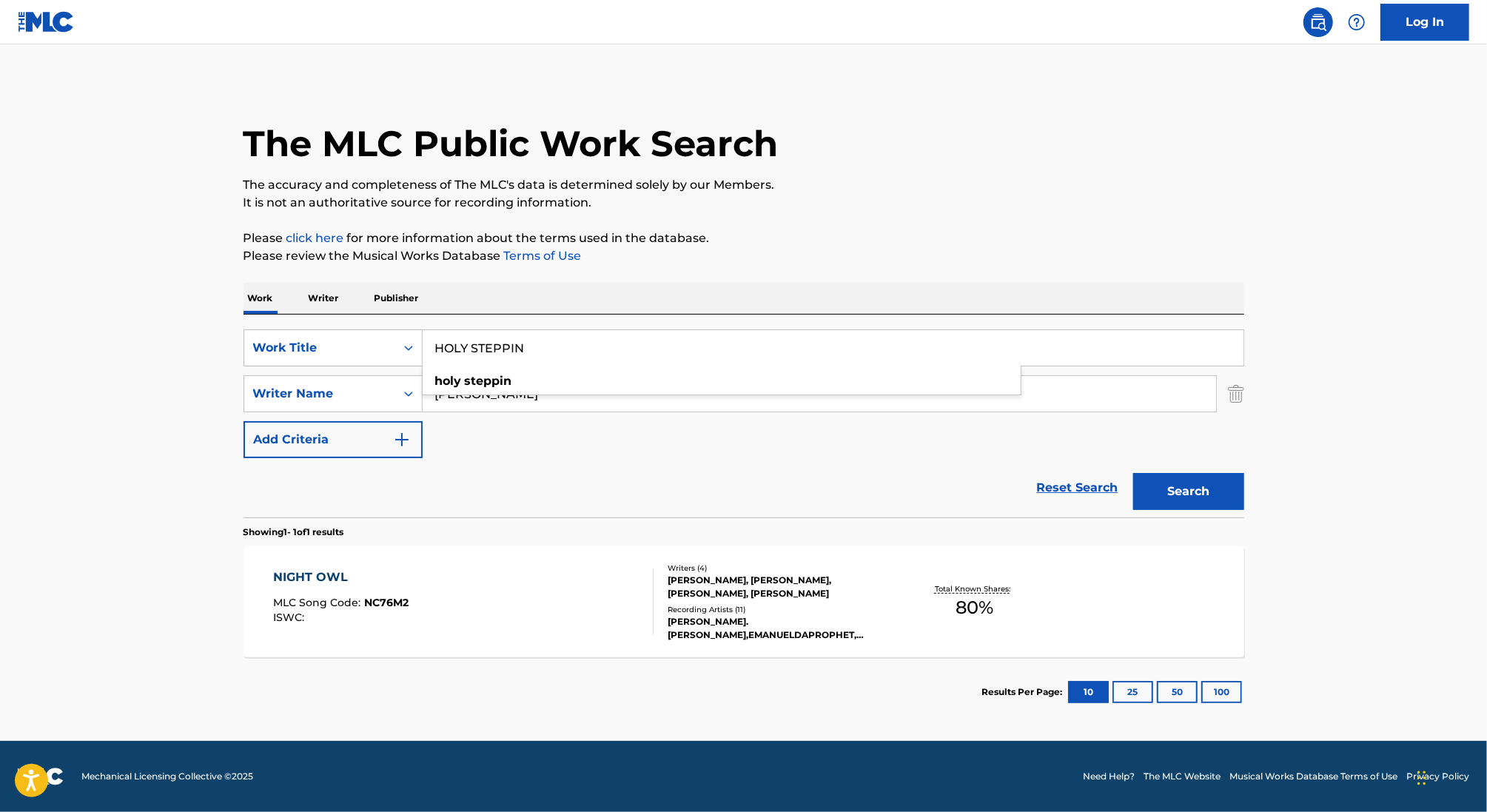
type input "HOLY STEPPIN"
click at [596, 305] on div "Work Writer Publisher" at bounding box center [744, 298] width 1001 height 31
drag, startPoint x: 597, startPoint y: 392, endPoint x: 506, endPoint y: 393, distance: 91.0
click at [506, 393] on input "[PERSON_NAME]" at bounding box center [819, 394] width 794 height 36
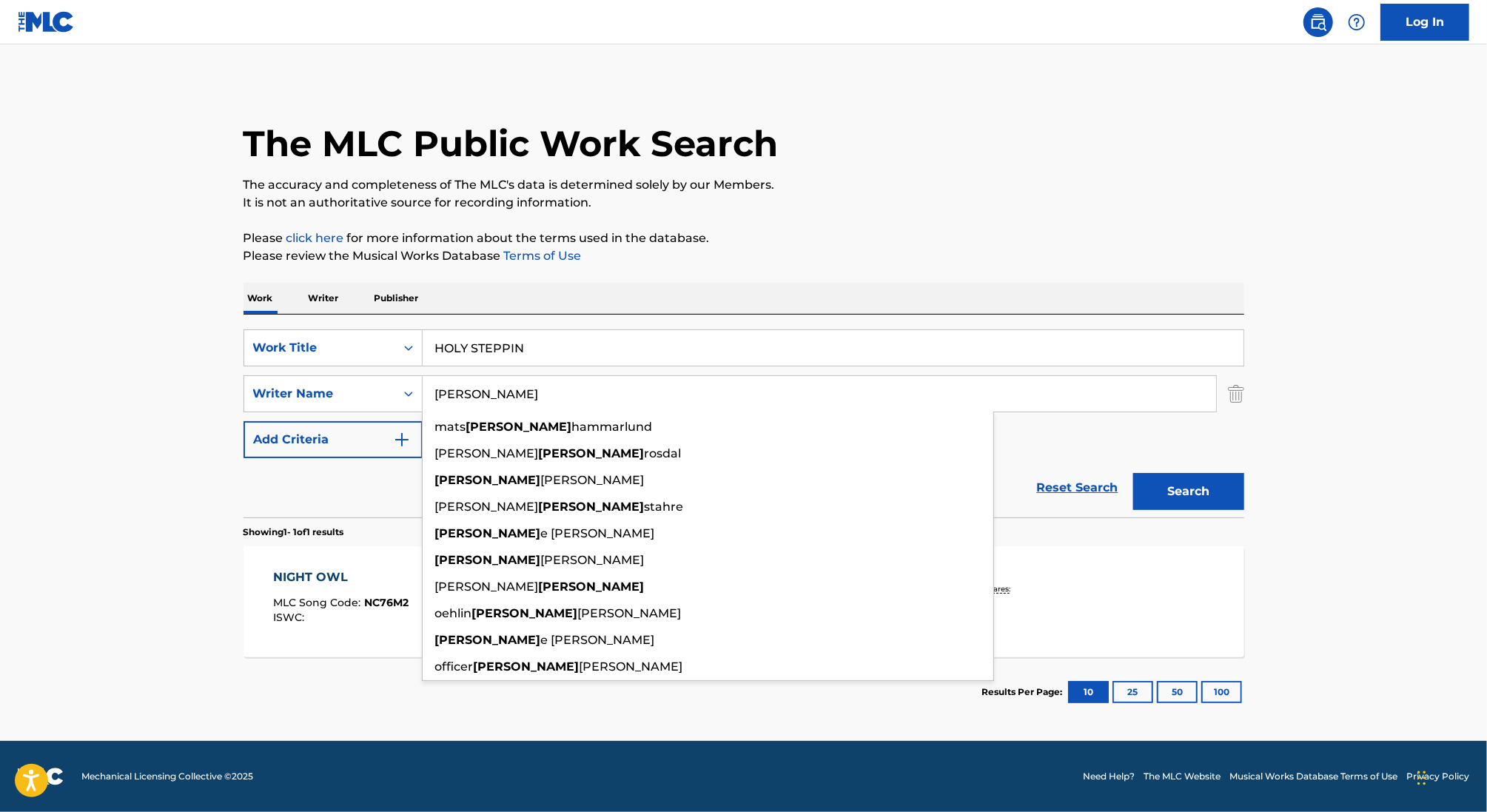
type input "[PERSON_NAME]"
click at [1133, 472] on button "Search" at bounding box center [1189, 490] width 111 height 37
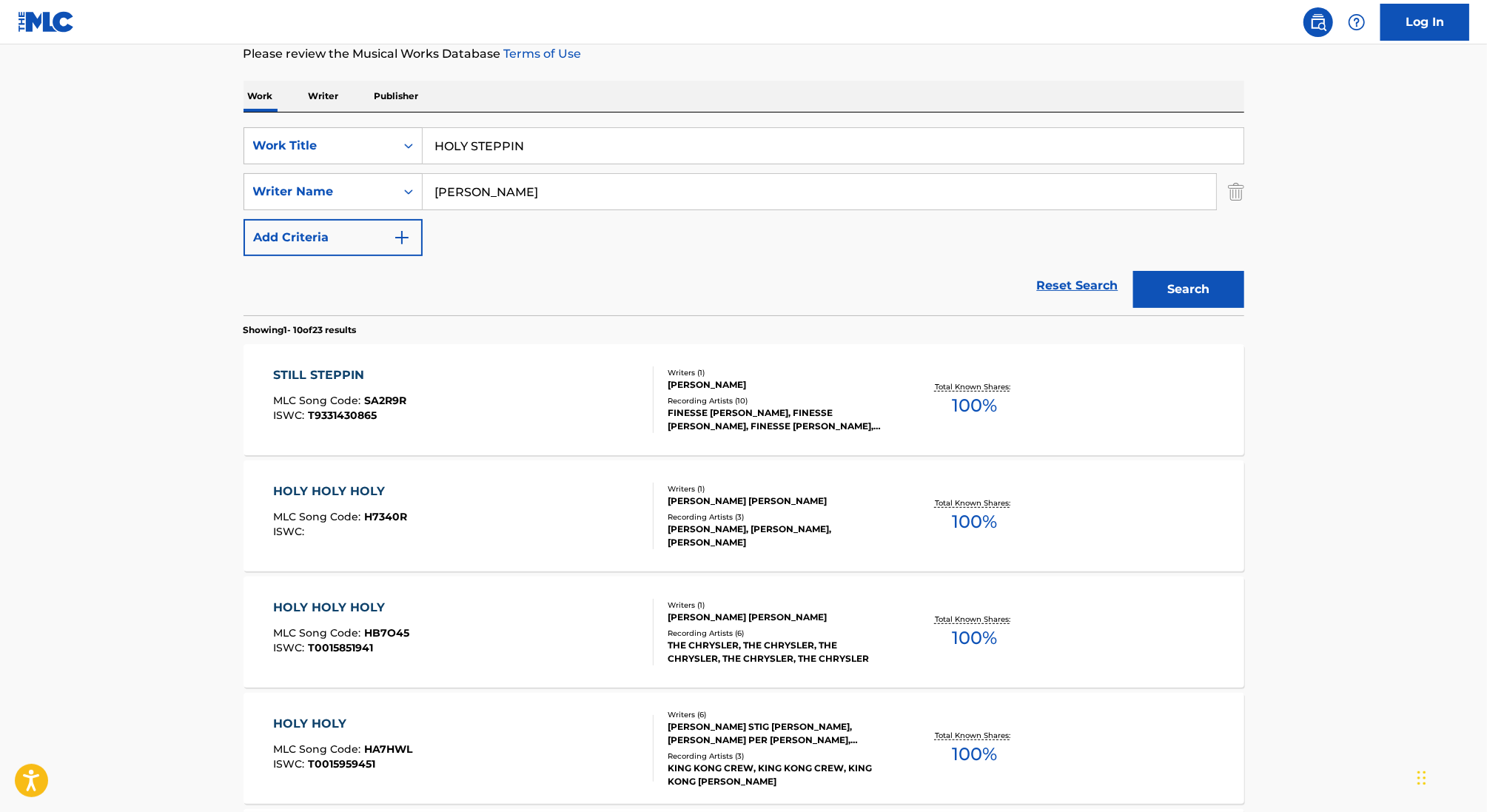
scroll to position [198, 0]
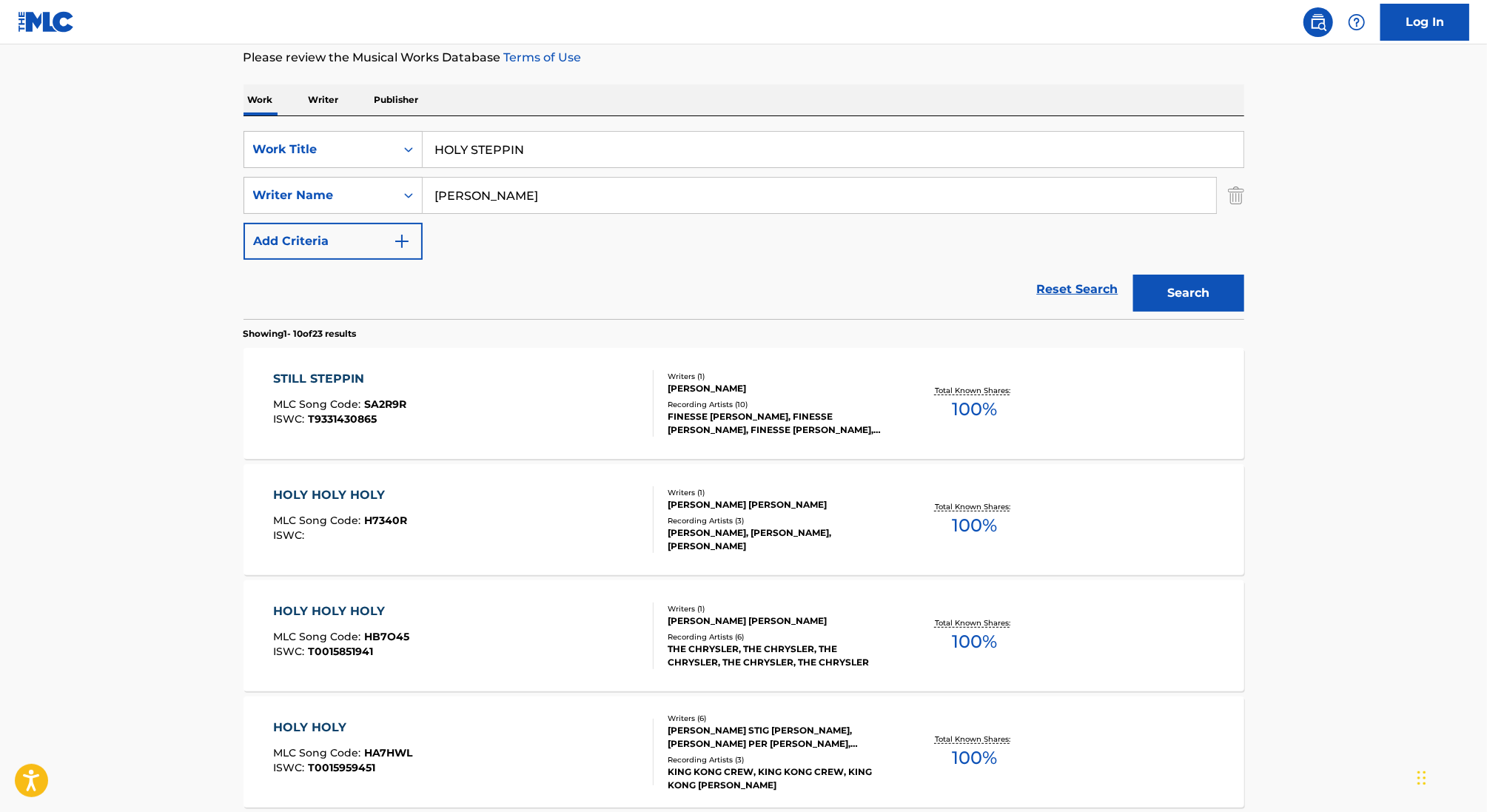
click at [1223, 186] on div "SearchWithCriteria16357a7c-b9b7-4df8-be59-be533ad0cedb Writer Name [PERSON_NAME]" at bounding box center [744, 195] width 1001 height 37
click at [1243, 188] on img "Search Form" at bounding box center [1236, 195] width 16 height 37
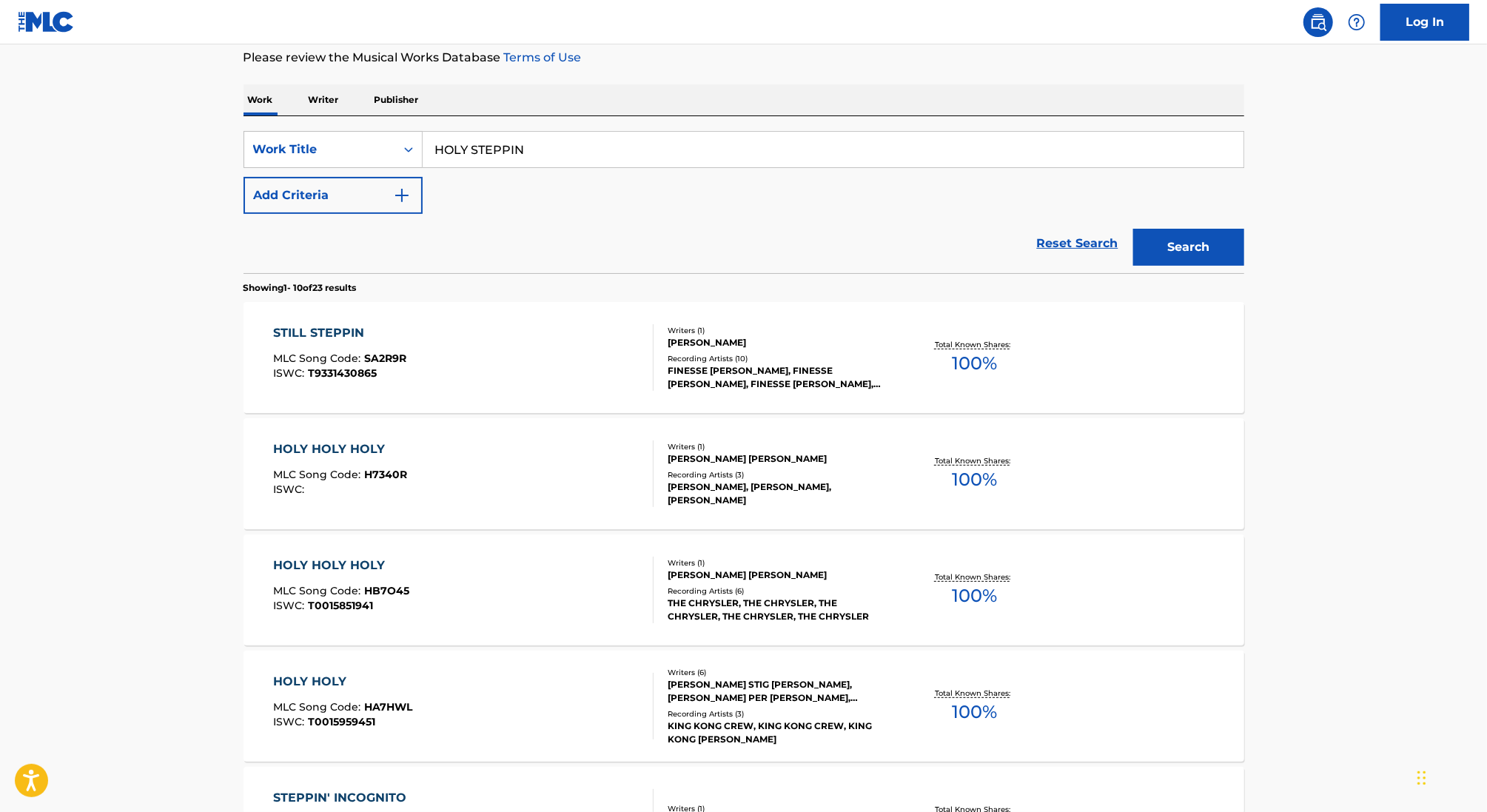
click at [847, 157] on input "HOLY STEPPIN" at bounding box center [833, 150] width 821 height 36
click at [1133, 228] on button "Search" at bounding box center [1189, 246] width 111 height 37
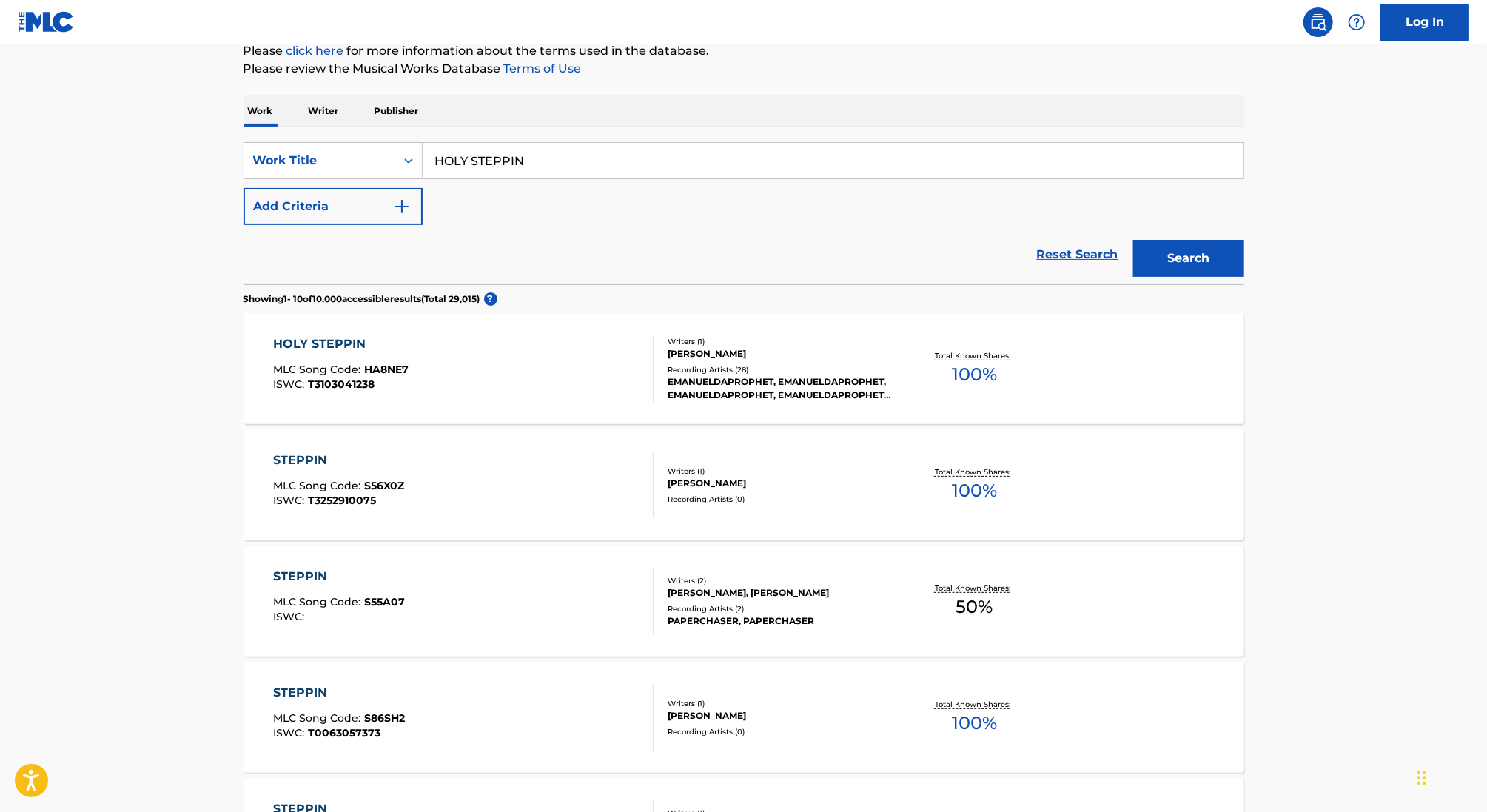
scroll to position [190, 0]
click at [590, 360] on div "HOLY STEPPIN MLC Song Code : HA8NE7 ISWC : T3103041238" at bounding box center [463, 366] width 380 height 67
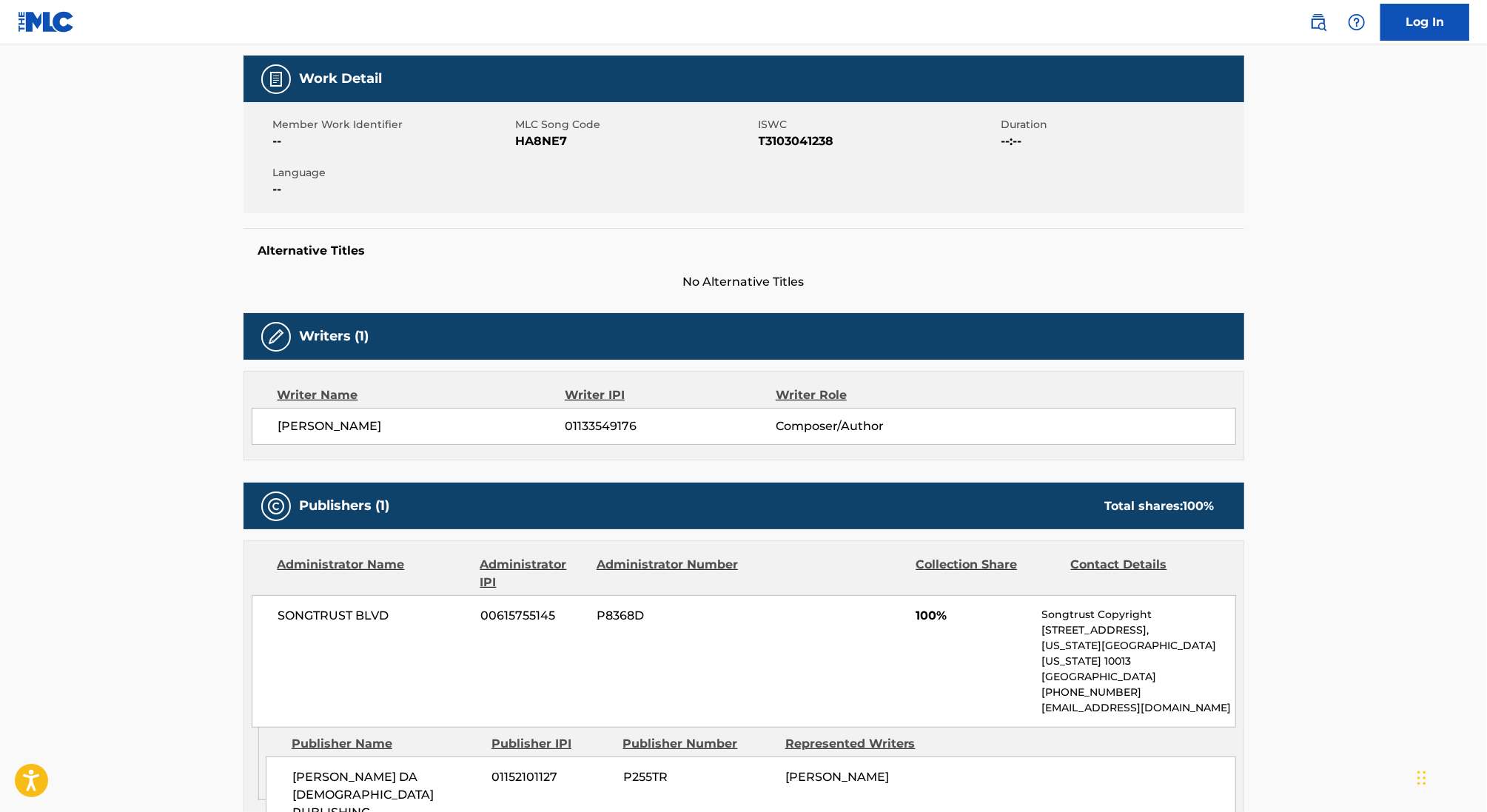
scroll to position [188, 0]
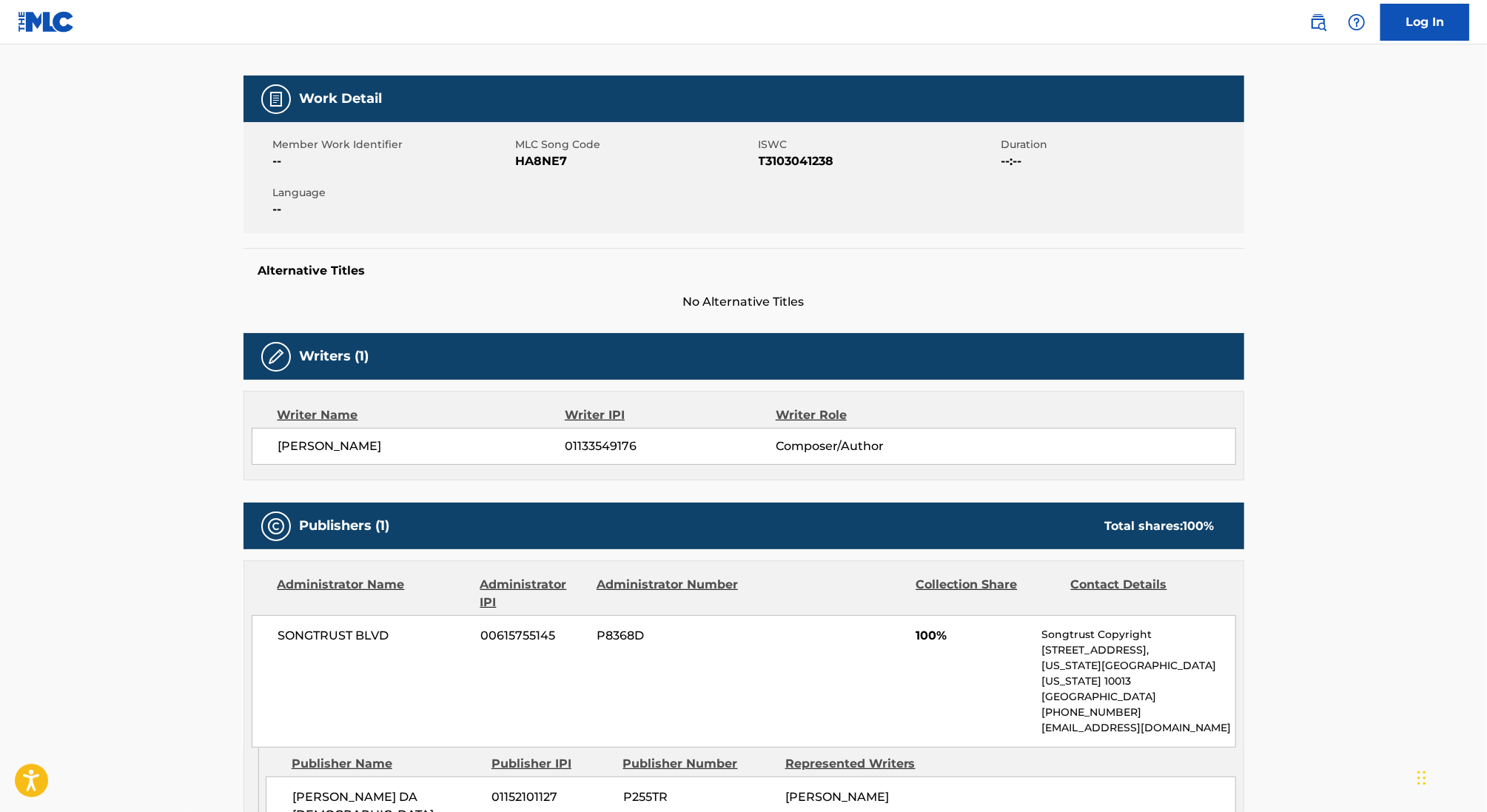
click at [418, 458] on div "[PERSON_NAME] 01133549176 Composer/Author" at bounding box center [744, 446] width 985 height 37
drag, startPoint x: 416, startPoint y: 445, endPoint x: 229, endPoint y: 427, distance: 187.9
click at [229, 427] on div "< Back to public search results Copy work link HOLY STEPPIN Work Detail Member …" at bounding box center [744, 653] width 1037 height 1518
copy span "[PERSON_NAME]"
drag, startPoint x: 576, startPoint y: 447, endPoint x: 669, endPoint y: 446, distance: 93.0
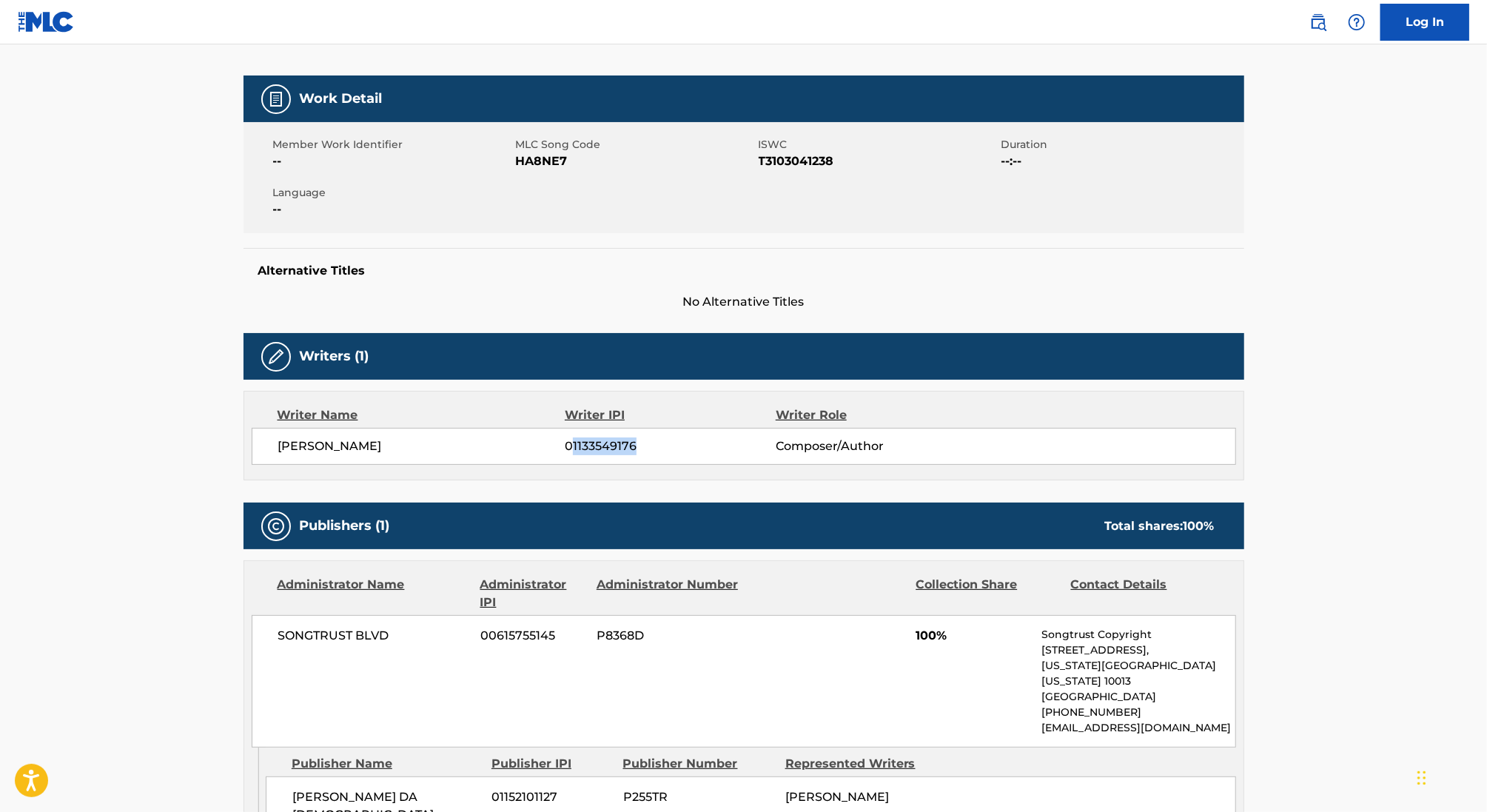
click at [669, 446] on span "01133549176" at bounding box center [670, 446] width 210 height 18
copy span "1133549176"
